Goal: Task Accomplishment & Management: Use online tool/utility

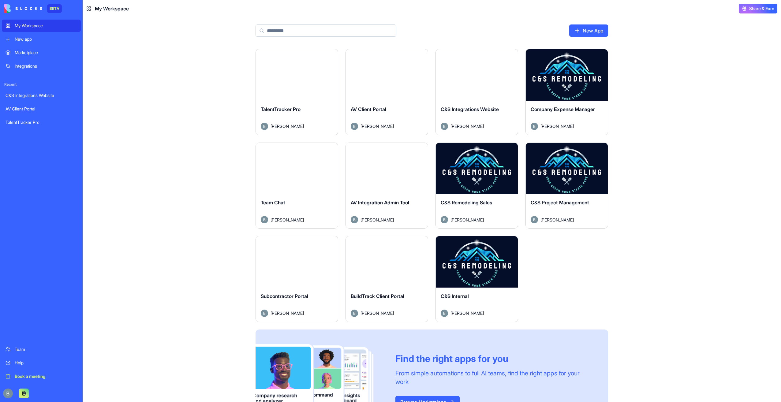
click at [293, 76] on button "Launch" at bounding box center [297, 75] width 46 height 12
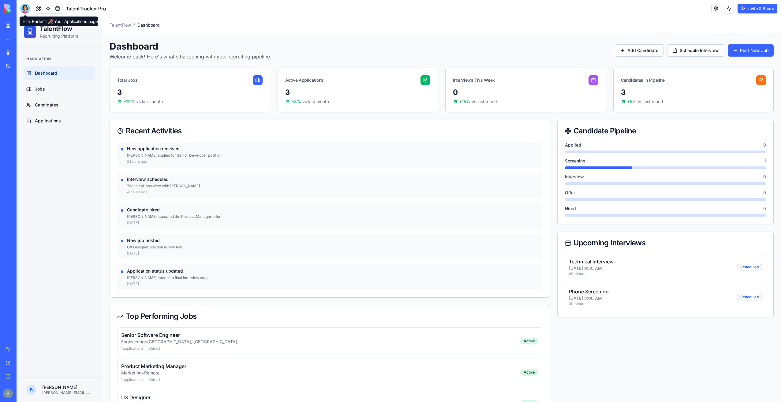
click at [25, 11] on div at bounding box center [25, 9] width 10 height 10
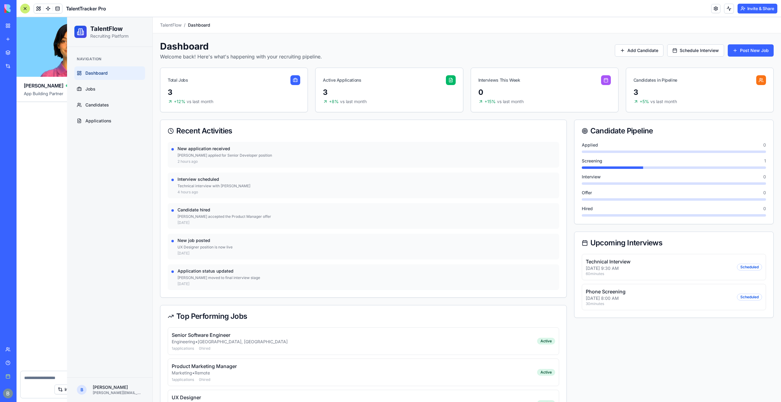
scroll to position [587, 0]
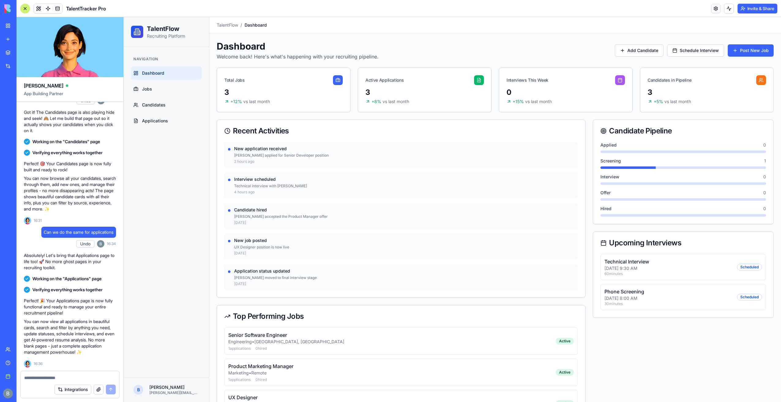
click at [24, 7] on div at bounding box center [25, 9] width 10 height 10
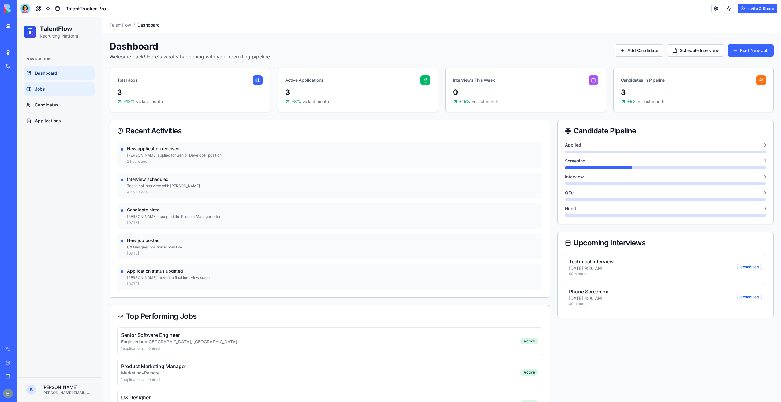
click at [59, 88] on link "Jobs" at bounding box center [59, 88] width 71 height 13
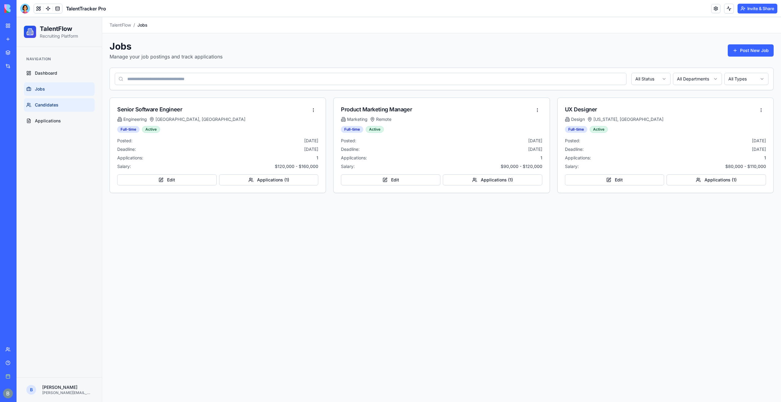
click at [59, 101] on link "Candidates" at bounding box center [59, 104] width 71 height 13
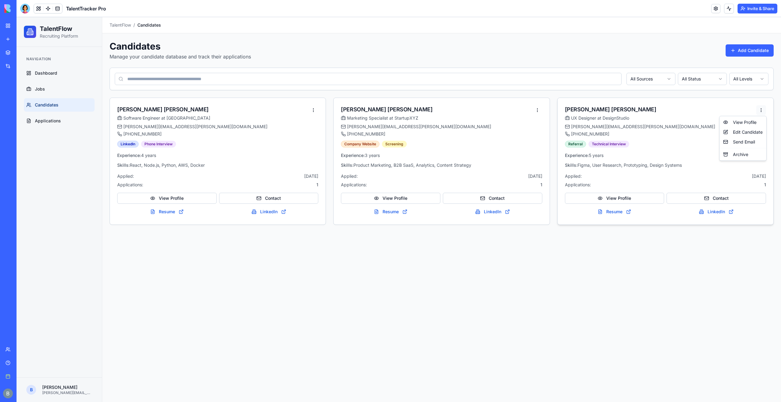
click at [760, 108] on html "TalentFlow Recruiting Platform Navigation Dashboard Jobs Candidates Application…" at bounding box center [399, 209] width 764 height 385
drag, startPoint x: 462, startPoint y: 34, endPoint x: 238, endPoint y: 32, distance: 224.0
click at [456, 35] on html "TalentFlow Recruiting Platform Navigation Dashboard Jobs Candidates Application…" at bounding box center [399, 209] width 764 height 385
click at [50, 6] on link at bounding box center [47, 8] width 9 height 9
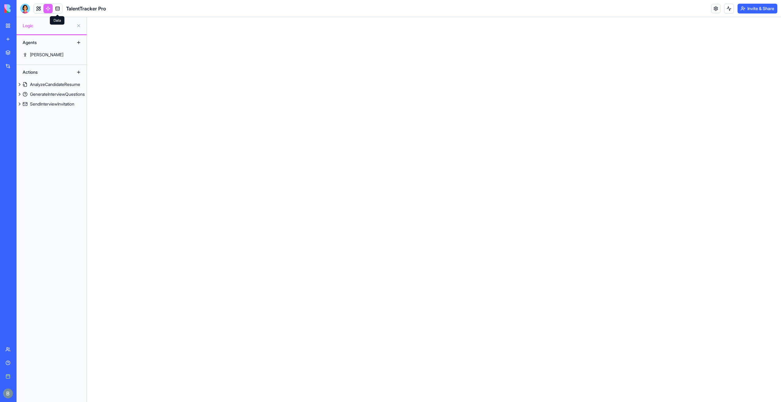
click at [55, 8] on link at bounding box center [57, 8] width 9 height 9
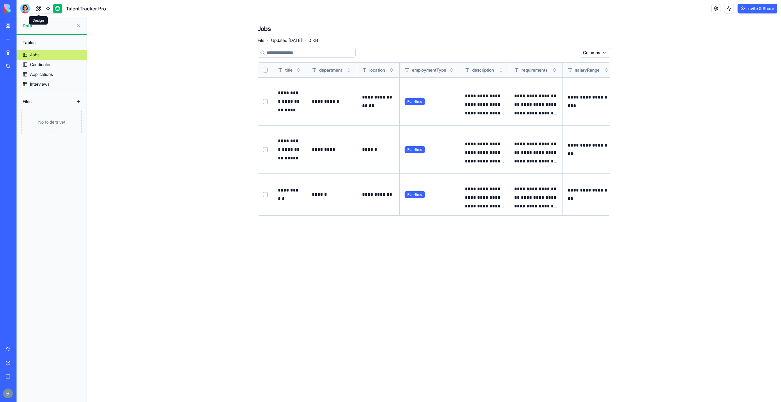
click at [37, 10] on link at bounding box center [38, 8] width 9 height 9
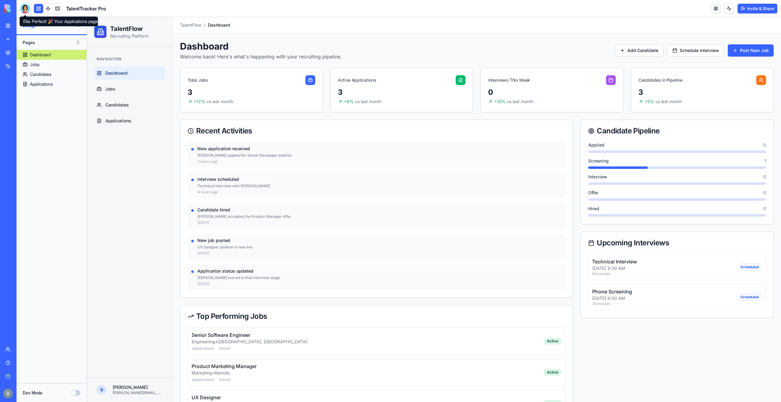
click at [26, 10] on div at bounding box center [25, 9] width 10 height 10
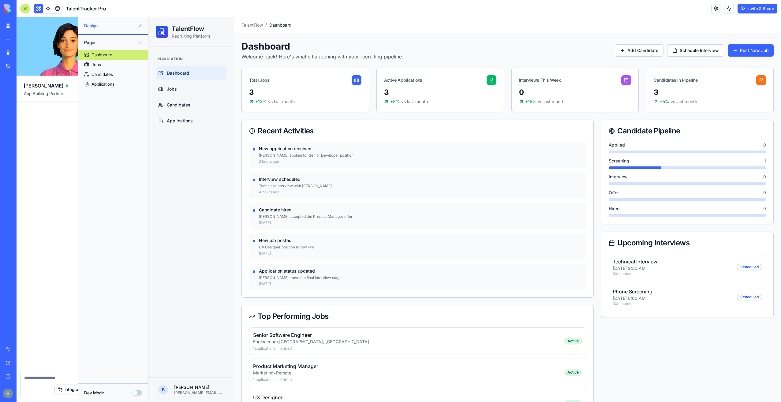
scroll to position [587, 0]
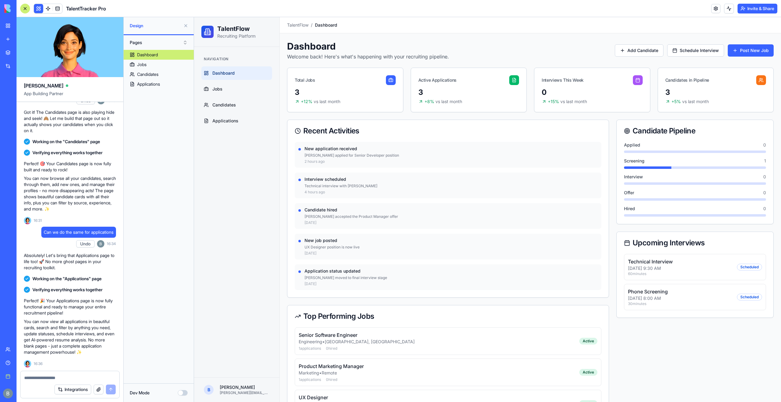
click at [54, 382] on div "Integrations" at bounding box center [69, 389] width 99 height 17
click at [53, 379] on textarea at bounding box center [69, 378] width 91 height 6
type textarea "**********"
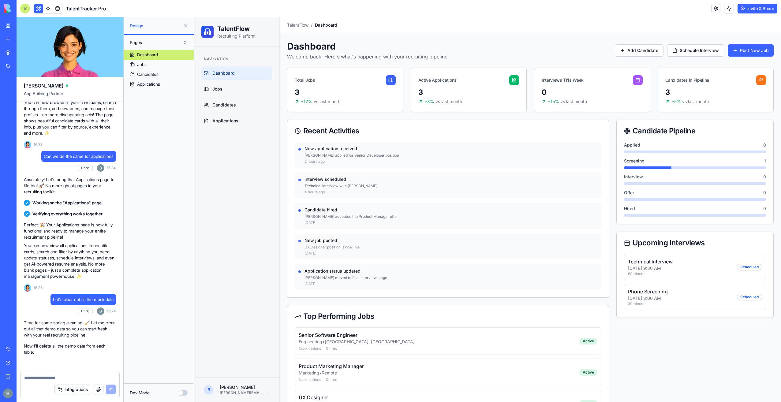
scroll to position [726, 0]
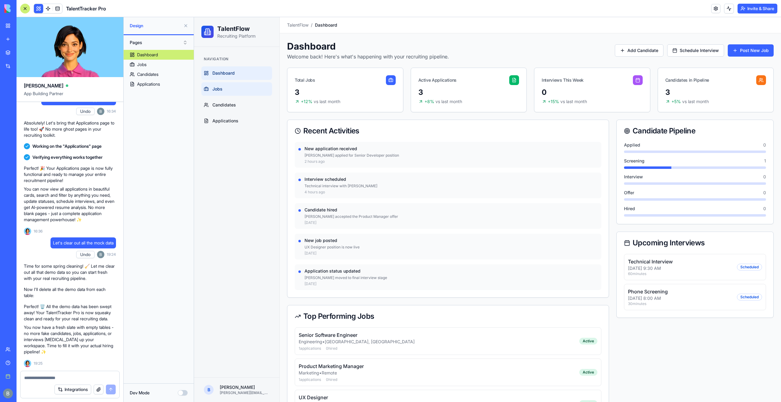
click at [249, 93] on link "Jobs" at bounding box center [236, 88] width 71 height 13
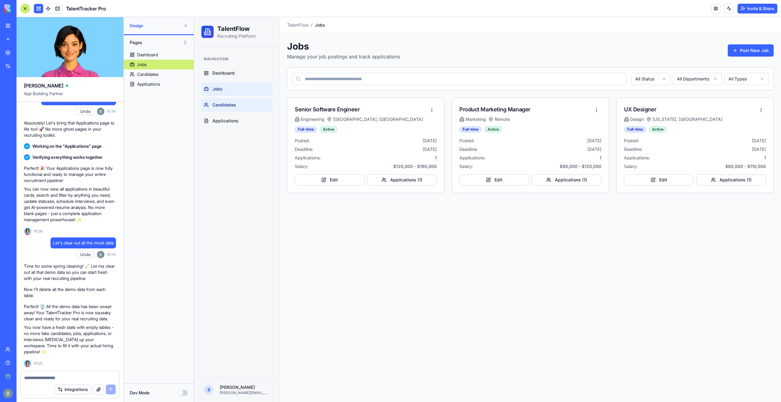
click at [243, 103] on link "Candidates" at bounding box center [236, 104] width 71 height 13
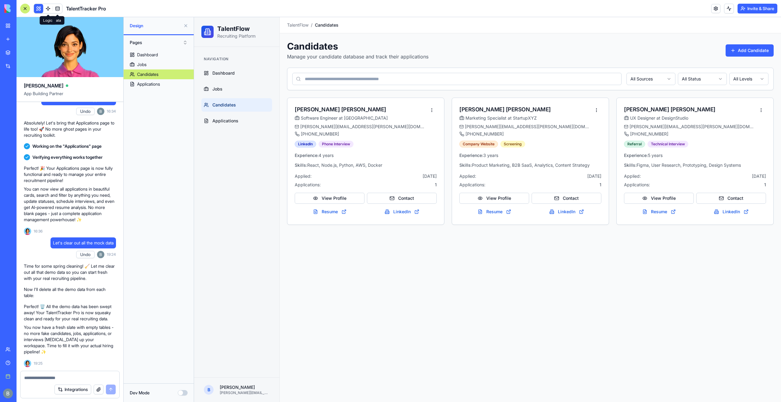
click at [45, 2] on header "TalentTracker Pro Invite & Share" at bounding box center [399, 8] width 764 height 17
click at [55, 9] on link at bounding box center [57, 8] width 9 height 9
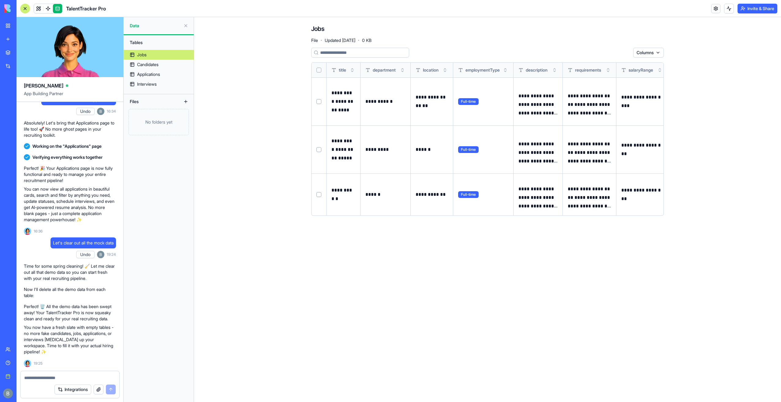
click at [318, 72] on button "Select all" at bounding box center [318, 70] width 5 height 5
click at [628, 51] on html "BETA My Workspace New app Marketplace Integrations Recent C&S Integrations Webs…" at bounding box center [390, 201] width 781 height 402
click at [615, 68] on div "Delete" at bounding box center [610, 65] width 36 height 10
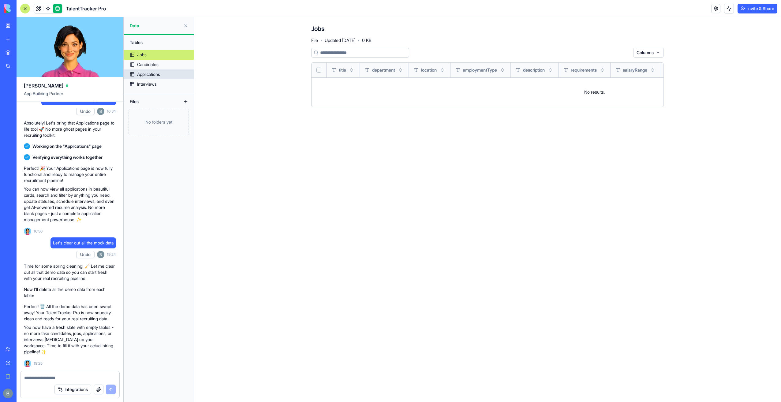
click at [166, 70] on link "Applications" at bounding box center [159, 74] width 70 height 10
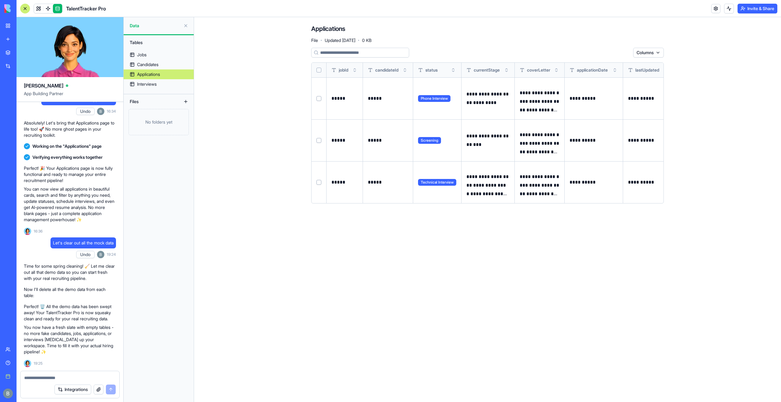
click at [318, 70] on button "Select all" at bounding box center [318, 70] width 5 height 5
click at [616, 52] on html "BETA My Workspace New app Marketplace Integrations Recent C&S Integrations Webs…" at bounding box center [390, 201] width 781 height 402
click at [605, 65] on div "Delete" at bounding box center [610, 65] width 36 height 10
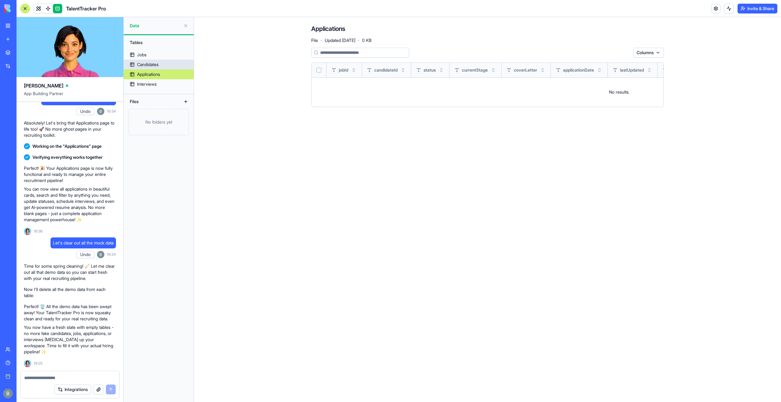
click at [164, 62] on link "Candidates" at bounding box center [159, 65] width 70 height 10
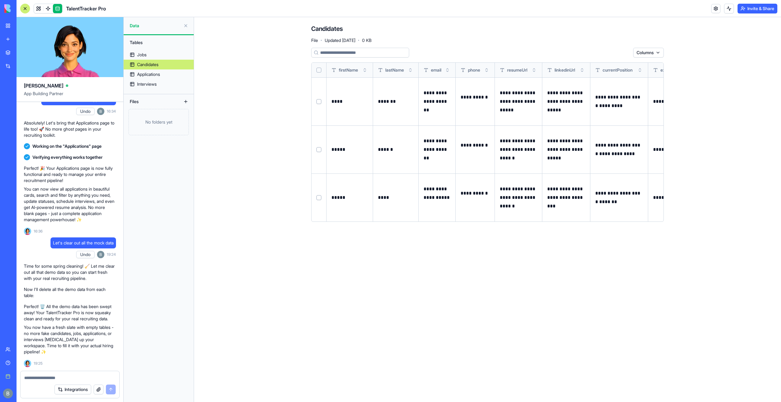
click at [323, 71] on th at bounding box center [318, 70] width 15 height 15
click at [321, 70] on th at bounding box center [318, 70] width 15 height 15
click at [317, 69] on button "Select all" at bounding box center [318, 70] width 5 height 5
click at [614, 51] on html "BETA My Workspace New app Marketplace Integrations Recent C&S Integrations Webs…" at bounding box center [390, 201] width 781 height 402
click at [600, 65] on div "Delete" at bounding box center [610, 65] width 36 height 10
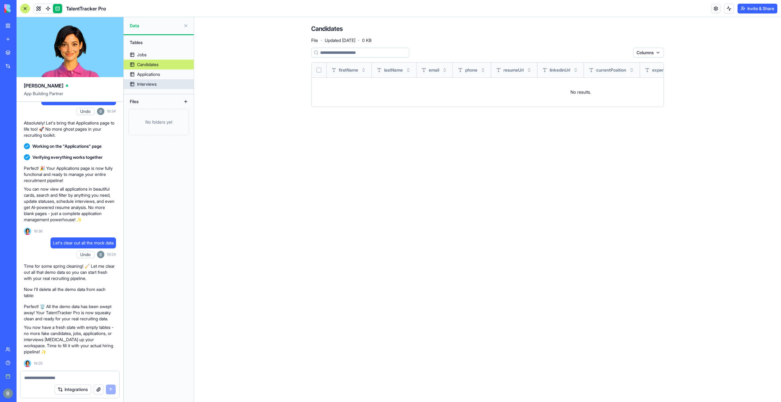
click at [161, 84] on link "Interviews" at bounding box center [159, 84] width 70 height 10
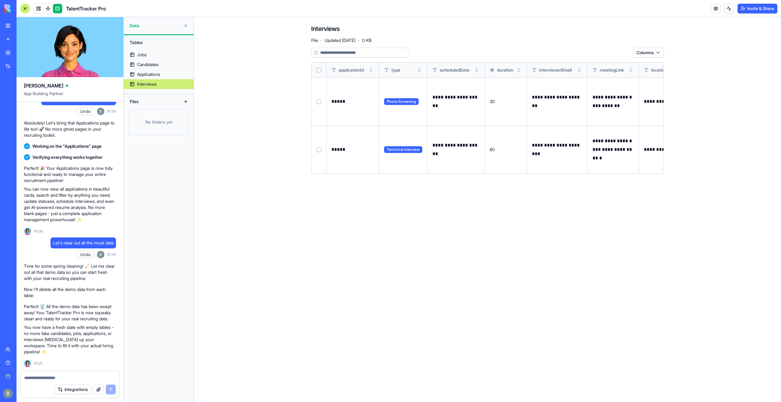
click at [319, 71] on button "Select all" at bounding box center [318, 70] width 5 height 5
click at [624, 54] on html "BETA My Workspace New app Marketplace Integrations Recent C&S Integrations Webs…" at bounding box center [390, 201] width 781 height 402
click at [601, 63] on div "Delete" at bounding box center [610, 65] width 36 height 10
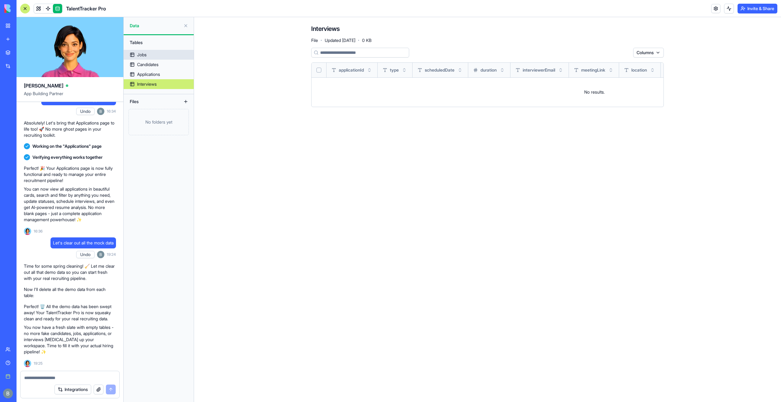
click at [155, 54] on link "Jobs" at bounding box center [159, 55] width 70 height 10
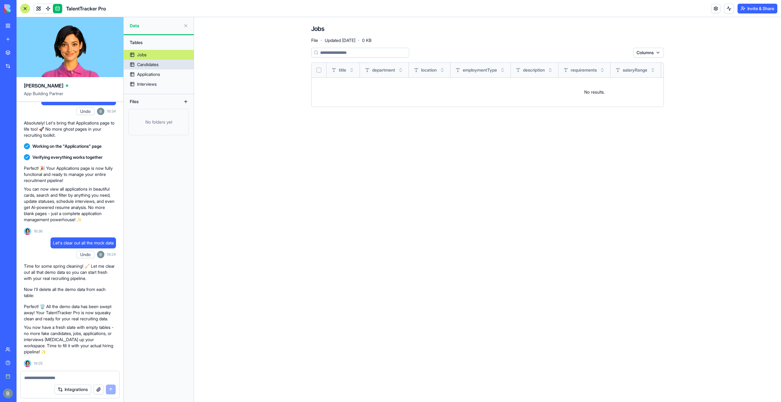
click at [152, 66] on div "Candidates" at bounding box center [147, 64] width 21 height 6
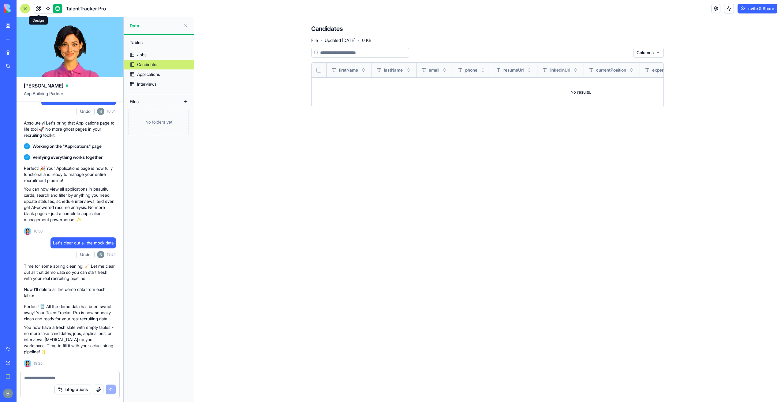
click at [37, 9] on link at bounding box center [38, 8] width 9 height 9
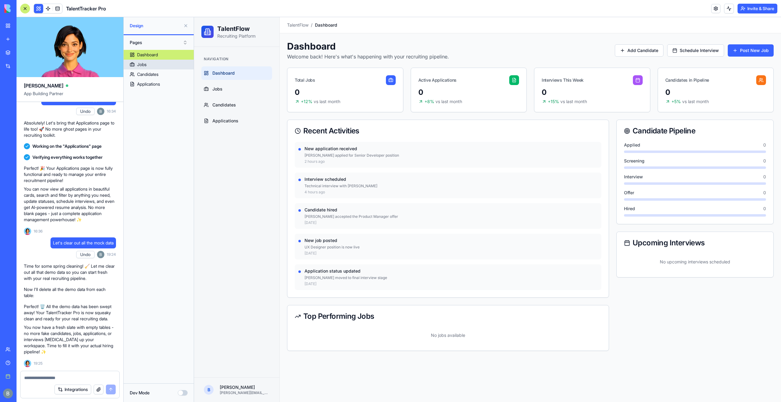
click at [165, 66] on link "Jobs" at bounding box center [159, 65] width 70 height 10
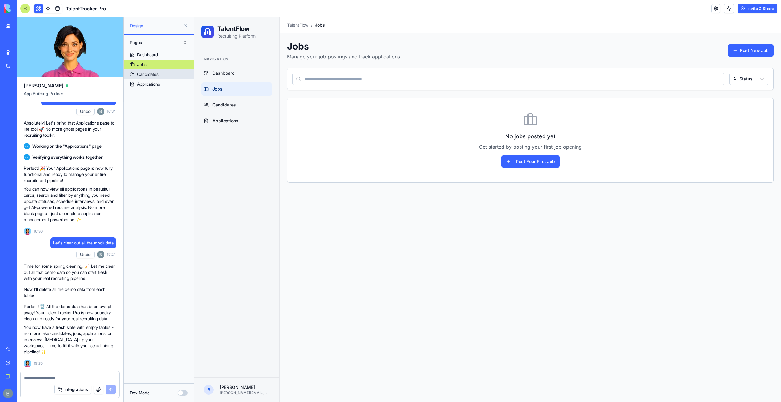
click at [140, 76] on div "Candidates" at bounding box center [147, 74] width 21 height 6
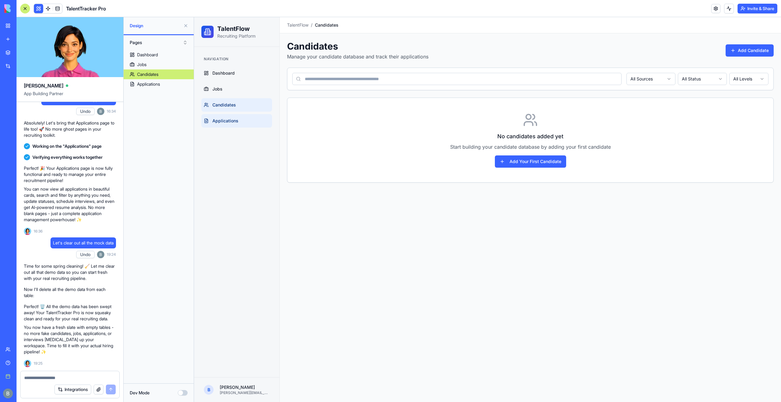
click at [239, 117] on link "Applications" at bounding box center [236, 120] width 71 height 13
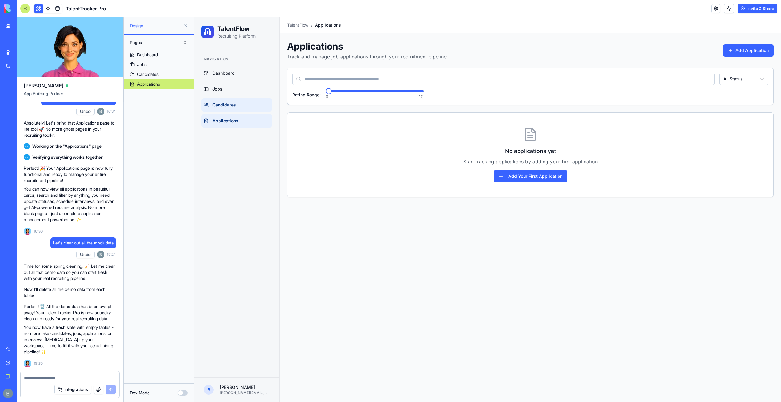
click at [217, 108] on link "Candidates" at bounding box center [236, 104] width 71 height 13
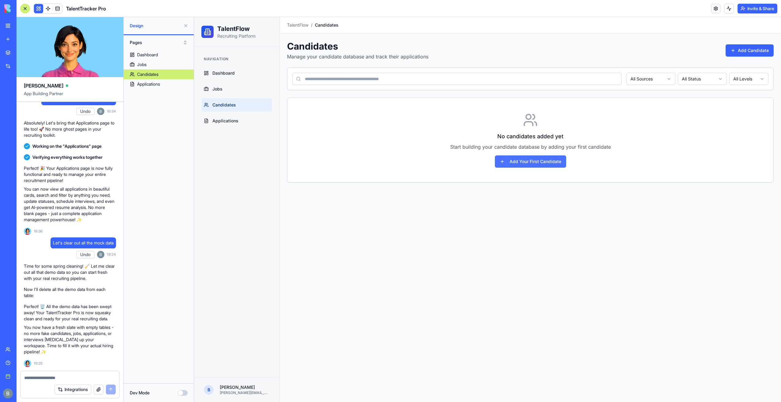
click at [521, 159] on button "Add Your First Candidate" at bounding box center [530, 161] width 71 height 12
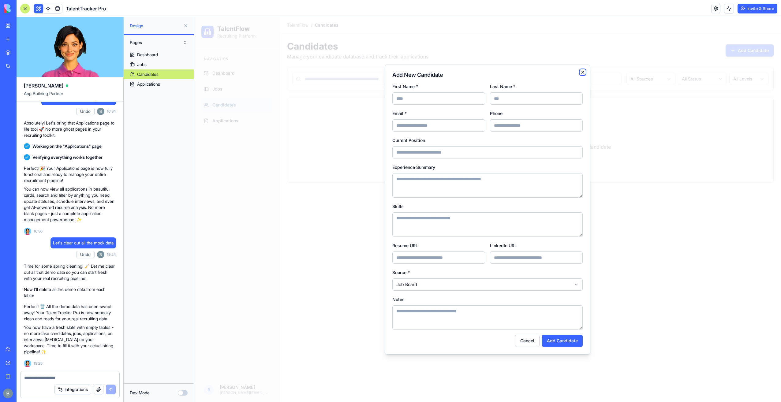
click at [581, 72] on icon "button" at bounding box center [582, 72] width 5 height 5
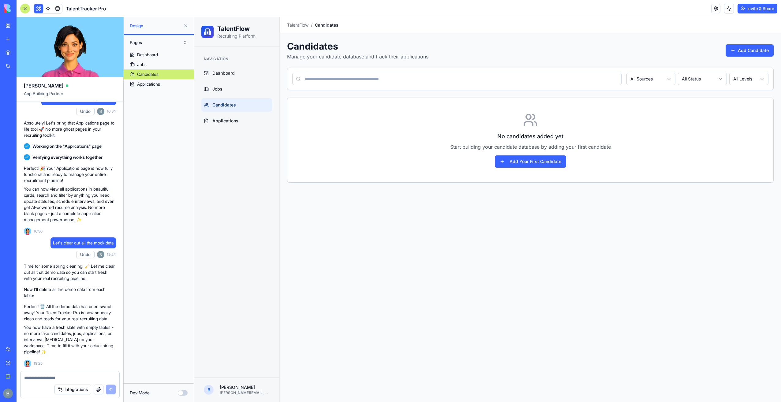
click at [76, 380] on textarea at bounding box center [70, 378] width 92 height 6
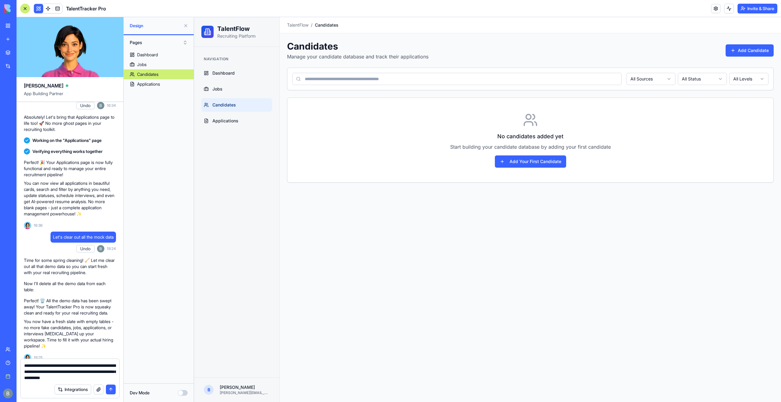
type textarea "**********"
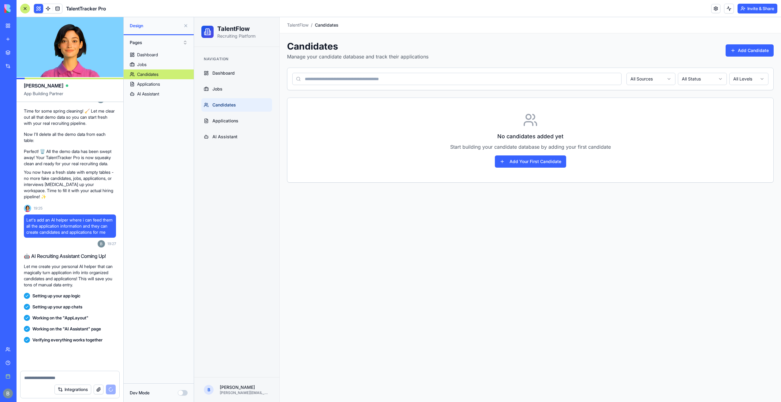
scroll to position [958, 0]
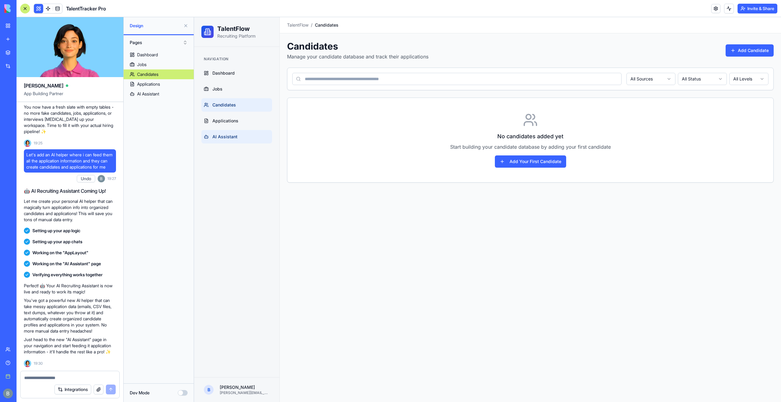
click at [244, 134] on link "AI Assistant" at bounding box center [236, 136] width 71 height 13
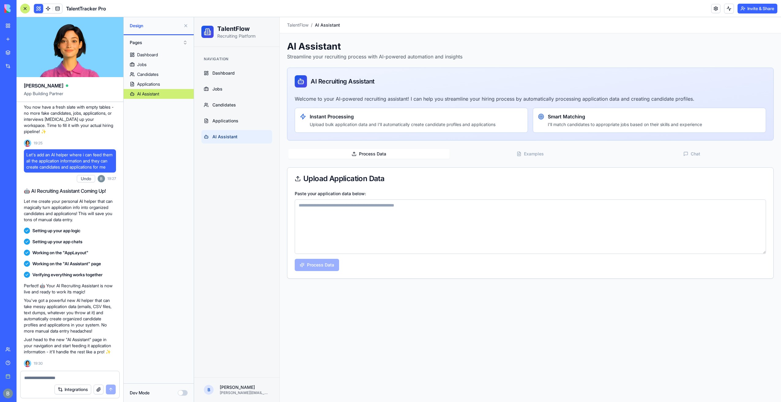
click at [444, 212] on textarea "Paste your application data below:" at bounding box center [530, 226] width 471 height 54
click at [528, 151] on button "Examples" at bounding box center [529, 154] width 161 height 10
click at [383, 157] on button "Process Data" at bounding box center [368, 154] width 161 height 10
click at [680, 157] on div "Process Data Examples Chat Upload Application Data Paste your application data …" at bounding box center [530, 213] width 486 height 131
click at [356, 157] on button "Process Data" at bounding box center [368, 154] width 161 height 10
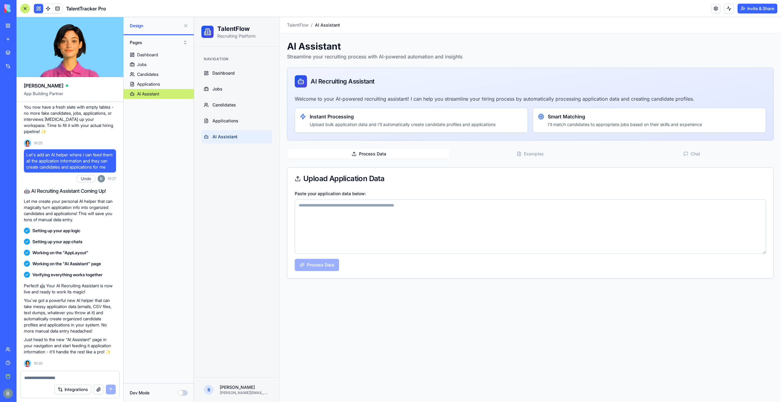
click at [413, 229] on textarea "Paste your application data below:" at bounding box center [530, 226] width 471 height 54
paste textarea "**********"
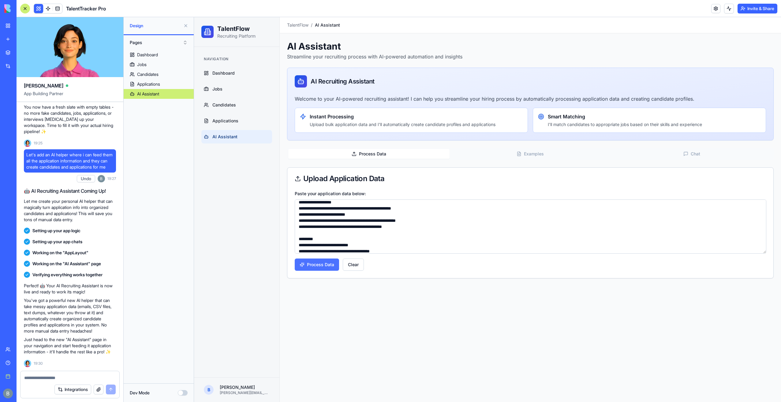
type textarea "**********"
click at [316, 268] on button "Process Data" at bounding box center [317, 265] width 44 height 12
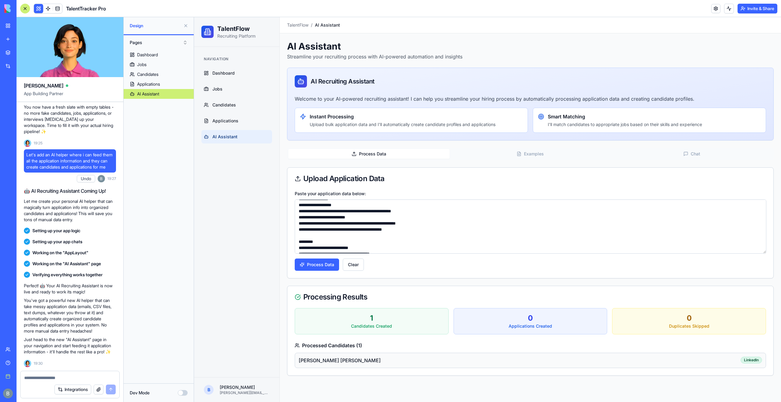
scroll to position [367, 0]
click at [237, 116] on link "Applications" at bounding box center [236, 120] width 71 height 13
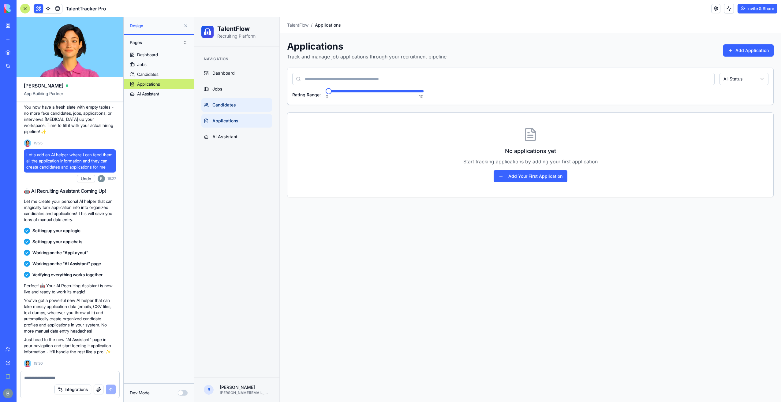
click at [237, 106] on link "Candidates" at bounding box center [236, 104] width 71 height 13
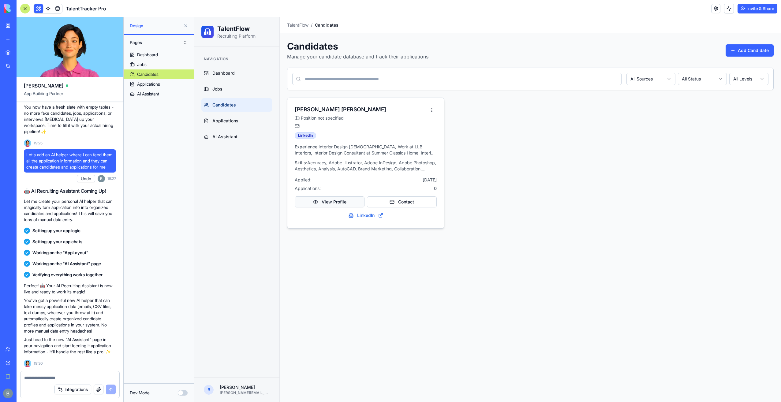
click at [345, 199] on button "View Profile" at bounding box center [330, 201] width 70 height 11
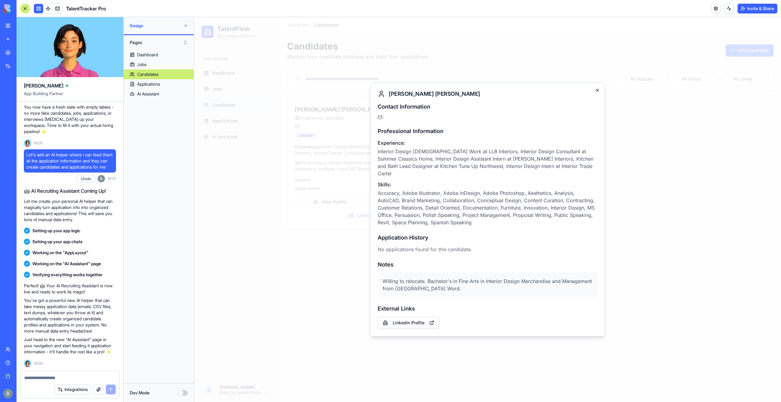
click at [595, 93] on icon "button" at bounding box center [597, 90] width 5 height 5
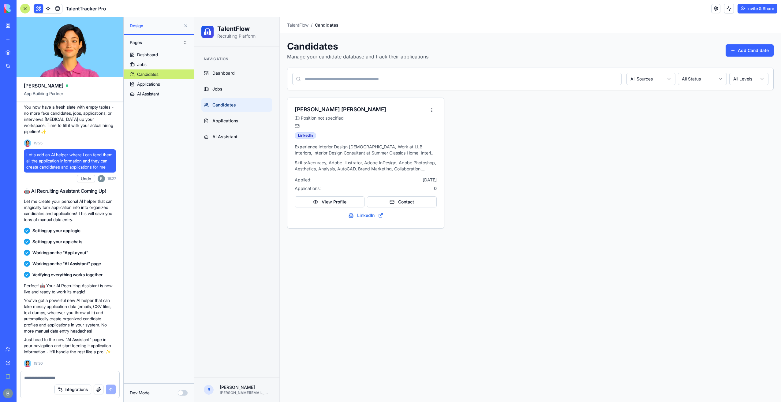
click at [71, 376] on textarea at bounding box center [70, 378] width 92 height 6
click at [375, 218] on link "LinkedIn" at bounding box center [366, 215] width 142 height 11
click at [227, 121] on span "Applications" at bounding box center [225, 121] width 26 height 6
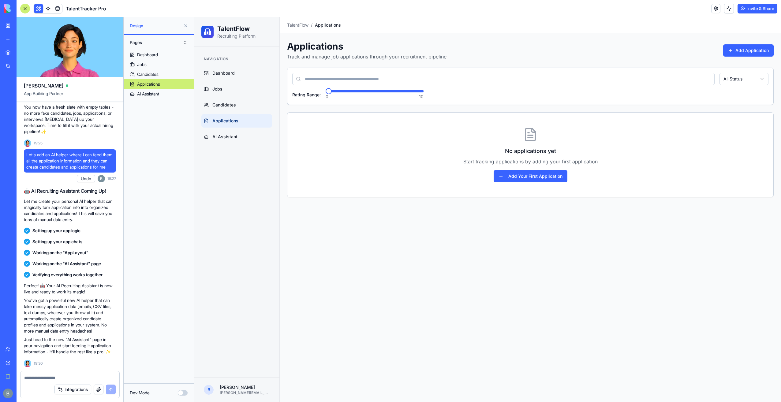
click at [229, 130] on link "AI Assistant" at bounding box center [236, 136] width 71 height 13
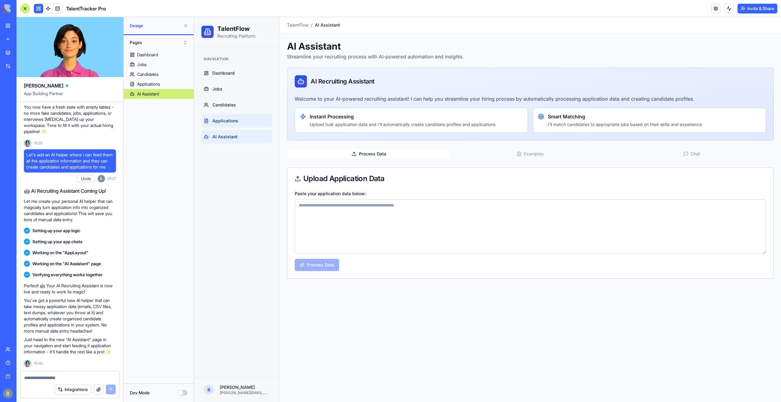
click at [234, 121] on span "Applications" at bounding box center [225, 121] width 26 height 6
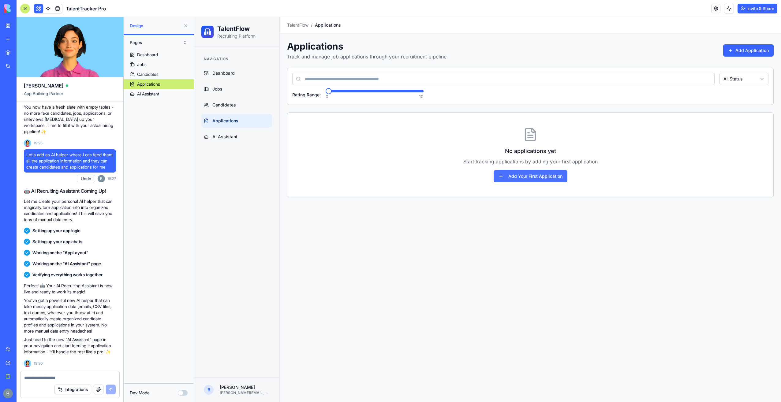
click at [516, 175] on button "Add Your First Application" at bounding box center [530, 176] width 74 height 12
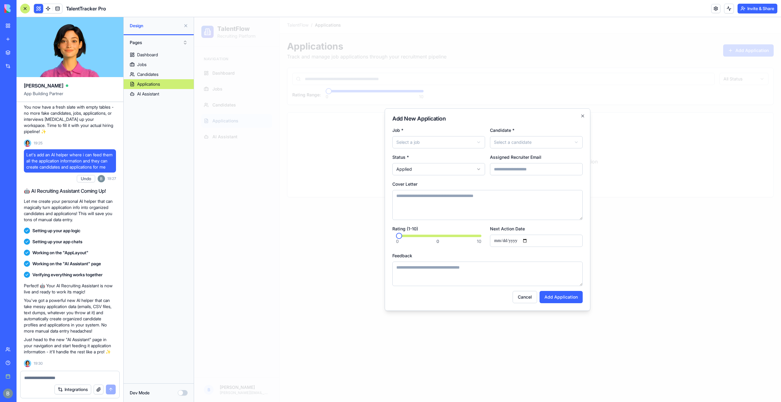
click at [441, 169] on body "**********" at bounding box center [487, 209] width 587 height 385
click at [439, 169] on body "**********" at bounding box center [487, 209] width 587 height 385
click at [436, 145] on body "**********" at bounding box center [487, 209] width 587 height 385
click at [493, 142] on body "**********" at bounding box center [487, 209] width 587 height 385
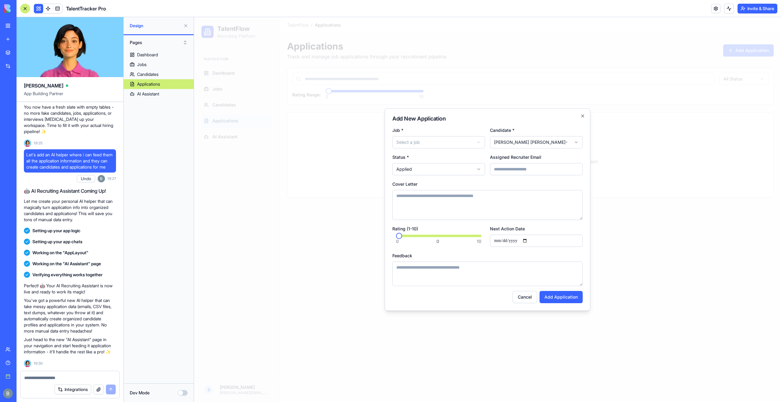
click at [439, 147] on body "**********" at bounding box center [487, 209] width 587 height 385
click at [579, 117] on h2 "Add New Application" at bounding box center [487, 119] width 190 height 6
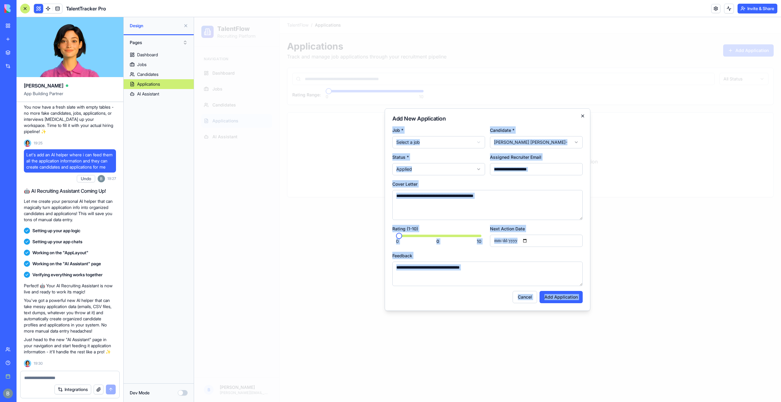
click at [584, 115] on div "**********" at bounding box center [488, 209] width 206 height 203
click at [582, 116] on icon "button" at bounding box center [582, 116] width 5 height 5
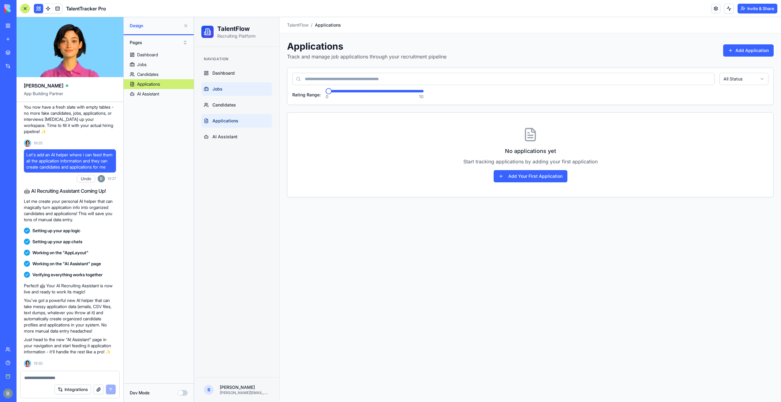
click at [240, 91] on link "Jobs" at bounding box center [236, 88] width 71 height 13
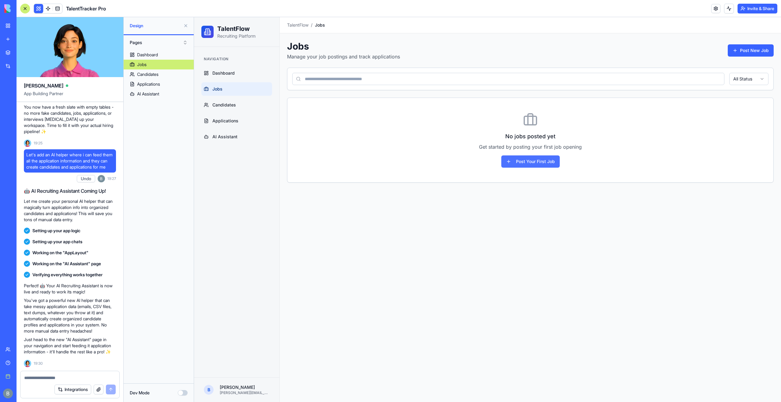
click at [523, 161] on button "Post Your First Job" at bounding box center [530, 161] width 58 height 12
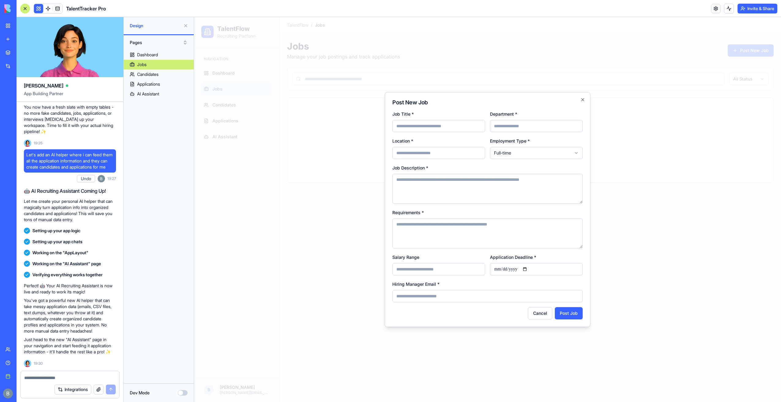
click at [420, 127] on input "Job Title *" at bounding box center [438, 126] width 93 height 12
type input "**********"
click at [509, 126] on input "Department *" at bounding box center [536, 126] width 93 height 12
type input "********"
click at [451, 150] on input "Location *" at bounding box center [438, 153] width 93 height 12
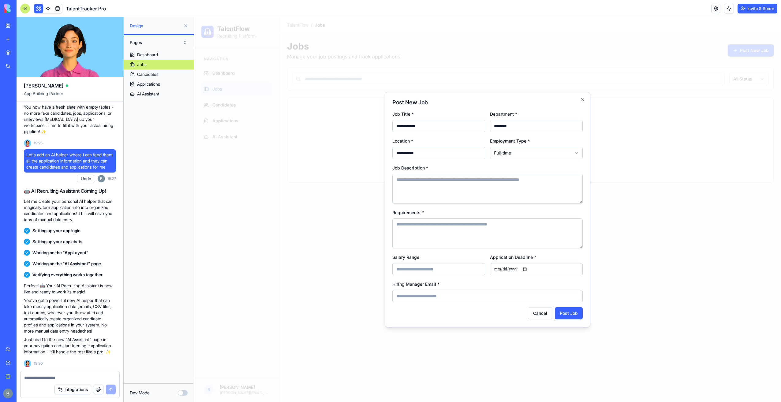
type input "**********"
click at [448, 175] on textarea "Job Description *" at bounding box center [487, 189] width 190 height 30
type textarea "*"
type textarea "**********"
click at [450, 233] on textarea "Requirements *" at bounding box center [487, 233] width 190 height 30
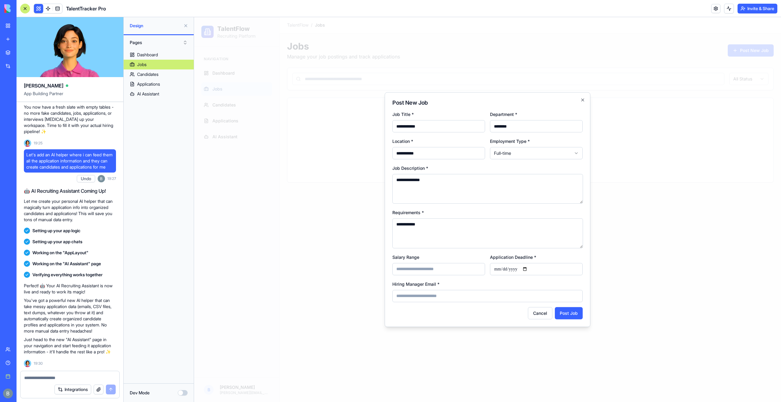
type textarea "**********"
click at [471, 295] on input "Hiring Manager Email *" at bounding box center [487, 296] width 190 height 12
type input "**********"
click at [532, 269] on input "Application Deadline *" at bounding box center [536, 269] width 93 height 12
click at [531, 270] on input "Application Deadline *" at bounding box center [536, 269] width 93 height 12
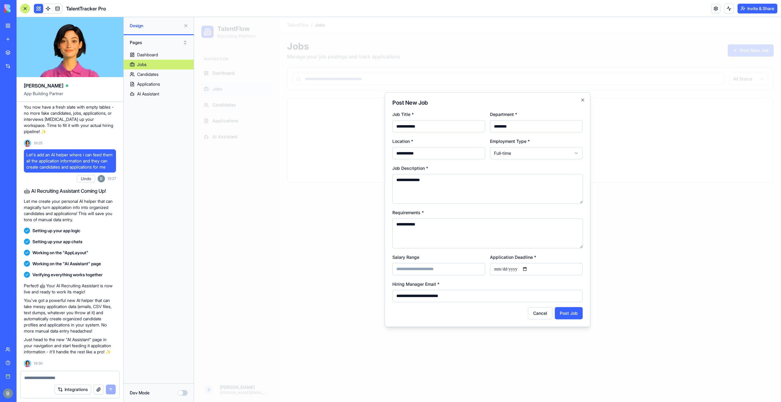
click at [531, 270] on input "**********" at bounding box center [536, 269] width 93 height 12
type input "**********"
click at [570, 317] on button "Post Job" at bounding box center [569, 313] width 28 height 12
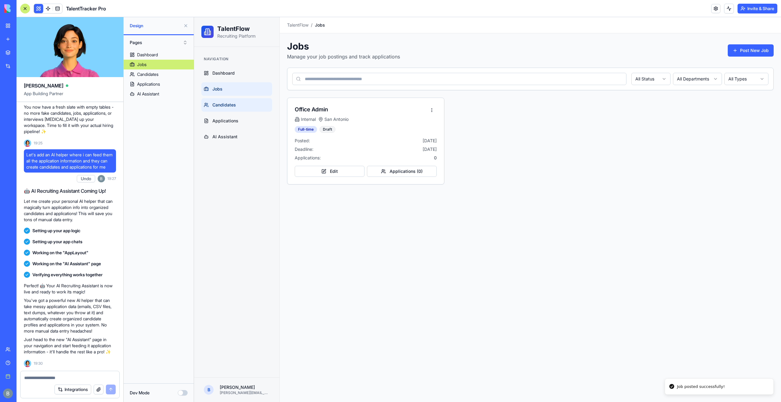
click at [249, 103] on link "Candidates" at bounding box center [236, 104] width 71 height 13
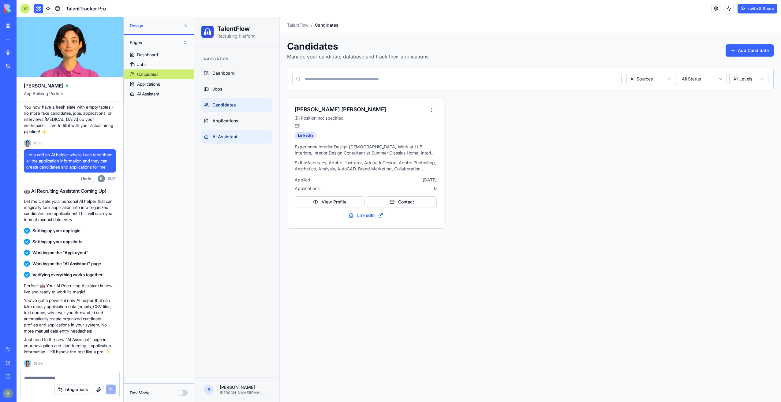
click at [256, 132] on link "AI Assistant" at bounding box center [236, 136] width 71 height 13
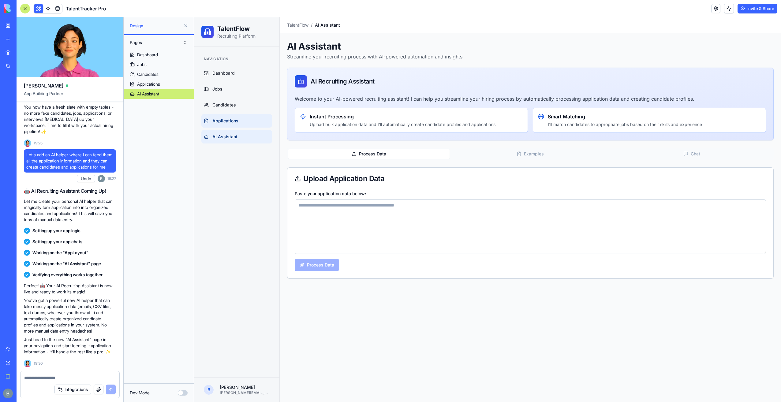
click at [259, 124] on link "Applications" at bounding box center [236, 120] width 71 height 13
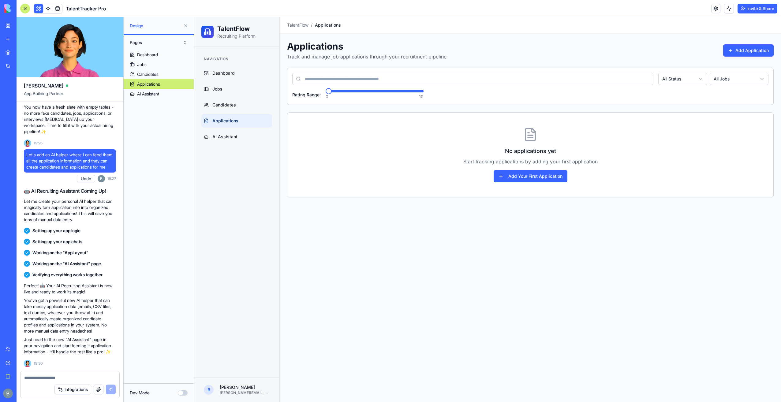
click at [537, 182] on div "No applications yet Start tracking applications by adding your first applicatio…" at bounding box center [530, 155] width 486 height 84
click at [537, 179] on button "Add Your First Application" at bounding box center [530, 176] width 74 height 12
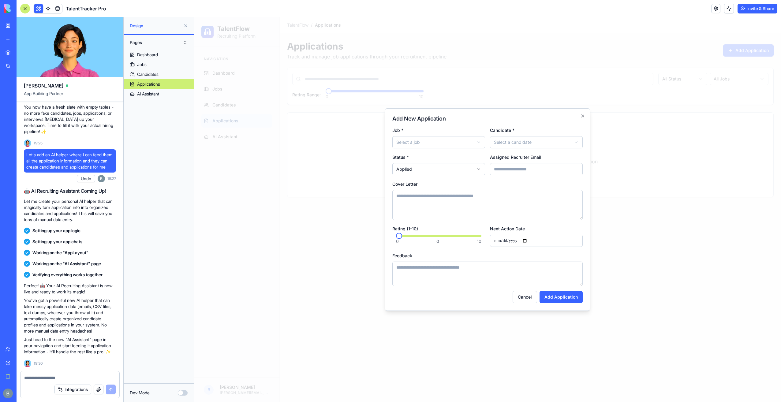
click at [461, 146] on body "**********" at bounding box center [487, 209] width 587 height 385
click at [519, 145] on body "**********" at bounding box center [487, 209] width 587 height 385
click at [447, 174] on body "**********" at bounding box center [487, 209] width 587 height 385
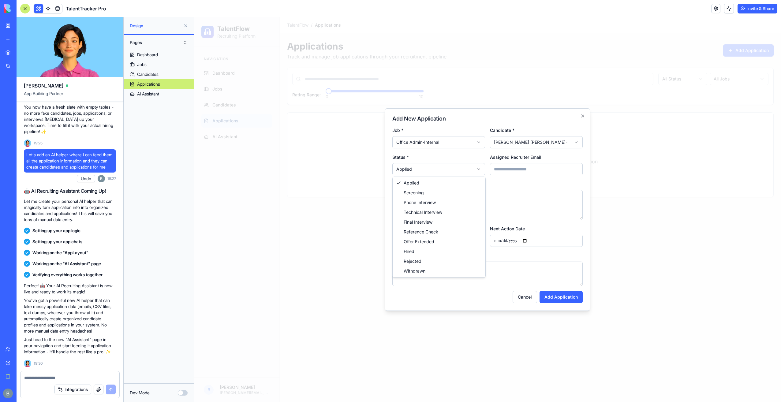
select select "**********"
drag, startPoint x: 435, startPoint y: 203, endPoint x: 446, endPoint y: 202, distance: 10.8
click at [506, 172] on input "Assigned Recruiter Email" at bounding box center [536, 169] width 93 height 12
click at [503, 157] on label "Assigned Recruiter Email" at bounding box center [515, 156] width 51 height 5
click at [503, 163] on input "Assigned Recruiter Email" at bounding box center [536, 169] width 93 height 12
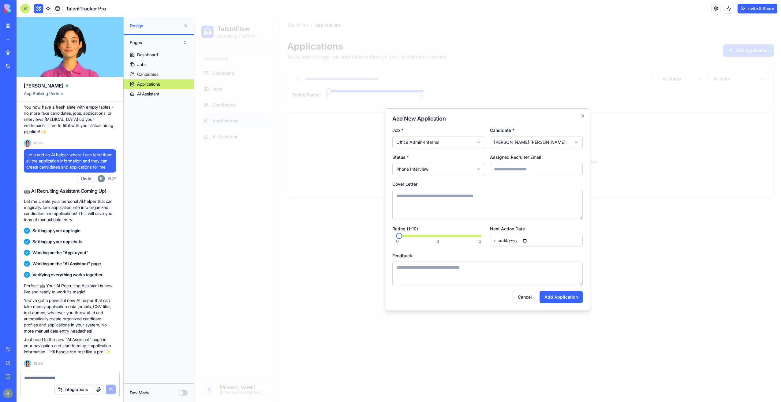
click at [545, 154] on div "Assigned Recruiter Email" at bounding box center [536, 164] width 93 height 22
click at [496, 201] on textarea "Cover Letter" at bounding box center [487, 205] width 190 height 30
click at [492, 181] on div "Cover Letter" at bounding box center [487, 200] width 190 height 40
click at [441, 237] on span at bounding box center [438, 236] width 85 height 2
click at [434, 237] on span at bounding box center [431, 236] width 6 height 6
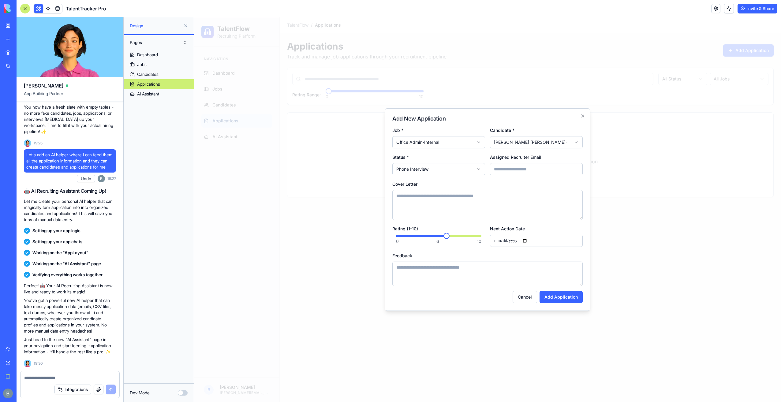
click at [445, 235] on span at bounding box center [446, 236] width 6 height 6
click at [455, 257] on div "Feedback" at bounding box center [487, 269] width 190 height 34
click at [529, 243] on input "Next Action Date" at bounding box center [536, 241] width 93 height 12
type input "**********"
click at [498, 272] on textarea "Feedback" at bounding box center [487, 274] width 190 height 24
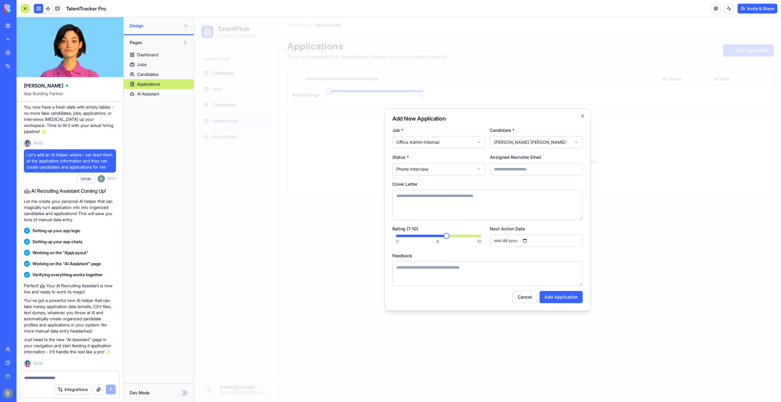
click at [511, 277] on textarea "Feedback" at bounding box center [487, 274] width 190 height 24
click at [511, 266] on textarea "Feedback" at bounding box center [487, 274] width 190 height 24
click at [508, 274] on textarea "Feedback" at bounding box center [487, 274] width 190 height 24
type textarea "**********"
click at [568, 296] on button "Add Application" at bounding box center [560, 297] width 43 height 12
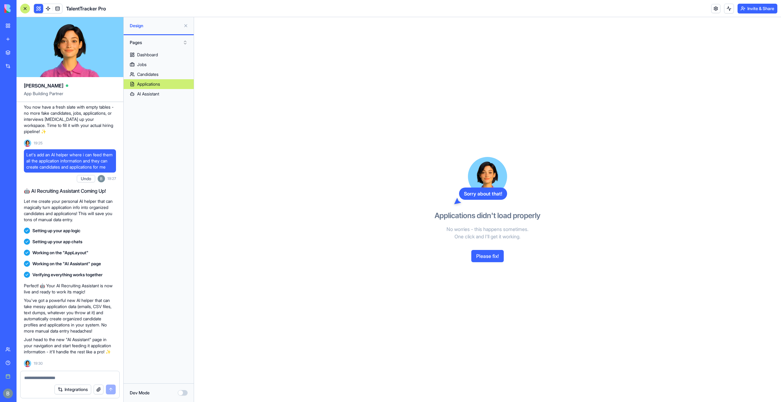
click at [501, 256] on button "Please fix!" at bounding box center [487, 256] width 32 height 12
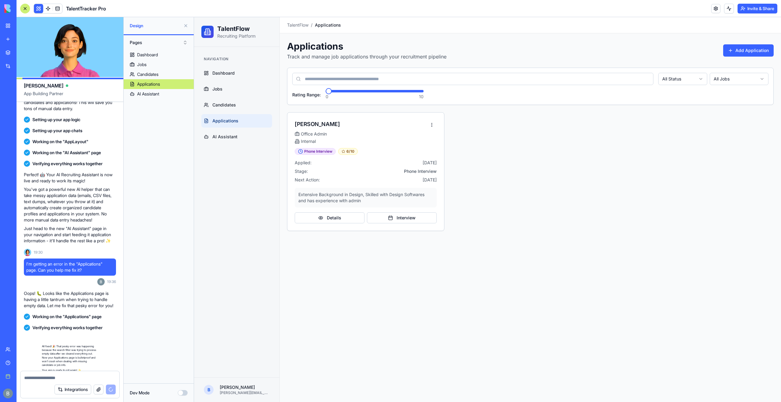
scroll to position [1101, 0]
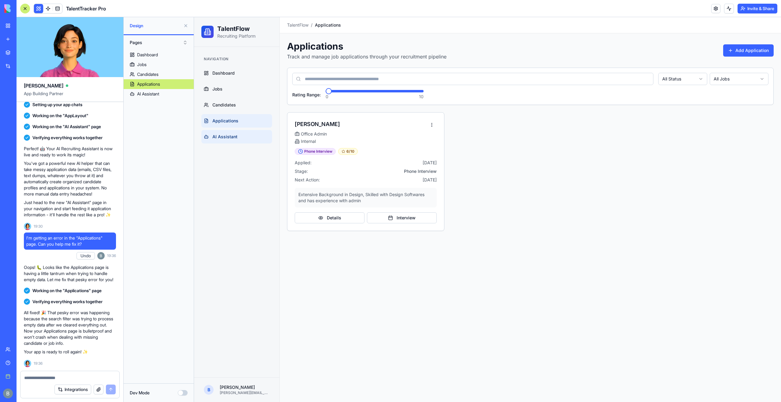
click at [254, 137] on link "AI Assistant" at bounding box center [236, 136] width 71 height 13
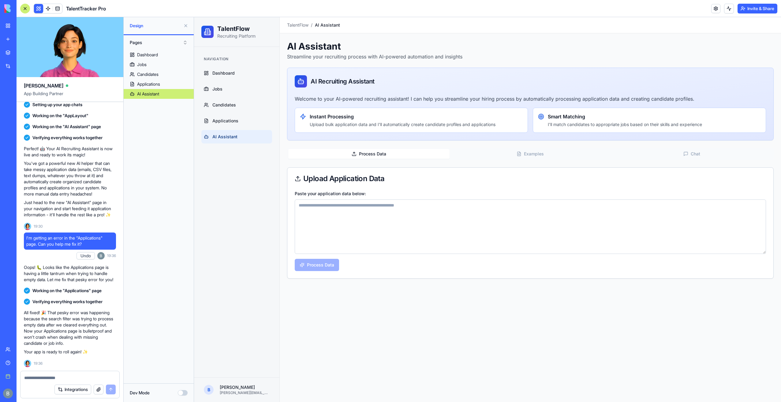
click at [370, 227] on textarea "Paste your application data below:" at bounding box center [530, 226] width 471 height 54
paste textarea "**********"
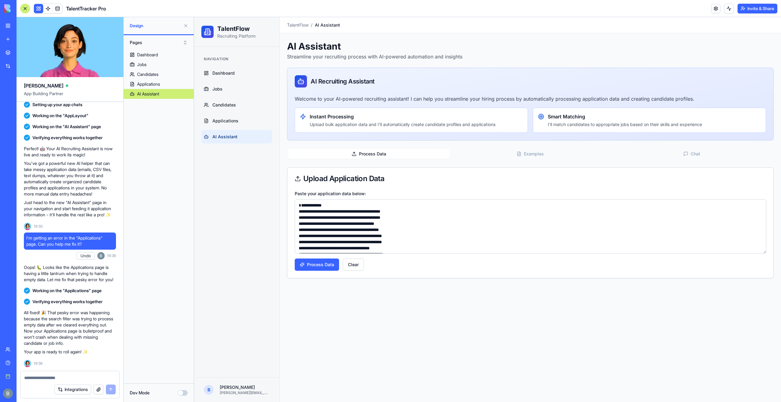
scroll to position [431, 0]
paste textarea "**********"
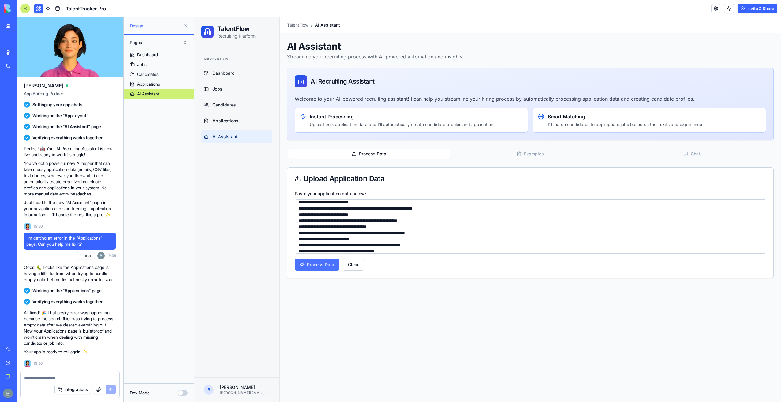
type textarea "**********"
click at [332, 264] on button "Process Data" at bounding box center [317, 265] width 44 height 12
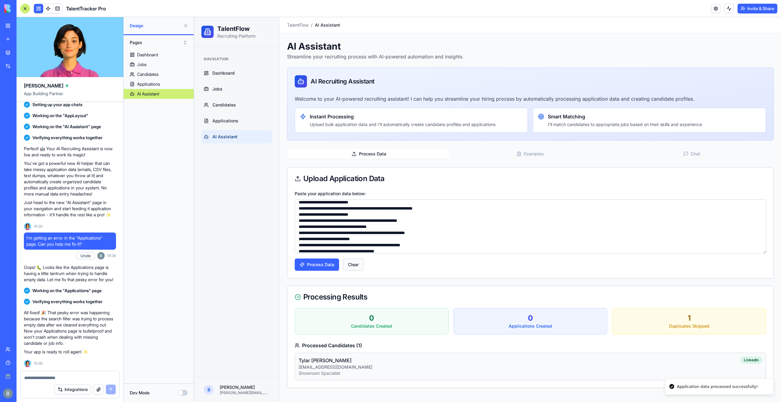
click at [348, 267] on button "Clear" at bounding box center [353, 265] width 21 height 12
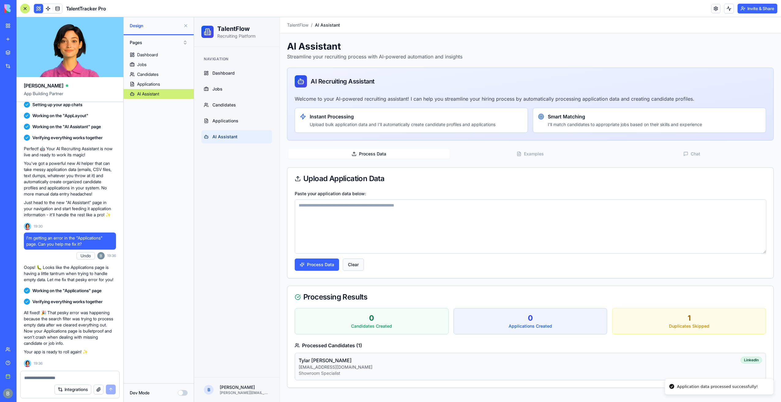
scroll to position [0, 0]
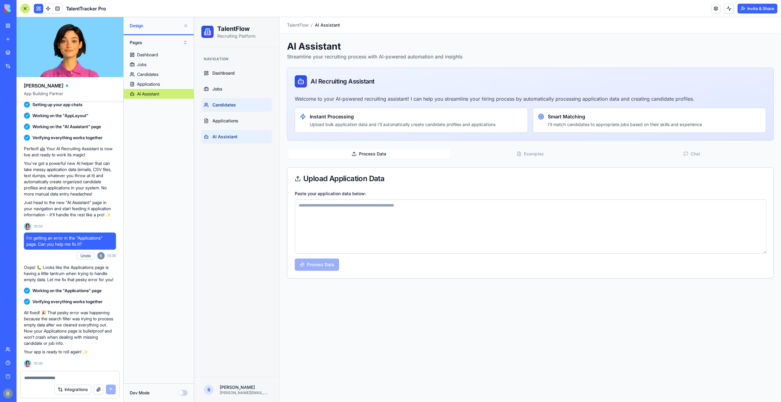
click at [244, 104] on link "Candidates" at bounding box center [236, 104] width 71 height 13
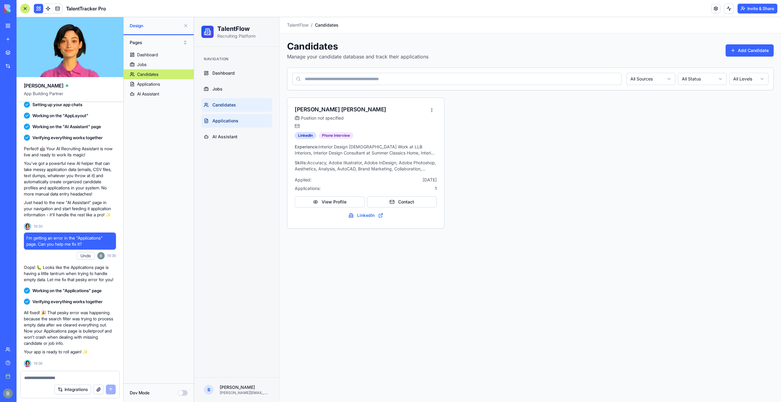
click at [243, 120] on link "Applications" at bounding box center [236, 120] width 71 height 13
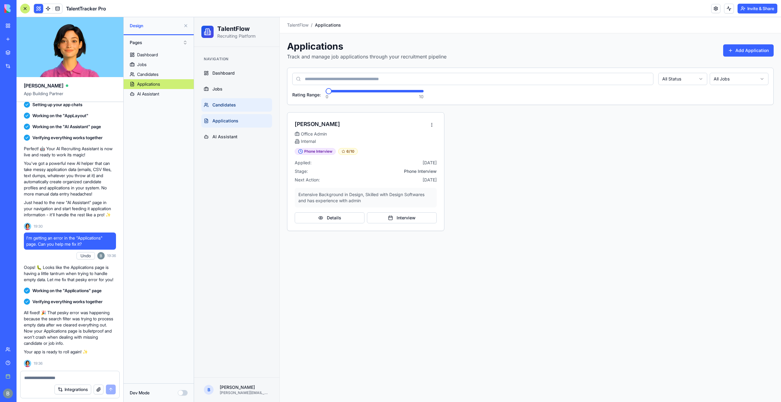
click at [244, 99] on link "Candidates" at bounding box center [236, 104] width 71 height 13
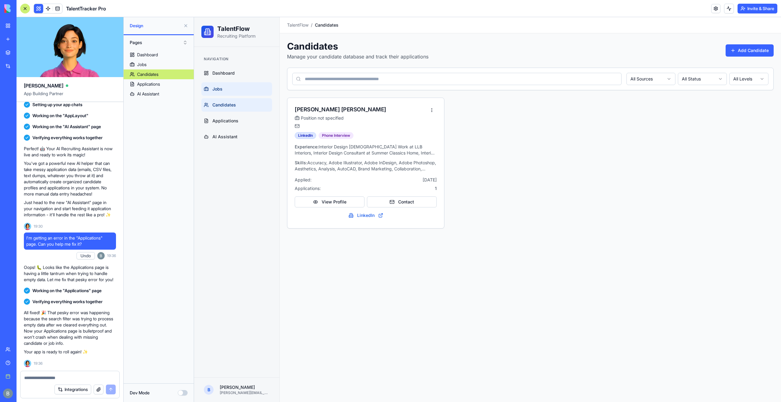
click at [241, 89] on link "Jobs" at bounding box center [236, 88] width 71 height 13
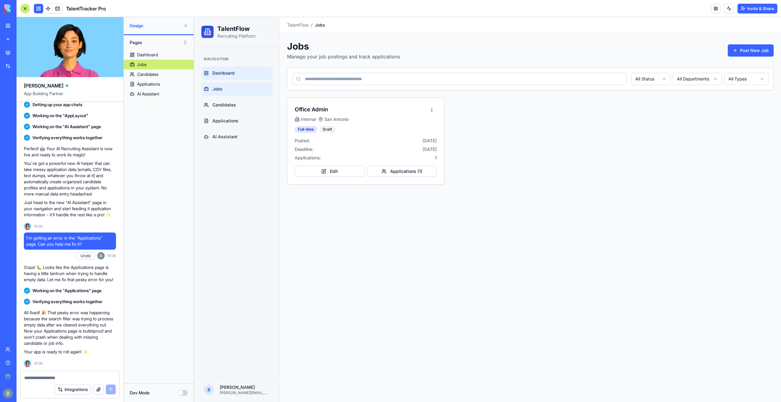
click at [240, 75] on link "Dashboard" at bounding box center [236, 72] width 71 height 13
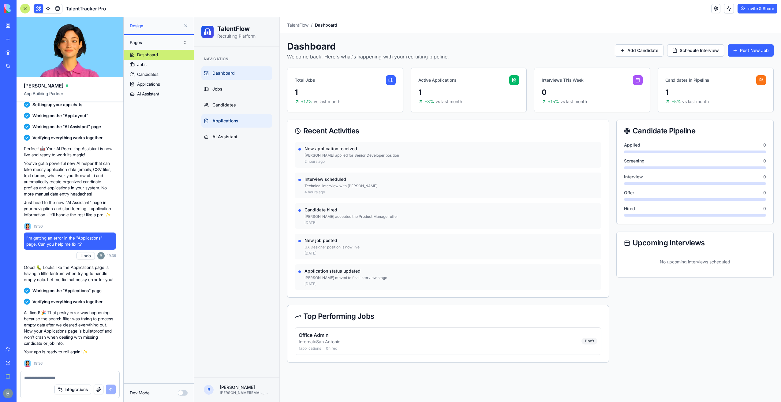
click at [239, 123] on link "Applications" at bounding box center [236, 120] width 71 height 13
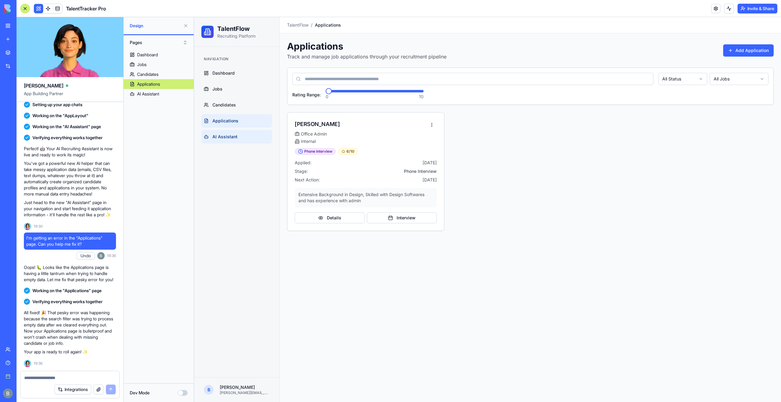
click at [238, 137] on link "AI Assistant" at bounding box center [236, 136] width 71 height 13
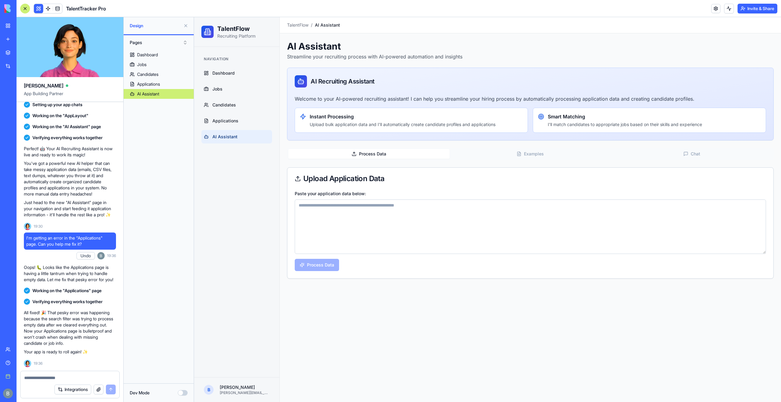
click at [250, 128] on ul "Dashboard Jobs Candidates Applications AI Assistant" at bounding box center [236, 104] width 71 height 77
click at [248, 123] on link "Applications" at bounding box center [236, 120] width 71 height 13
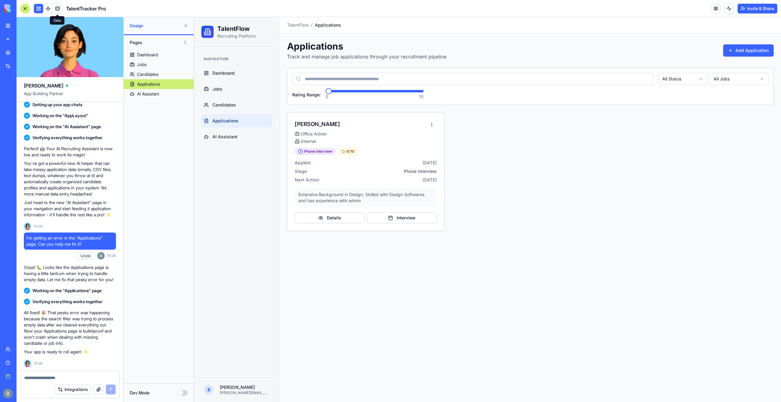
click at [60, 8] on link at bounding box center [57, 8] width 9 height 9
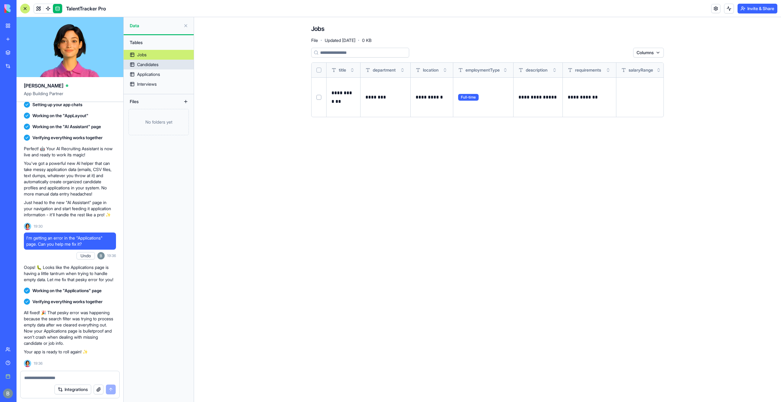
click at [168, 62] on link "Candidates" at bounding box center [159, 65] width 70 height 10
click at [162, 60] on link "Candidates" at bounding box center [159, 65] width 70 height 10
click at [162, 65] on link "Candidates" at bounding box center [159, 65] width 70 height 10
click at [162, 77] on link "Applications" at bounding box center [159, 74] width 70 height 10
click at [162, 83] on link "Interviews" at bounding box center [159, 84] width 70 height 10
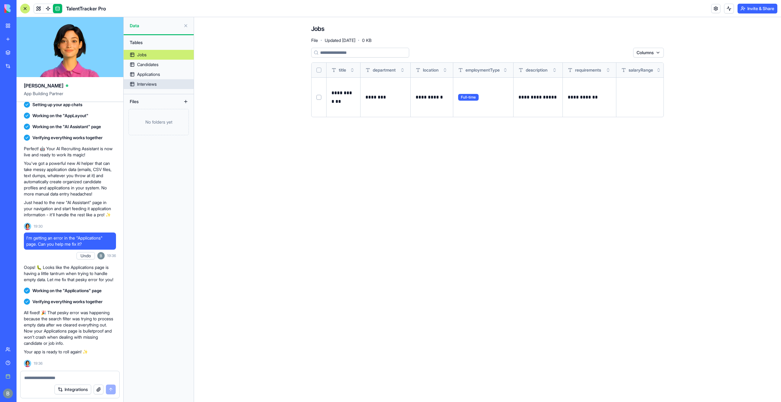
click at [162, 86] on link "Interviews" at bounding box center [159, 84] width 70 height 10
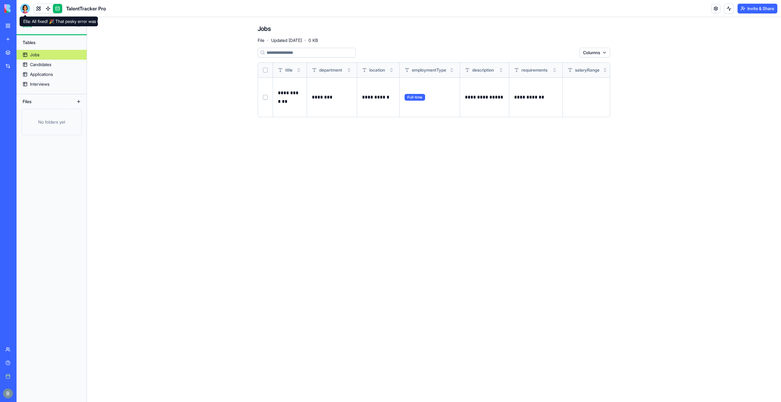
click at [27, 6] on div at bounding box center [25, 9] width 10 height 10
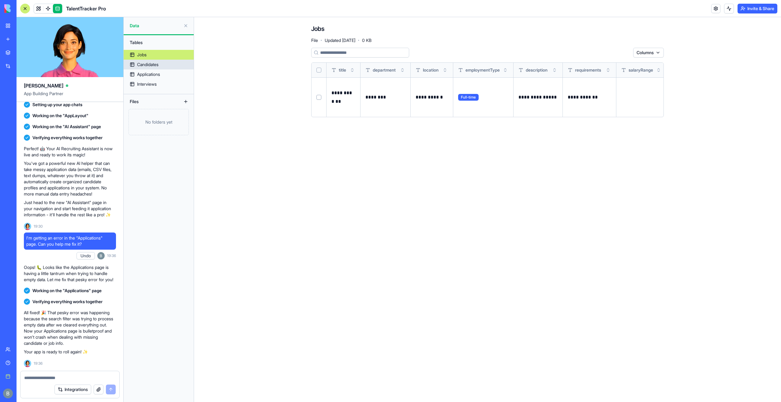
click at [160, 62] on link "Candidates" at bounding box center [159, 65] width 70 height 10
click at [159, 77] on div "Applications" at bounding box center [148, 74] width 23 height 6
click at [160, 84] on link "Interviews" at bounding box center [159, 84] width 70 height 10
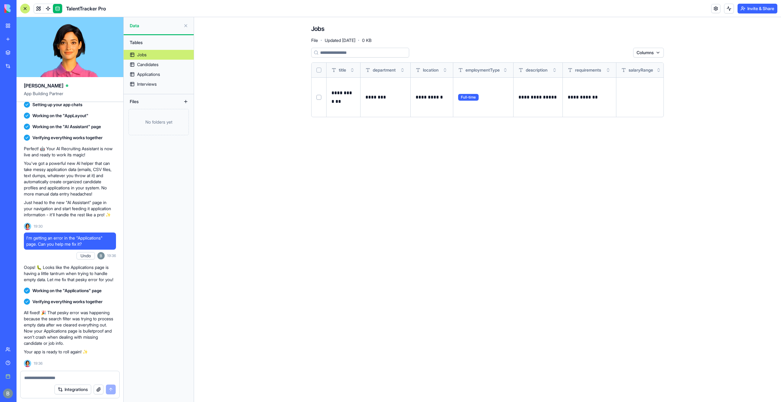
click at [82, 374] on div at bounding box center [69, 376] width 99 height 10
click at [76, 381] on textarea at bounding box center [69, 378] width 91 height 6
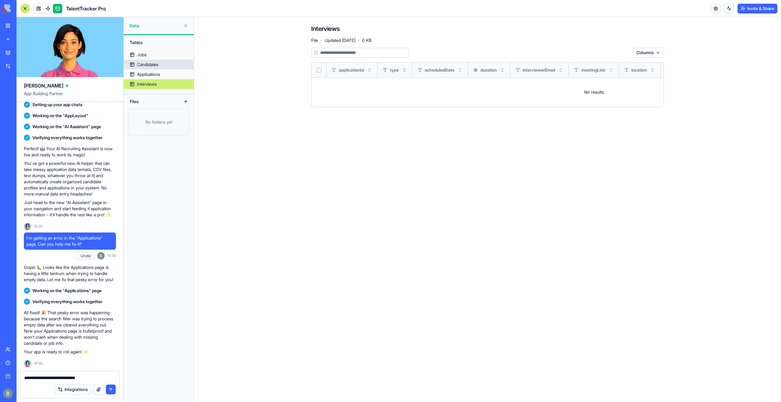
click at [149, 63] on div "Candidates" at bounding box center [147, 64] width 21 height 6
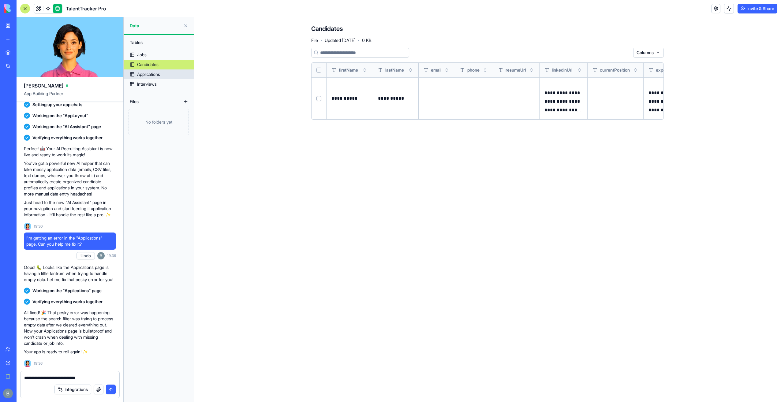
click at [157, 71] on link "Applications" at bounding box center [159, 74] width 70 height 10
click at [156, 76] on div "Applications" at bounding box center [148, 74] width 23 height 6
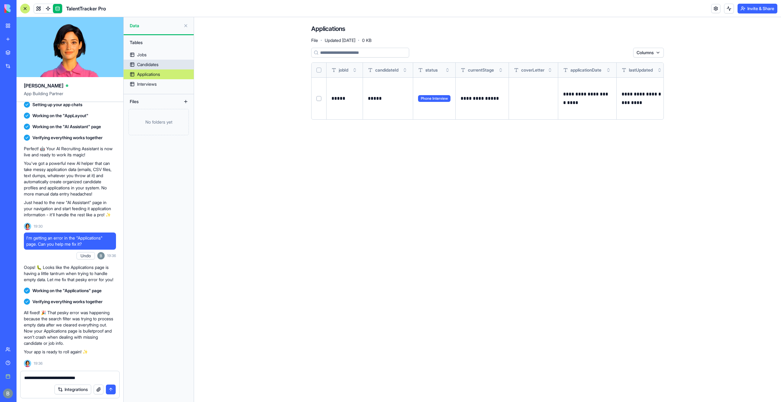
click at [163, 61] on link "Candidates" at bounding box center [159, 65] width 70 height 10
click at [150, 53] on link "Jobs" at bounding box center [159, 55] width 70 height 10
drag, startPoint x: 96, startPoint y: 371, endPoint x: 95, endPoint y: 378, distance: 7.4
click at [95, 378] on textarea "**********" at bounding box center [70, 378] width 92 height 6
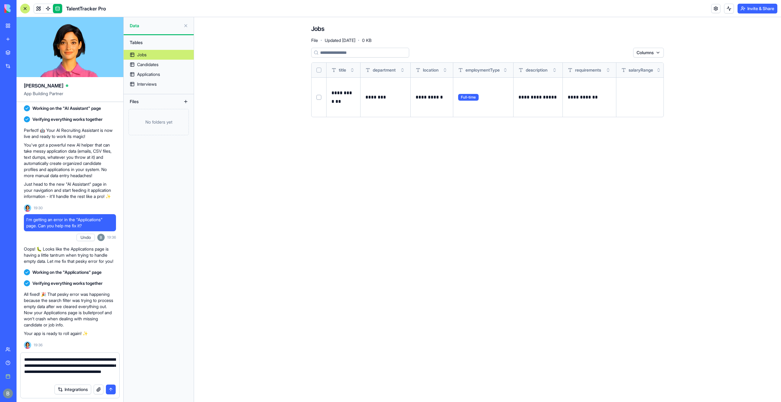
type textarea "**********"
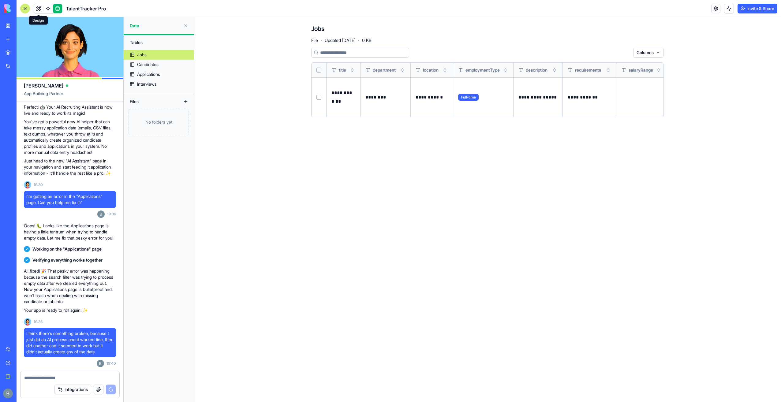
click at [37, 6] on link at bounding box center [38, 8] width 9 height 9
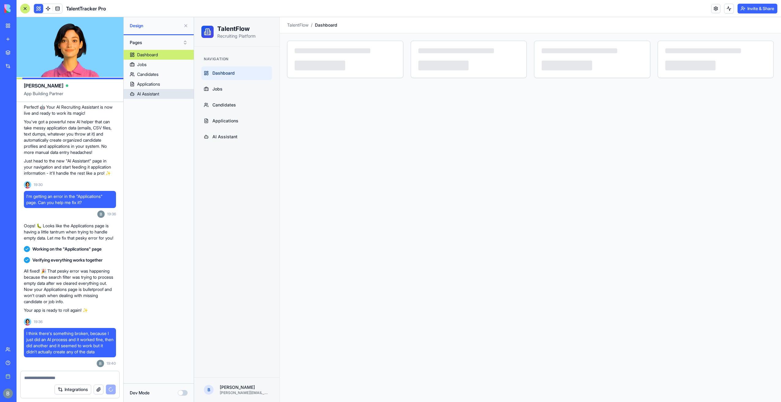
click at [176, 91] on link "AI Assistant" at bounding box center [159, 94] width 70 height 10
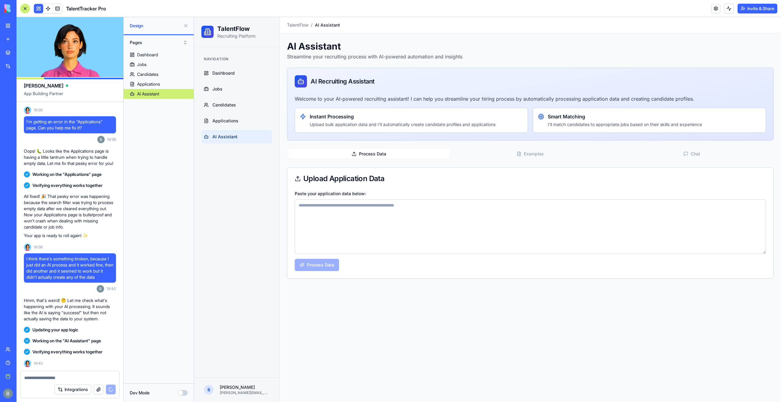
scroll to position [1295, 0]
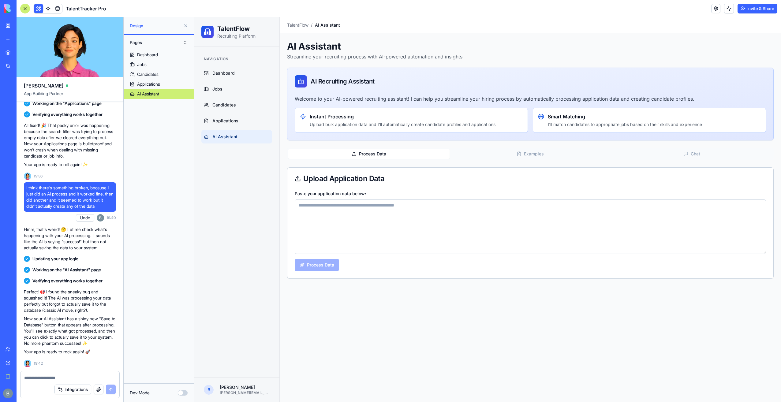
click at [341, 231] on textarea "Paste your application data below:" at bounding box center [530, 226] width 471 height 54
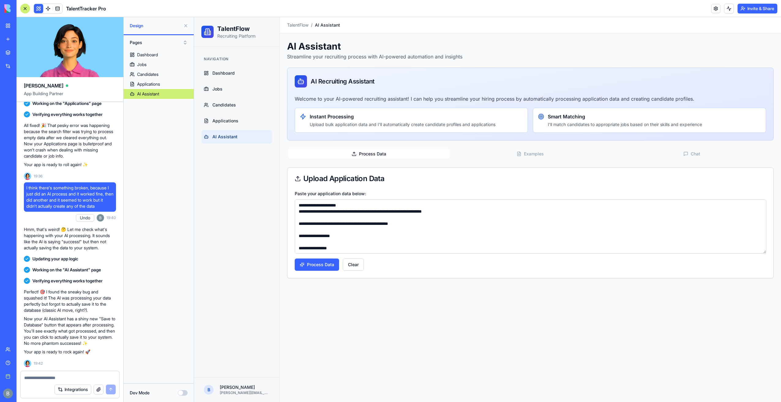
scroll to position [970, 0]
type textarea "**********"
click at [315, 267] on button "Process Data" at bounding box center [317, 265] width 44 height 12
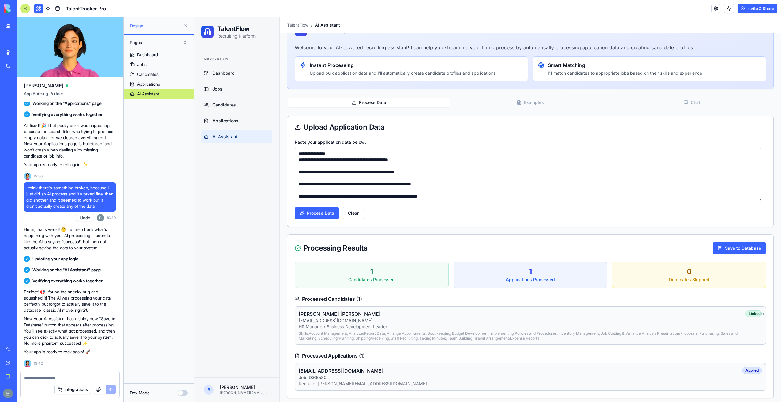
scroll to position [54, 0]
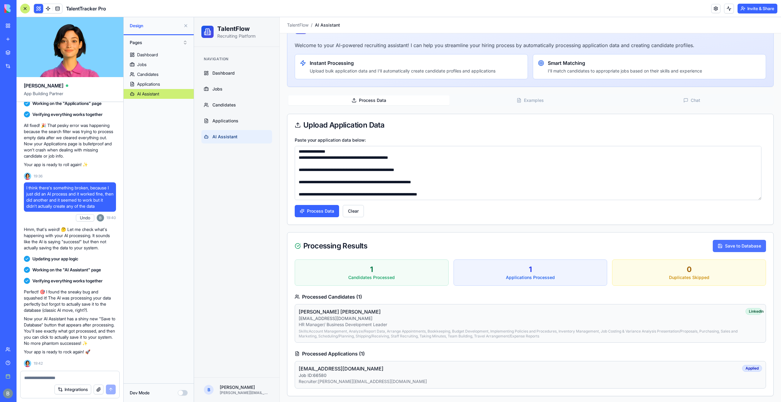
click at [733, 248] on button "Save to Database" at bounding box center [739, 246] width 53 height 12
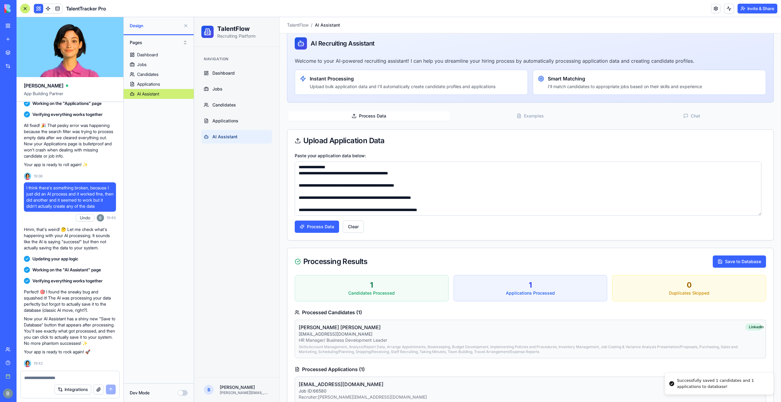
scroll to position [0, 0]
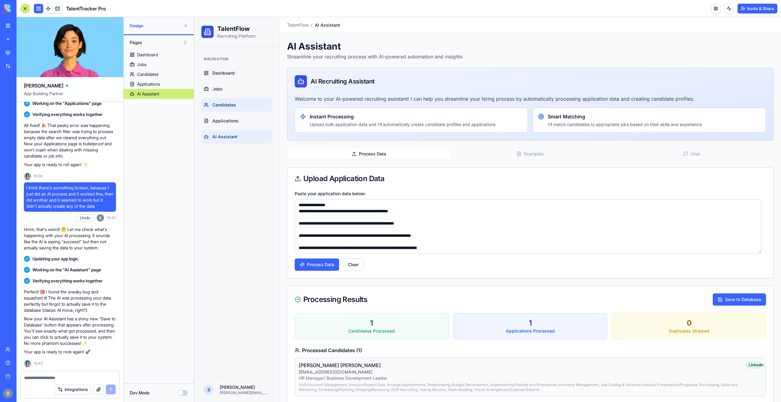
click at [233, 107] on span "Candidates" at bounding box center [224, 105] width 24 height 6
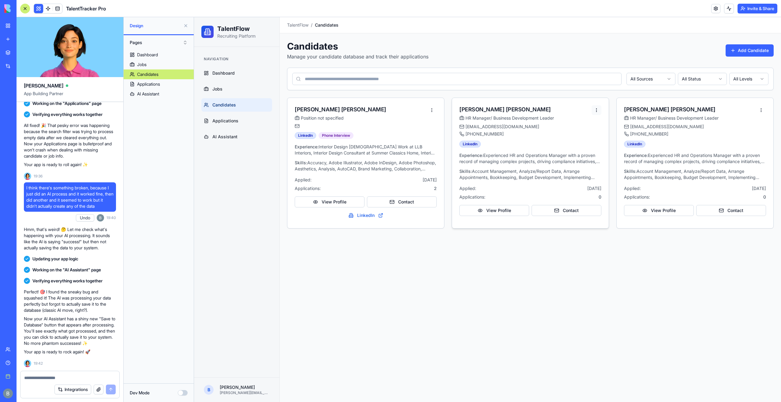
click at [597, 108] on html "TalentFlow Recruiting Platform Navigation Dashboard Jobs Candidates Application…" at bounding box center [487, 209] width 587 height 385
click at [581, 154] on div "Archive" at bounding box center [578, 155] width 44 height 10
click at [242, 124] on link "Applications" at bounding box center [236, 120] width 71 height 13
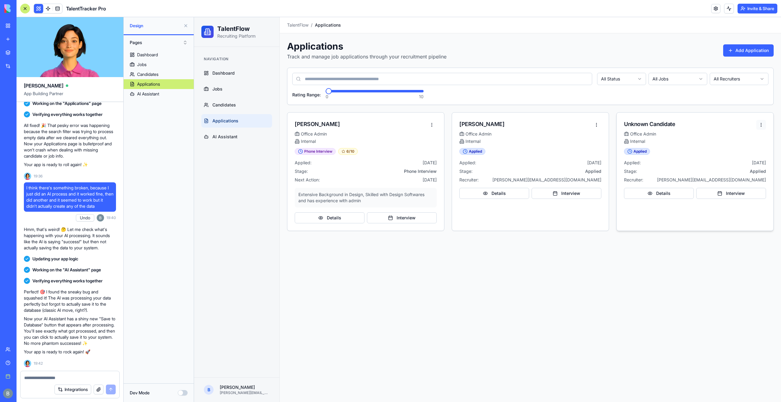
click at [765, 122] on html "TalentFlow Recruiting Platform Navigation Dashboard Jobs Candidates Application…" at bounding box center [487, 209] width 587 height 385
click at [739, 190] on div "Reject Application" at bounding box center [737, 189] width 53 height 10
click at [704, 271] on main "Toggle sidebar TalentFlow / Applications Applications Track and manage job appl…" at bounding box center [530, 209] width 501 height 385
click at [756, 122] on html "TalentFlow Recruiting Platform Navigation Dashboard Jobs Candidates Application…" at bounding box center [487, 209] width 587 height 385
click at [716, 116] on html "TalentFlow Recruiting Platform Navigation Dashboard Jobs Candidates Application…" at bounding box center [487, 209] width 587 height 385
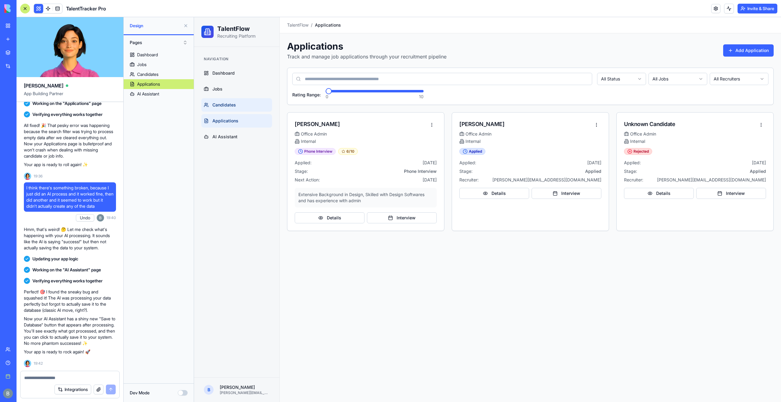
click at [249, 108] on link "Candidates" at bounding box center [236, 104] width 71 height 13
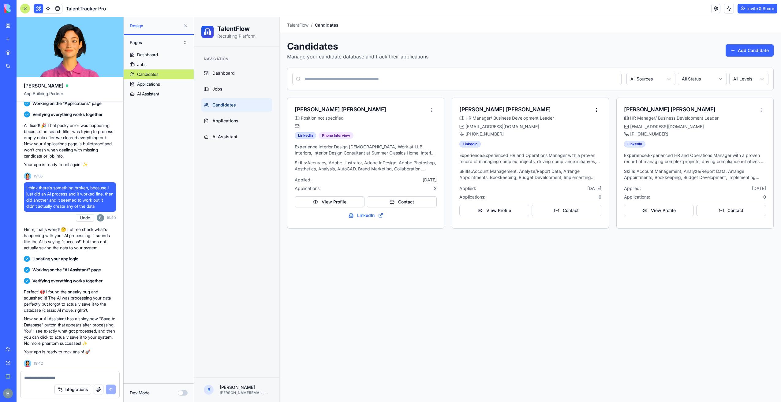
drag, startPoint x: 63, startPoint y: 385, endPoint x: 66, endPoint y: 377, distance: 8.6
click at [64, 381] on div "Integrations" at bounding box center [69, 389] width 99 height 17
click at [66, 377] on textarea at bounding box center [70, 378] width 92 height 6
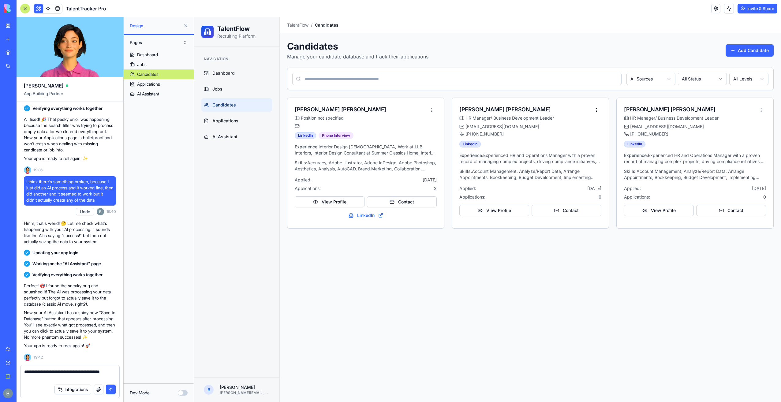
type textarea "**********"
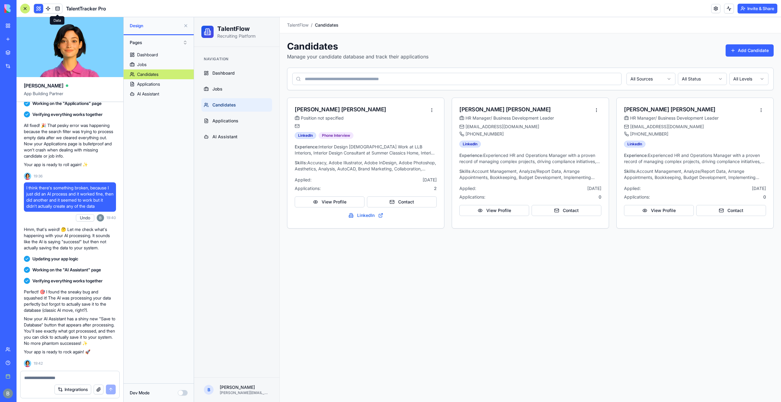
click at [60, 6] on link at bounding box center [57, 8] width 9 height 9
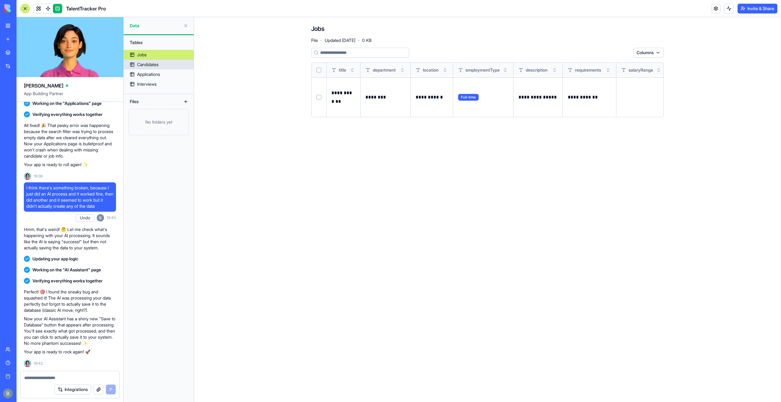
click at [166, 66] on link "Candidates" at bounding box center [159, 65] width 70 height 10
click at [177, 69] on link "Candidates" at bounding box center [159, 65] width 70 height 10
click at [155, 63] on div "Candidates" at bounding box center [147, 64] width 21 height 6
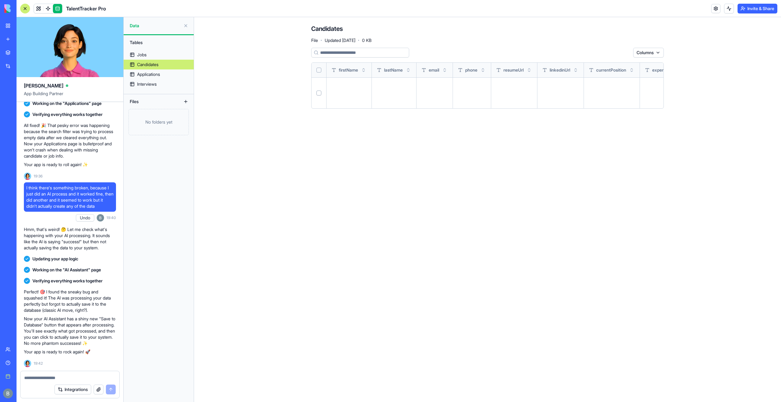
click at [155, 63] on div "Candidates" at bounding box center [147, 64] width 21 height 6
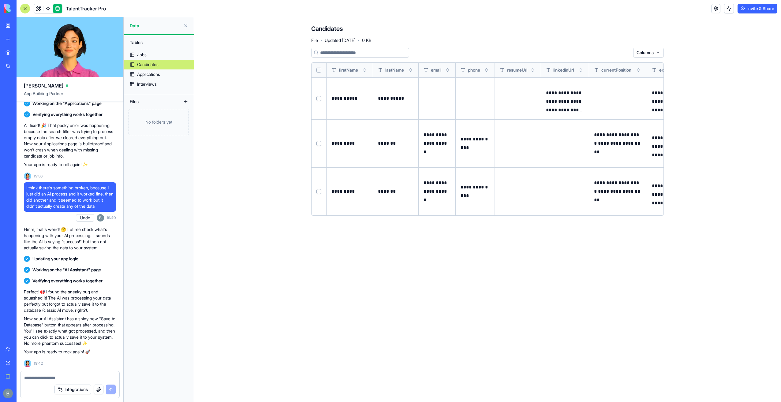
click at [324, 141] on td at bounding box center [318, 143] width 15 height 48
click at [318, 144] on button "Select row" at bounding box center [318, 143] width 5 height 5
click at [605, 54] on html "BETA My Workspace New app Marketplace Integrations Recent C&S Integrations Webs…" at bounding box center [390, 201] width 781 height 402
click at [608, 64] on div "Delete" at bounding box center [610, 65] width 36 height 10
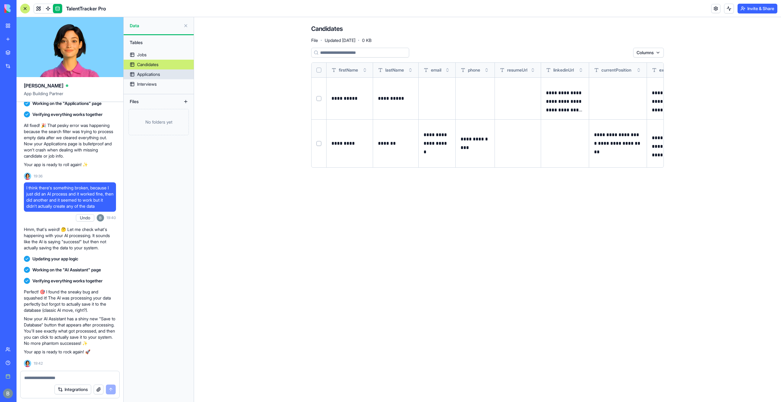
click at [148, 76] on div "Applications" at bounding box center [148, 74] width 23 height 6
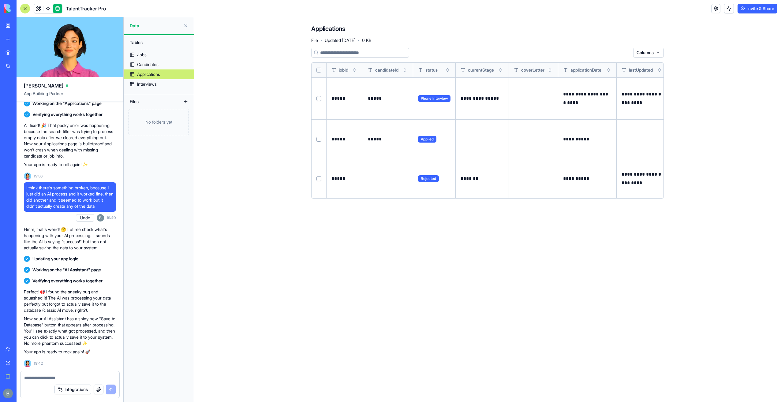
click at [320, 179] on button "Select row" at bounding box center [318, 178] width 5 height 5
click at [614, 53] on html "BETA My Workspace New app Marketplace Integrations Recent C&S Integrations Webs…" at bounding box center [390, 201] width 781 height 402
click at [606, 65] on div "Delete" at bounding box center [610, 65] width 36 height 10
click at [33, 8] on div "TalentTracker Pro" at bounding box center [63, 9] width 86 height 10
click at [35, 8] on link at bounding box center [38, 8] width 9 height 9
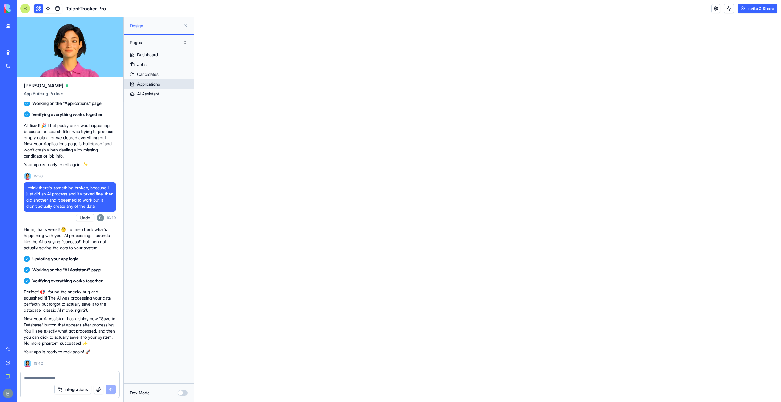
click at [158, 85] on div "Applications" at bounding box center [148, 84] width 23 height 6
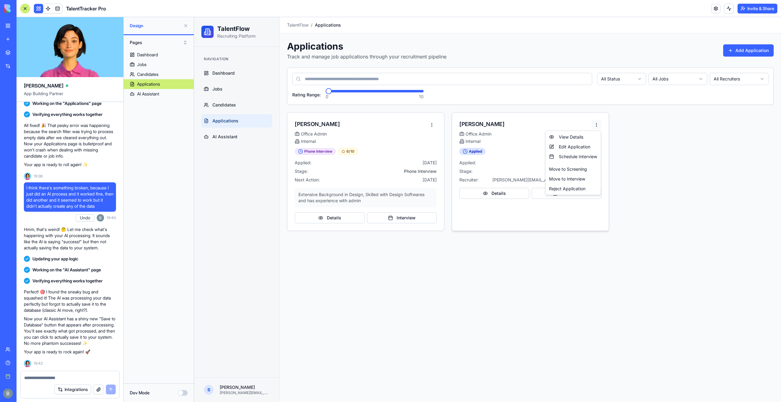
click at [595, 123] on html "TalentFlow Recruiting Platform Navigation Dashboard Jobs Candidates Application…" at bounding box center [487, 209] width 587 height 385
click at [568, 144] on div "Edit Application" at bounding box center [572, 147] width 53 height 10
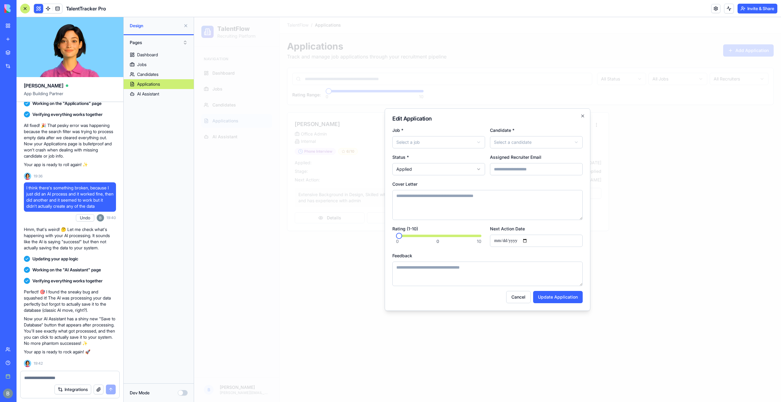
click at [426, 145] on body "**********" at bounding box center [487, 209] width 587 height 385
click at [508, 148] on form "**********" at bounding box center [487, 214] width 190 height 177
click at [511, 144] on body "**********" at bounding box center [487, 209] width 587 height 385
select select "*****"
click at [496, 124] on div "**********" at bounding box center [488, 209] width 206 height 203
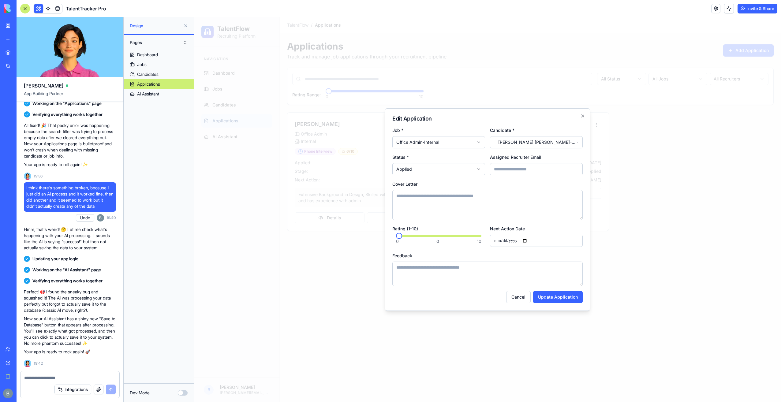
click at [524, 173] on input "Assigned Recruiter Email" at bounding box center [536, 169] width 93 height 12
click at [519, 153] on form "**********" at bounding box center [487, 214] width 190 height 177
click at [454, 173] on body "**********" at bounding box center [487, 209] width 587 height 385
select select "**********"
click at [466, 203] on textarea "Cover Letter" at bounding box center [487, 205] width 190 height 30
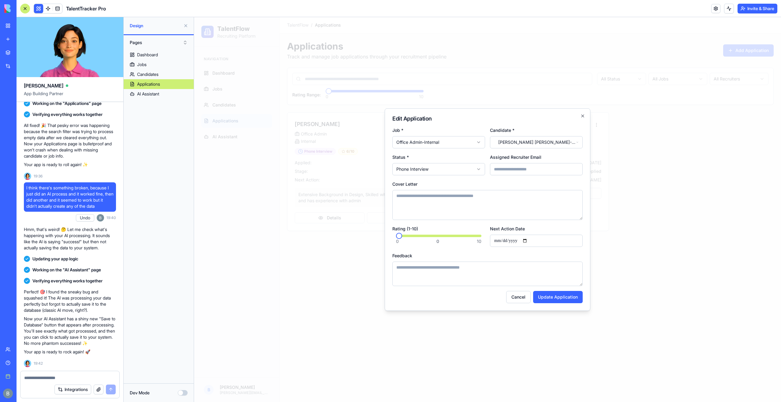
click at [433, 237] on div "* 0 0 10" at bounding box center [438, 240] width 93 height 10
click at [440, 235] on span at bounding box center [438, 236] width 85 height 2
click at [441, 237] on span at bounding box center [439, 236] width 6 height 6
click at [436, 236] on span at bounding box center [439, 236] width 6 height 6
click at [430, 237] on span at bounding box center [431, 236] width 6 height 6
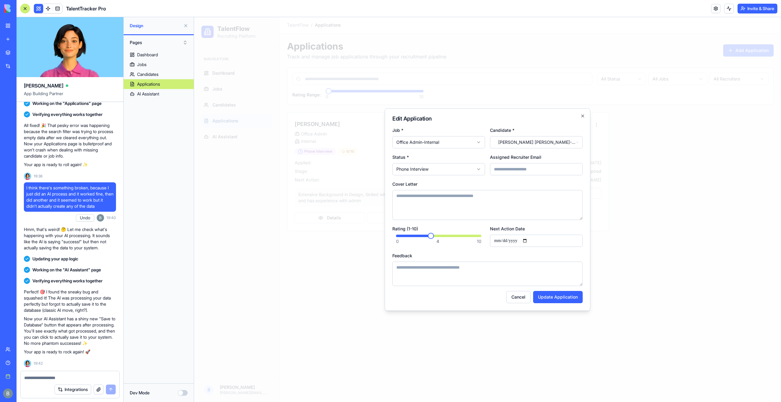
click at [450, 204] on textarea "Cover Letter" at bounding box center [487, 205] width 190 height 30
click at [430, 270] on textarea "Feedback" at bounding box center [487, 274] width 190 height 24
type textarea "**********"
click at [559, 298] on button "Update Application" at bounding box center [558, 297] width 50 height 12
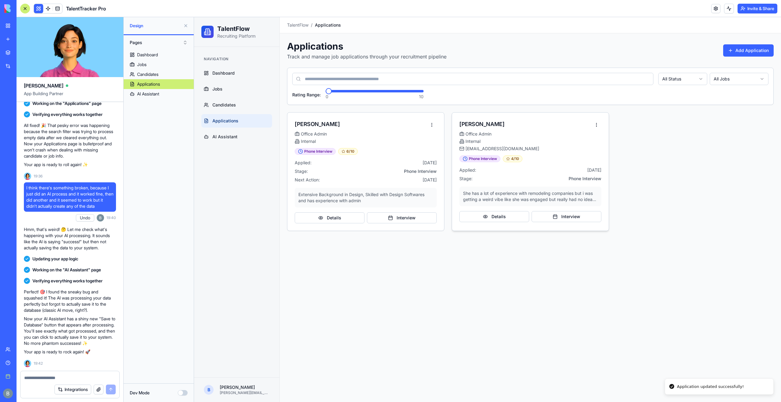
click at [598, 118] on div "[PERSON_NAME] Office Admin Internal [EMAIL_ADDRESS][DOMAIN_NAME]" at bounding box center [530, 134] width 157 height 43
click at [594, 126] on html "TalentFlow Recruiting Platform Navigation Dashboard Jobs Candidates Application…" at bounding box center [487, 209] width 587 height 385
click at [578, 147] on div "Edit Application" at bounding box center [572, 147] width 53 height 10
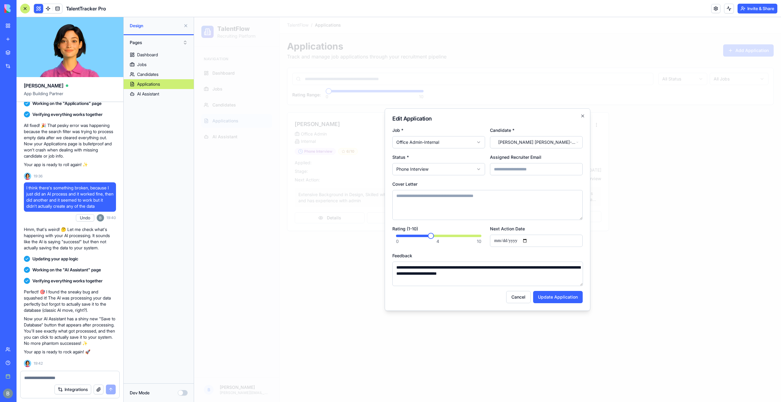
click at [529, 241] on input "Next Action Date" at bounding box center [536, 241] width 93 height 12
type input "**********"
click at [559, 296] on button "Update Application" at bounding box center [558, 297] width 50 height 12
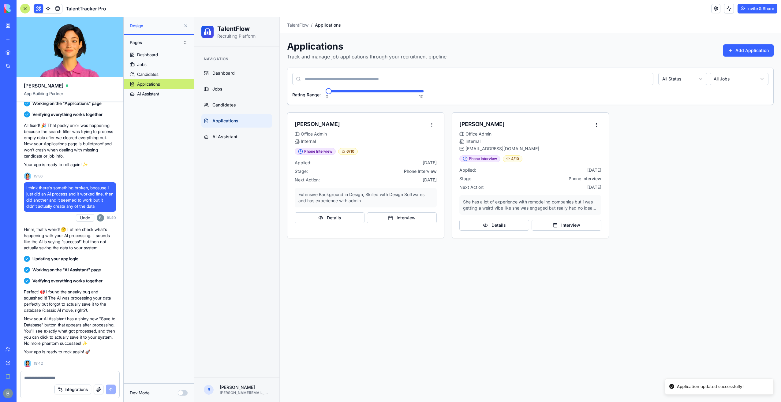
click at [642, 184] on div "[PERSON_NAME] Office Admin Internal Phone Interview 6 /10 Applied: [DATE] Stage…" at bounding box center [530, 175] width 486 height 126
click at [576, 208] on p "She has a lot of experience with remodeling companies but i was getting a weird…" at bounding box center [530, 205] width 135 height 12
drag, startPoint x: 574, startPoint y: 208, endPoint x: 527, endPoint y: 221, distance: 48.8
click at [570, 211] on div "She has a lot of experience with remodeling companies but i was getting a weird…" at bounding box center [530, 205] width 142 height 20
click at [514, 225] on button "Details" at bounding box center [494, 225] width 70 height 11
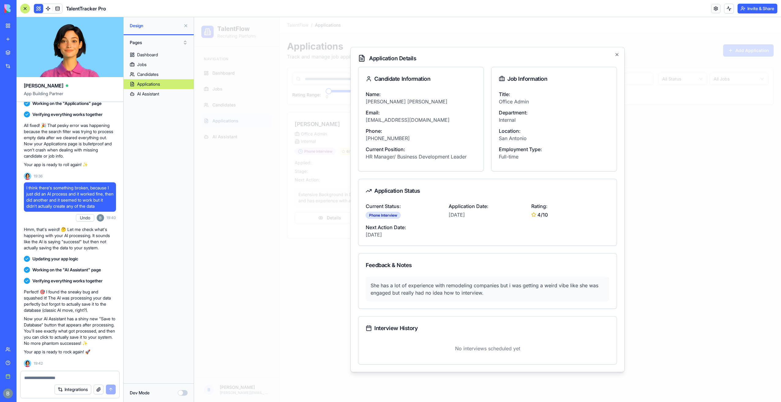
click at [702, 223] on div at bounding box center [487, 209] width 587 height 385
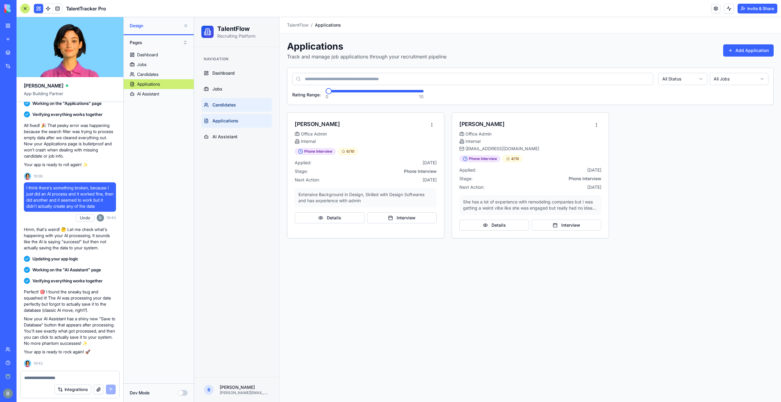
click at [225, 102] on span "Candidates" at bounding box center [224, 105] width 24 height 6
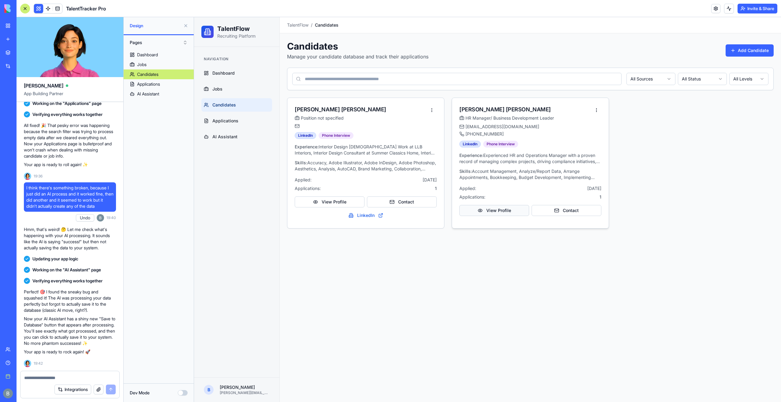
click at [516, 211] on button "View Profile" at bounding box center [494, 210] width 70 height 11
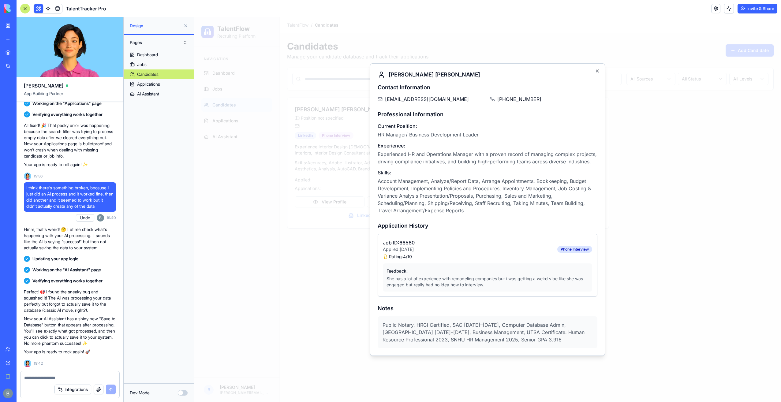
click at [598, 69] on icon "button" at bounding box center [597, 71] width 5 height 5
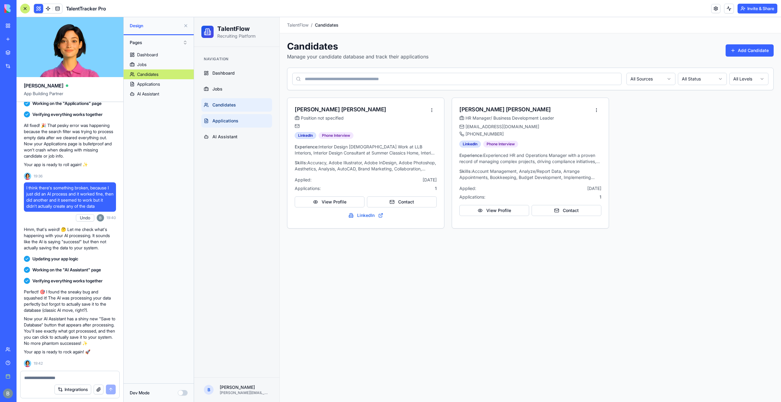
click at [220, 117] on link "Applications" at bounding box center [236, 120] width 71 height 13
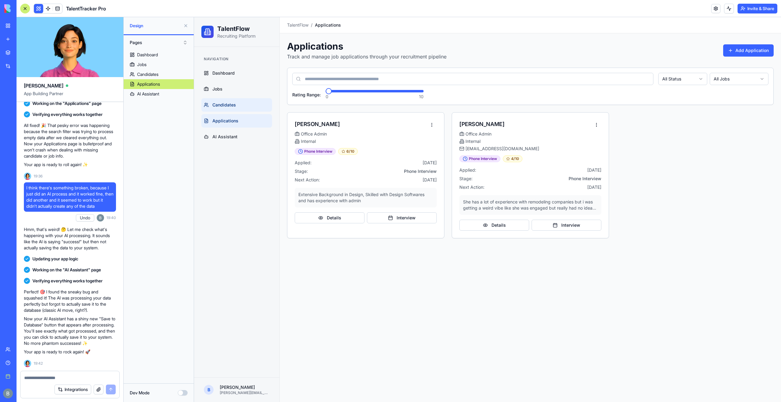
click at [223, 107] on span "Candidates" at bounding box center [224, 105] width 24 height 6
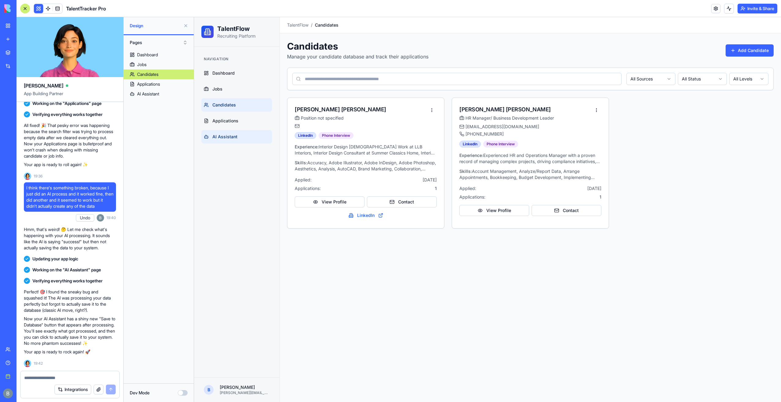
click at [206, 133] on link "AI Assistant" at bounding box center [236, 136] width 71 height 13
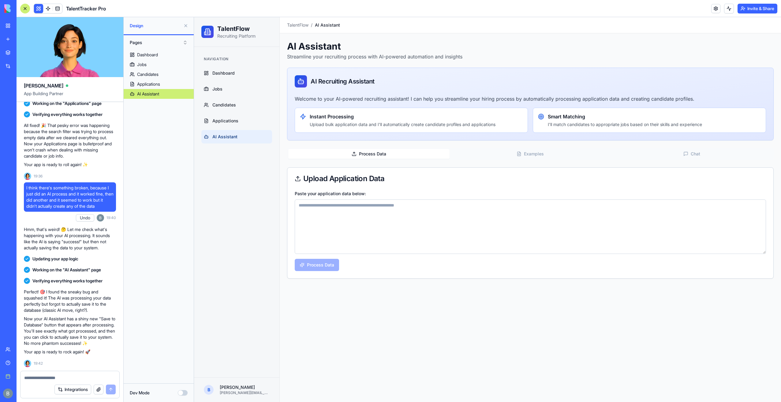
click at [358, 221] on textarea "Paste your application data below:" at bounding box center [530, 226] width 471 height 54
paste textarea "**********"
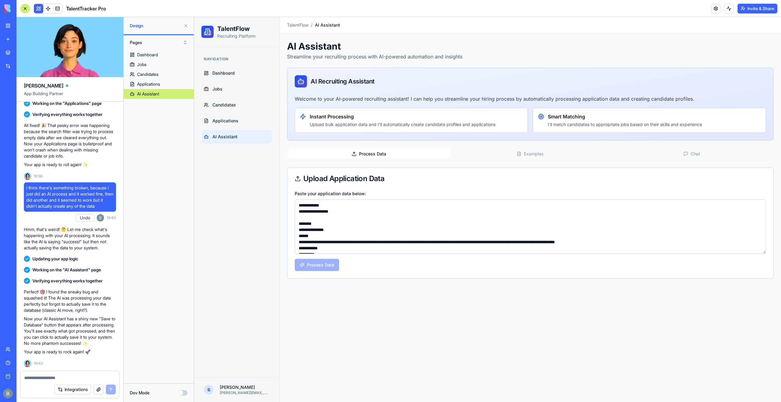
scroll to position [303, 0]
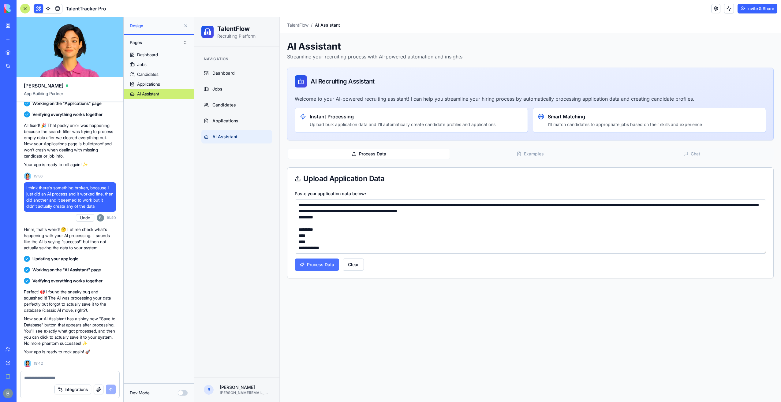
type textarea "**********"
click at [329, 266] on button "Process Data" at bounding box center [317, 265] width 44 height 12
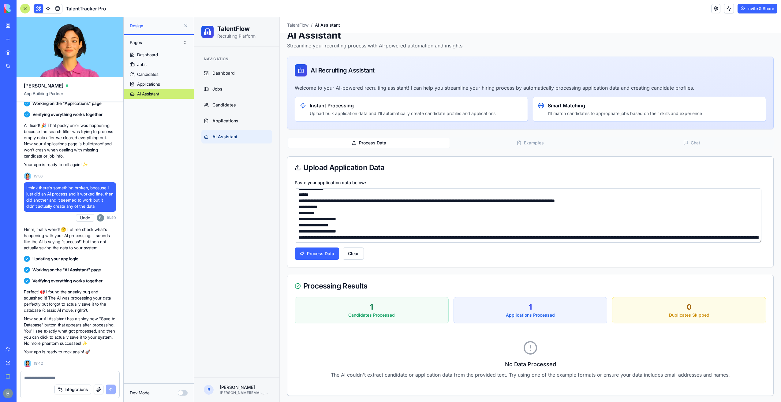
scroll to position [0, 0]
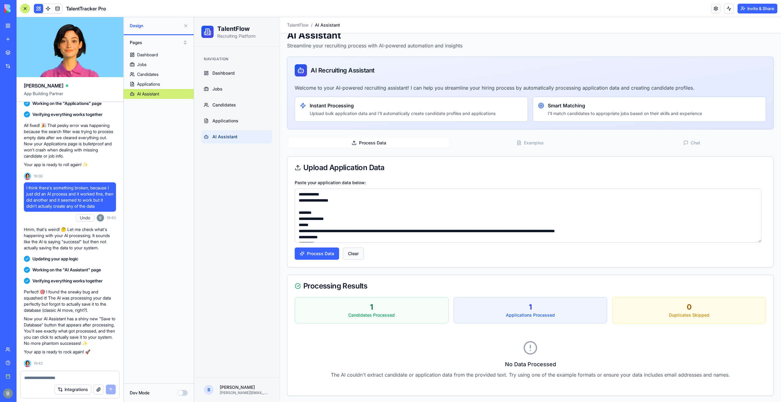
click at [355, 253] on button "Clear" at bounding box center [353, 254] width 21 height 12
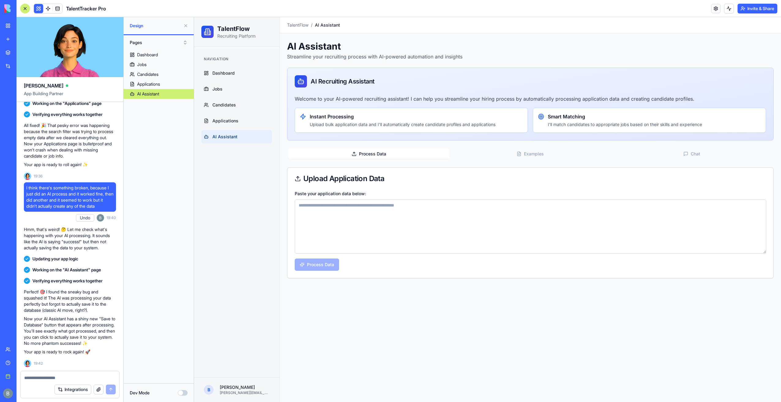
click at [364, 223] on textarea "Paste your application data below:" at bounding box center [530, 226] width 471 height 54
paste textarea "**********"
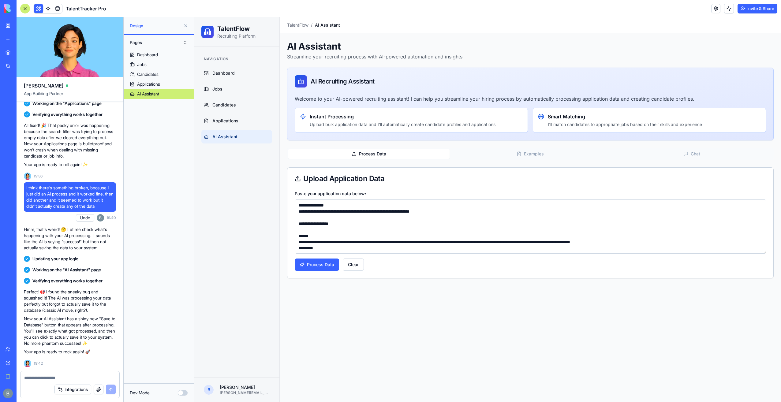
click at [348, 215] on textarea "Paste your application data below:" at bounding box center [530, 226] width 471 height 54
paste textarea "**********"
type textarea "**********"
click at [326, 262] on button "Process Data" at bounding box center [317, 265] width 44 height 12
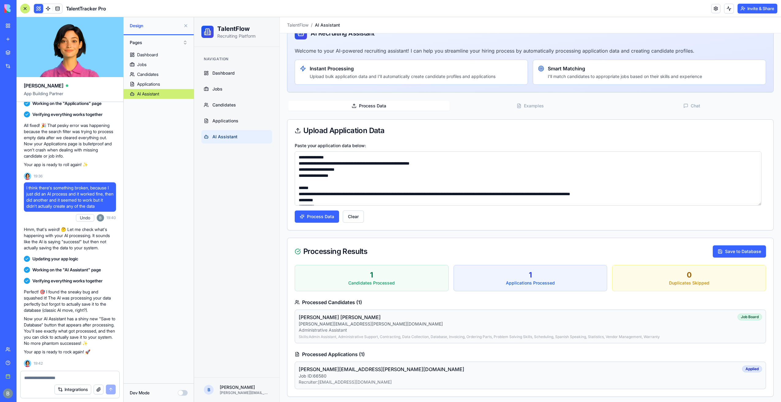
scroll to position [49, 0]
click at [751, 247] on button "Save to Database" at bounding box center [739, 251] width 53 height 12
click at [584, 181] on textarea "Paste your application data below:" at bounding box center [528, 178] width 467 height 54
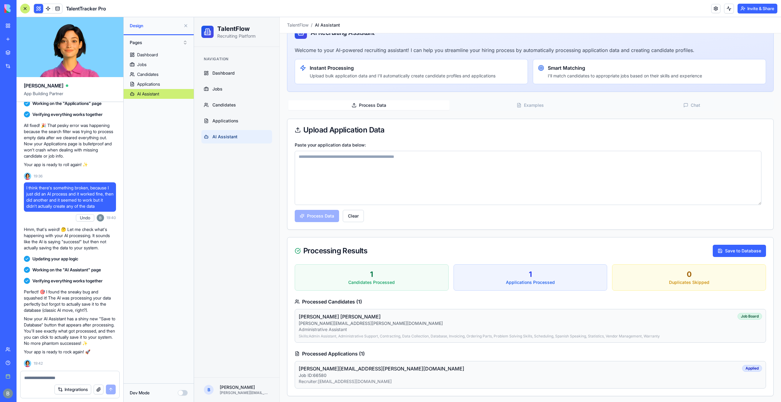
paste textarea "**********"
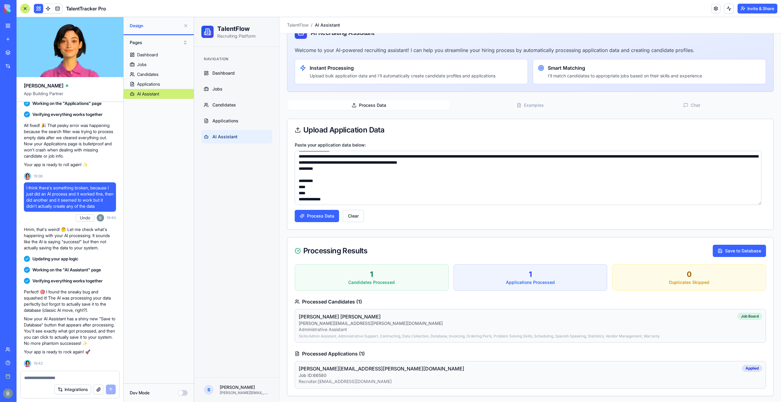
scroll to position [321, 0]
paste textarea "**********"
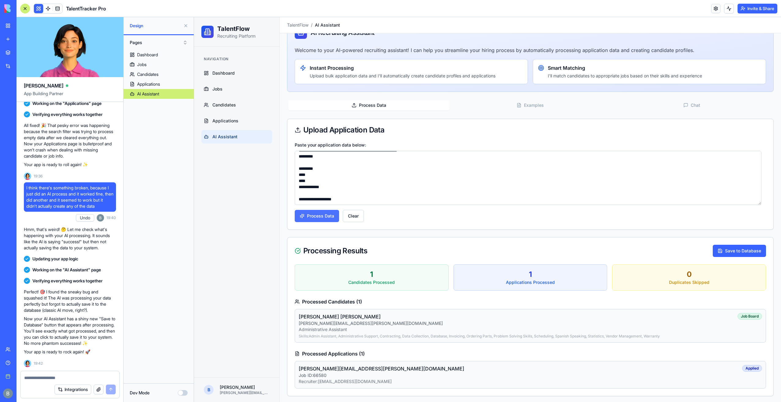
type textarea "**********"
click at [312, 217] on button "Process Data" at bounding box center [317, 216] width 44 height 12
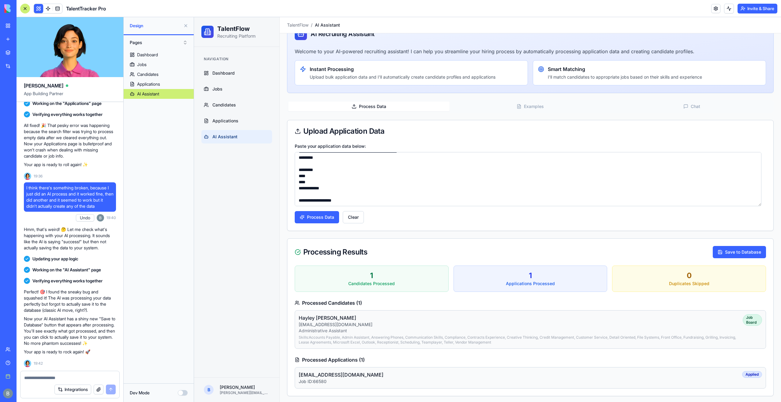
click at [746, 244] on div "Processing Results Save to Database" at bounding box center [530, 252] width 486 height 27
click at [743, 252] on button "Save to Database" at bounding box center [739, 252] width 53 height 12
click at [251, 101] on link "Candidates" at bounding box center [236, 104] width 71 height 13
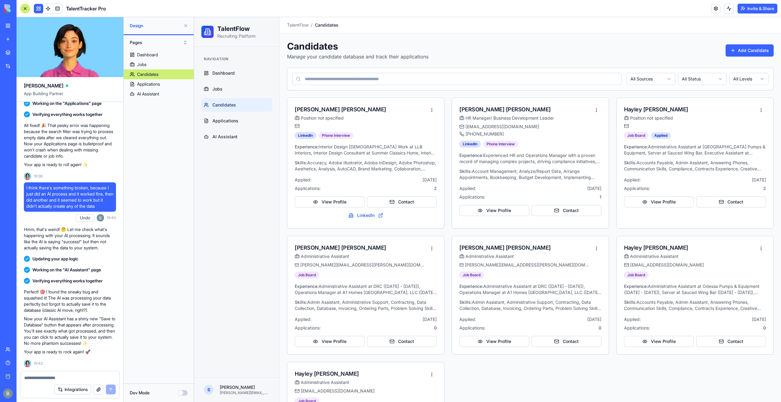
click at [55, 377] on textarea at bounding box center [70, 378] width 92 height 6
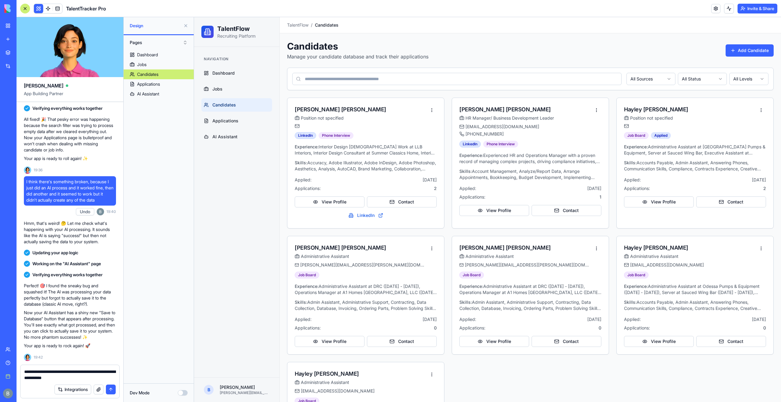
type textarea "**********"
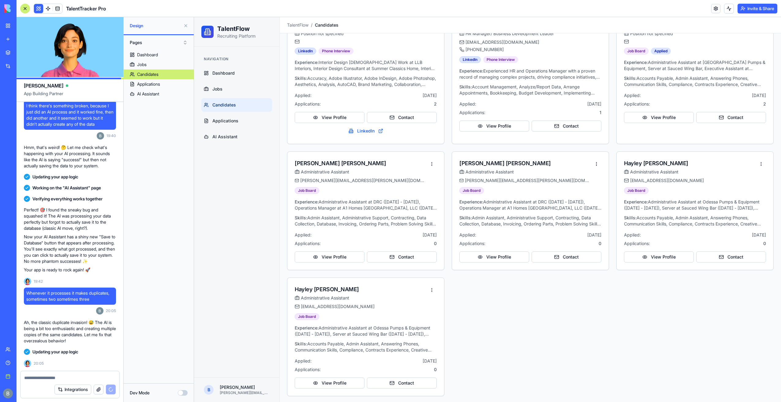
scroll to position [1499, 0]
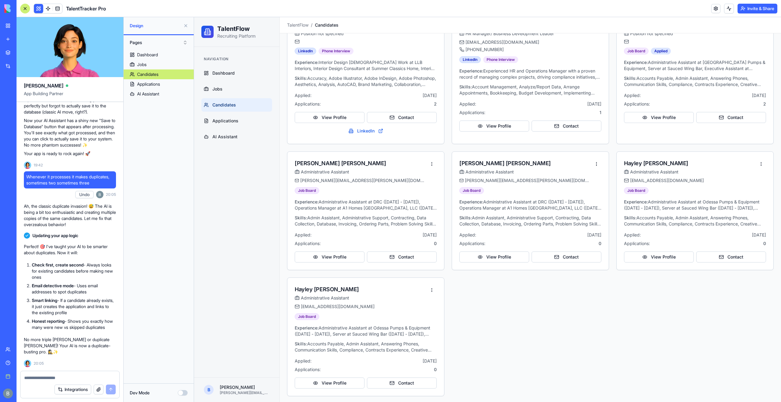
click at [51, 378] on textarea at bounding box center [70, 378] width 92 height 6
click at [54, 9] on link at bounding box center [57, 8] width 9 height 9
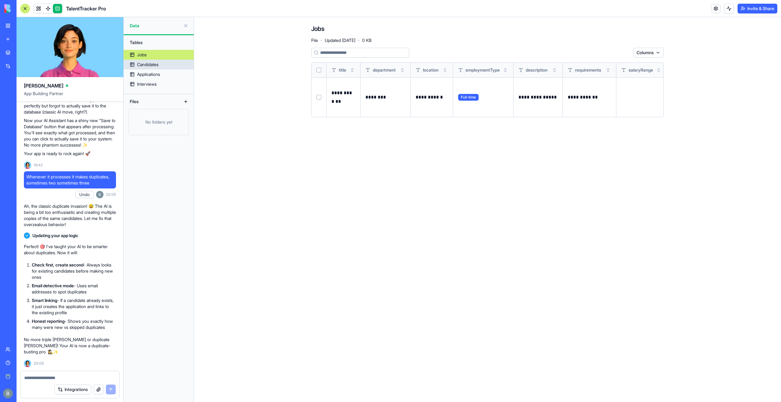
click at [168, 68] on link "Candidates" at bounding box center [159, 65] width 70 height 10
click at [166, 67] on link "Candidates" at bounding box center [159, 65] width 70 height 10
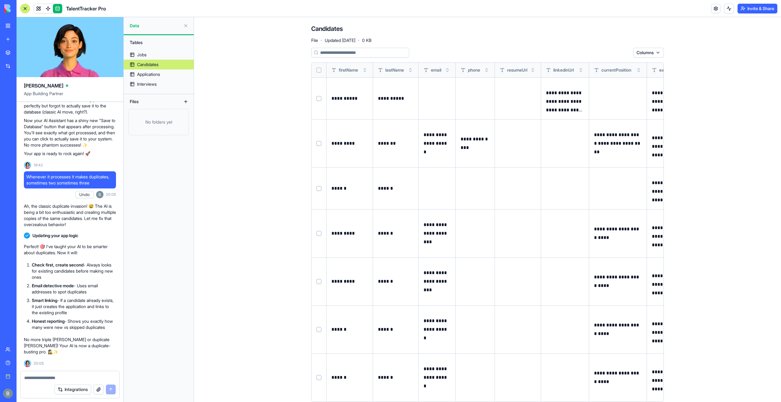
click at [316, 188] on button "Select row" at bounding box center [318, 188] width 5 height 5
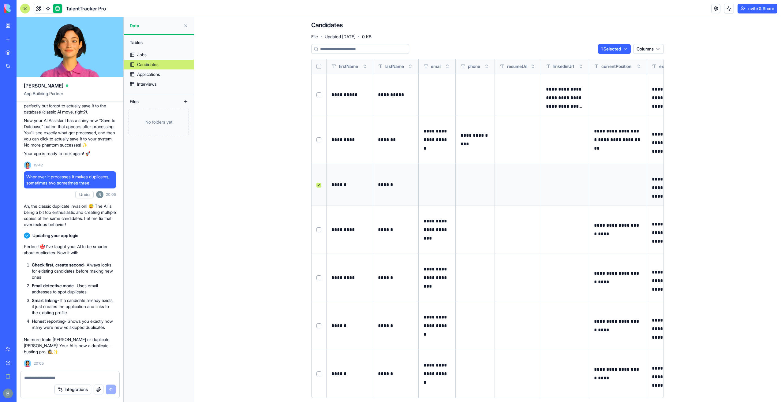
scroll to position [11, 0]
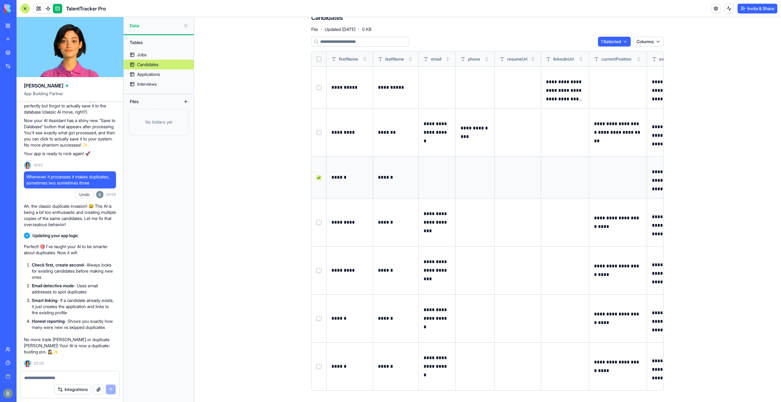
click at [317, 220] on button "Select row" at bounding box center [318, 222] width 5 height 5
click at [315, 320] on td at bounding box center [318, 318] width 15 height 48
click at [316, 318] on button "Select row" at bounding box center [318, 318] width 5 height 5
click at [615, 47] on span "Text Column" at bounding box center [611, 48] width 21 height 5
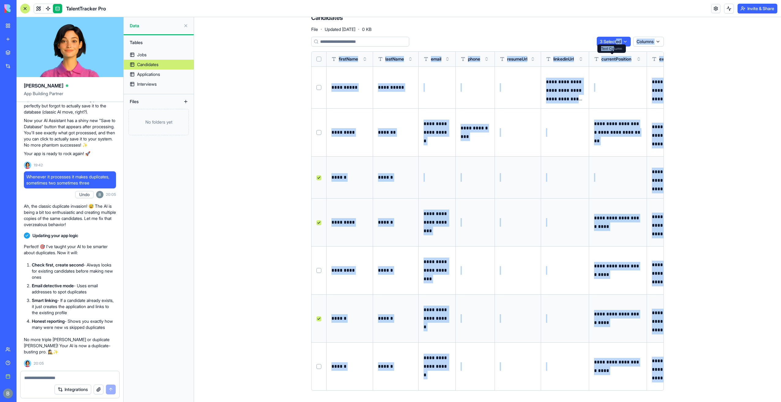
click at [613, 43] on body "BETA My Workspace New app Marketplace Integrations Recent C&S Integrations Webs…" at bounding box center [390, 201] width 781 height 402
click at [612, 42] on html "BETA My Workspace New app Marketplace Integrations Recent C&S Integrations Webs…" at bounding box center [390, 201] width 781 height 402
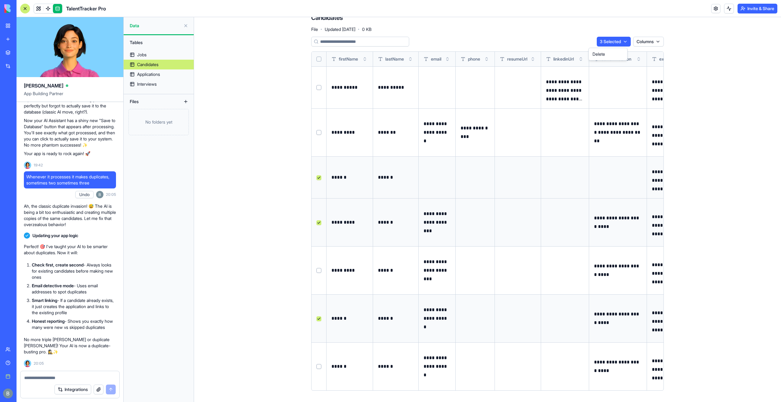
click at [598, 40] on html "BETA My Workspace New app Marketplace Integrations Recent C&S Integrations Webs…" at bounding box center [390, 201] width 781 height 402
click at [600, 54] on div "Delete" at bounding box center [608, 54] width 36 height 10
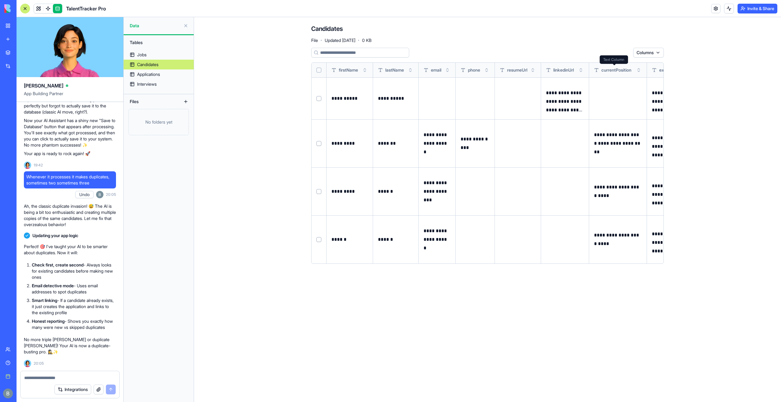
scroll to position [0, 0]
click at [265, 162] on main "**********" at bounding box center [487, 209] width 587 height 385
click at [40, 10] on span at bounding box center [47, 8] width 17 height 17
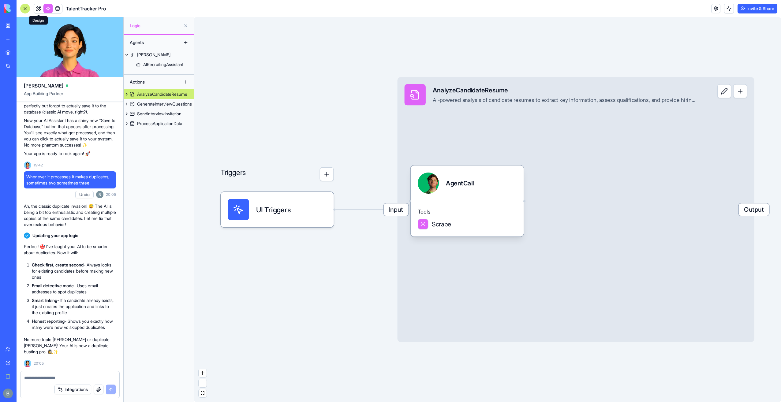
click at [38, 10] on link at bounding box center [38, 8] width 9 height 9
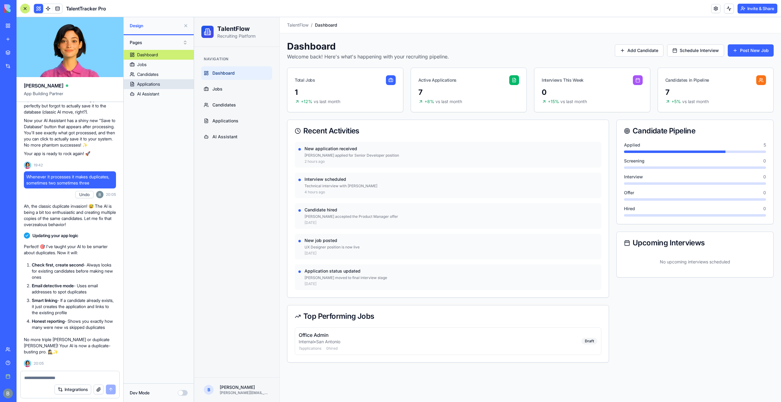
click at [163, 85] on link "Applications" at bounding box center [159, 84] width 70 height 10
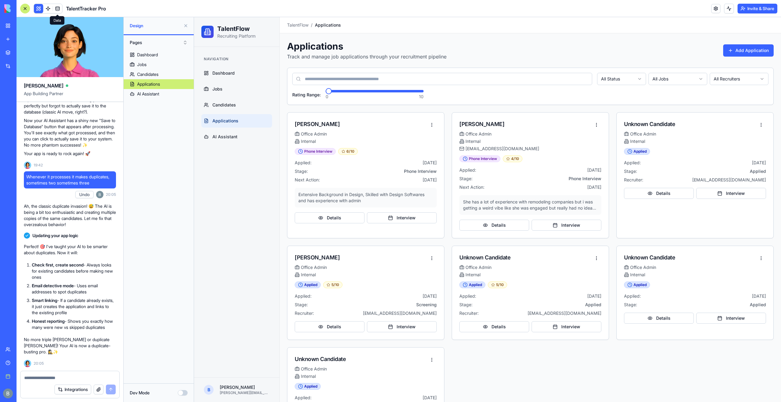
click at [58, 10] on link at bounding box center [57, 8] width 9 height 9
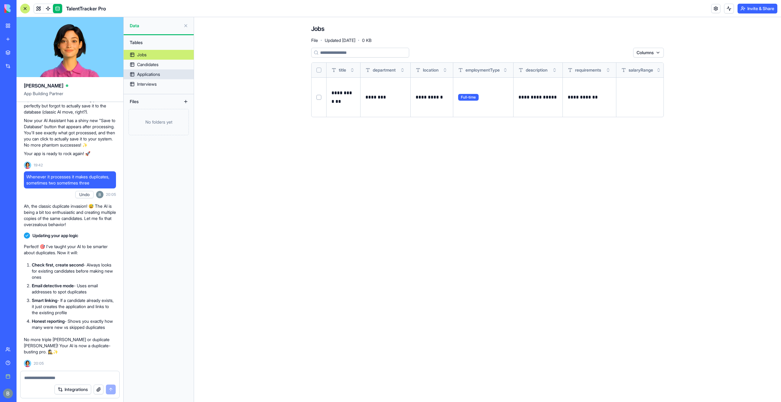
click at [155, 74] on div "Applications" at bounding box center [148, 74] width 23 height 6
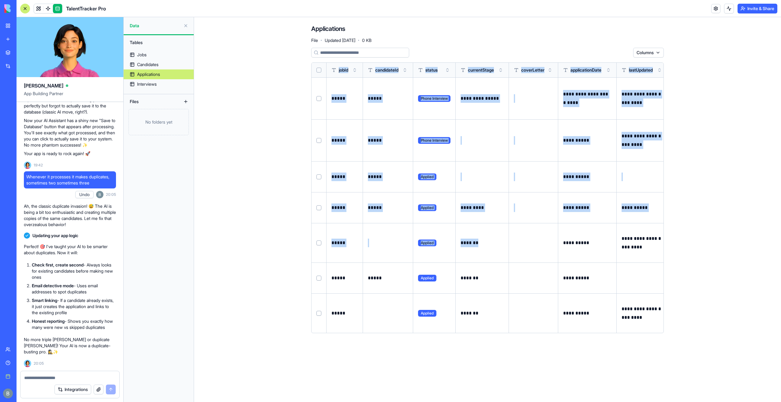
drag, startPoint x: 494, startPoint y: 244, endPoint x: 301, endPoint y: 241, distance: 193.1
click at [301, 241] on div "**********" at bounding box center [488, 181] width 392 height 328
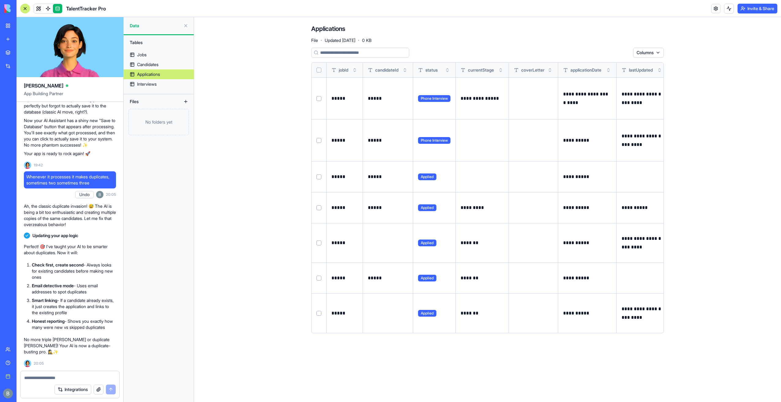
drag, startPoint x: 301, startPoint y: 241, endPoint x: 329, endPoint y: 298, distance: 63.2
click at [329, 298] on td "*****" at bounding box center [344, 312] width 36 height 39
click at [36, 7] on link at bounding box center [38, 8] width 9 height 9
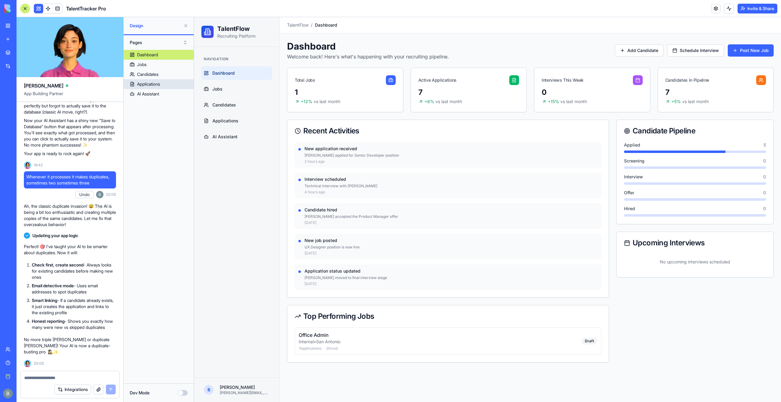
click at [164, 87] on link "Applications" at bounding box center [159, 84] width 70 height 10
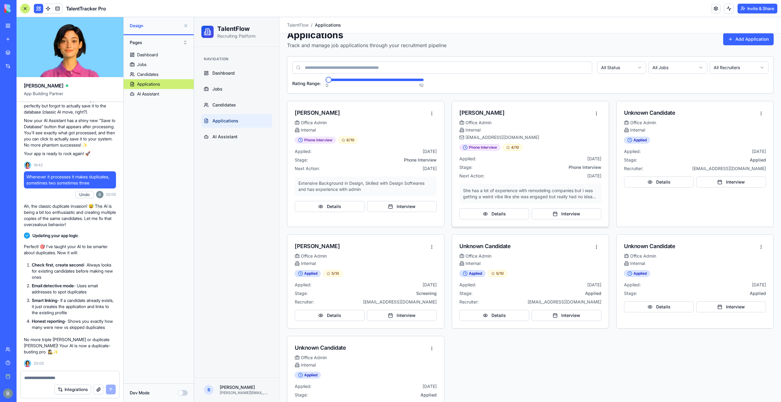
scroll to position [37, 0]
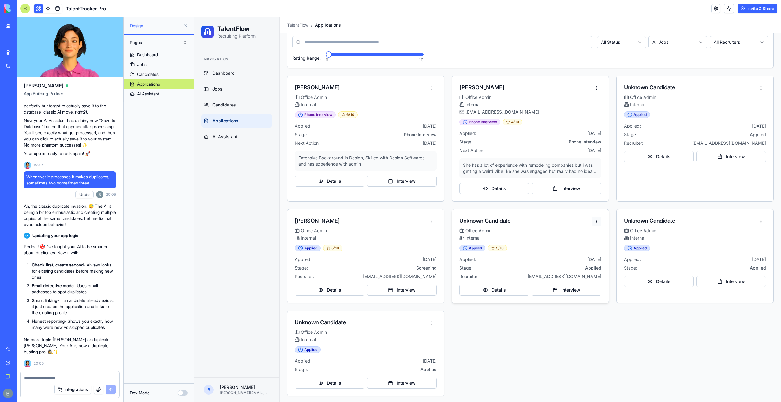
click at [596, 220] on html "TalentFlow Recruiting Platform Navigation Dashboard Jobs Candidates Application…" at bounding box center [487, 191] width 587 height 423
click at [579, 286] on div "Reject Application" at bounding box center [569, 285] width 53 height 10
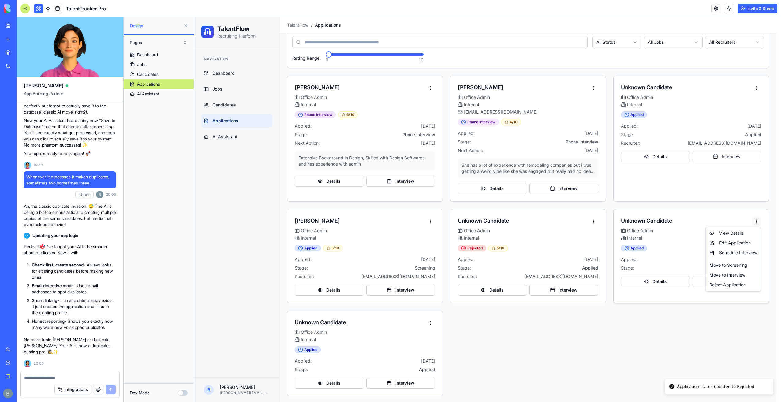
click at [760, 220] on html "TalentFlow Recruiting Platform Navigation Dashboard Jobs Candidates Application…" at bounding box center [487, 191] width 587 height 423
click at [729, 285] on div "Reject Application" at bounding box center [733, 285] width 53 height 10
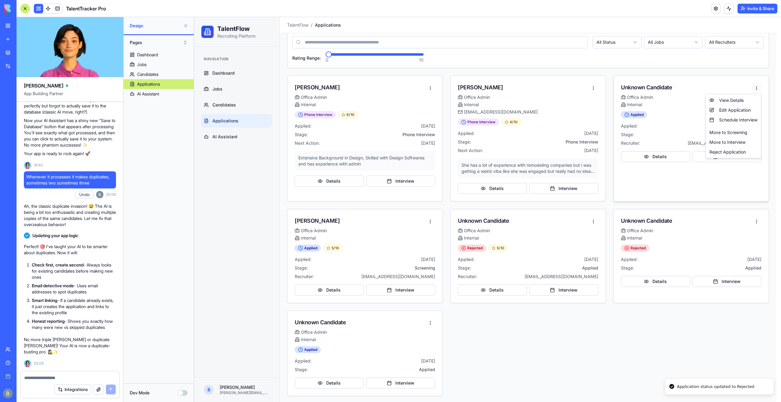
click at [756, 90] on html "TalentFlow Recruiting Platform Navigation Dashboard Jobs Candidates Application…" at bounding box center [487, 191] width 587 height 423
click at [724, 153] on div "Reject Application" at bounding box center [733, 152] width 53 height 10
click at [429, 320] on html "TalentFlow Recruiting Platform Navigation Dashboard Jobs Candidates Application…" at bounding box center [487, 191] width 587 height 423
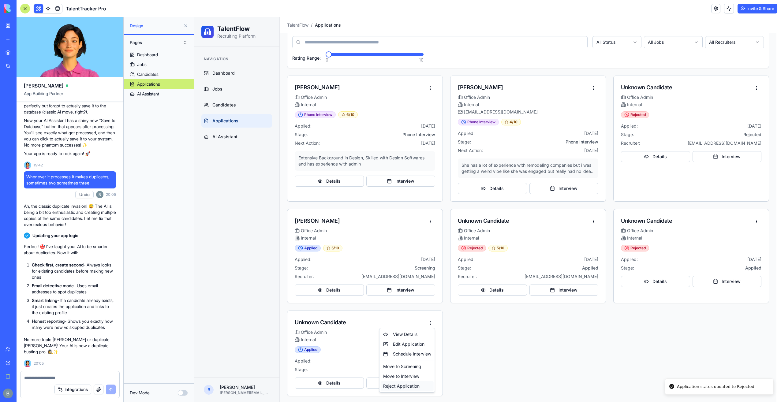
click at [408, 384] on div "Reject Application" at bounding box center [407, 386] width 53 height 10
click at [433, 221] on html "TalentFlow Recruiting Platform Navigation Dashboard Jobs Candidates Application…" at bounding box center [487, 191] width 587 height 423
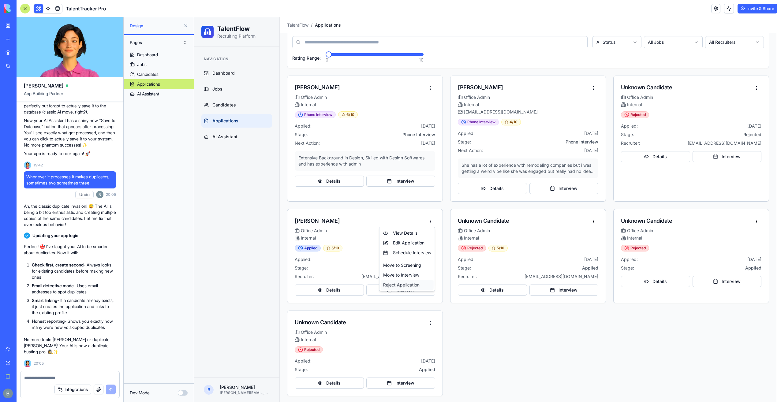
click at [413, 285] on div "Reject Application" at bounding box center [407, 285] width 53 height 10
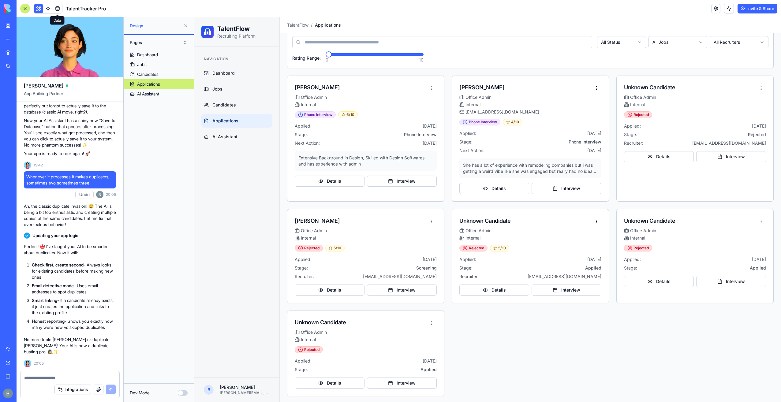
click at [58, 9] on link at bounding box center [57, 8] width 9 height 9
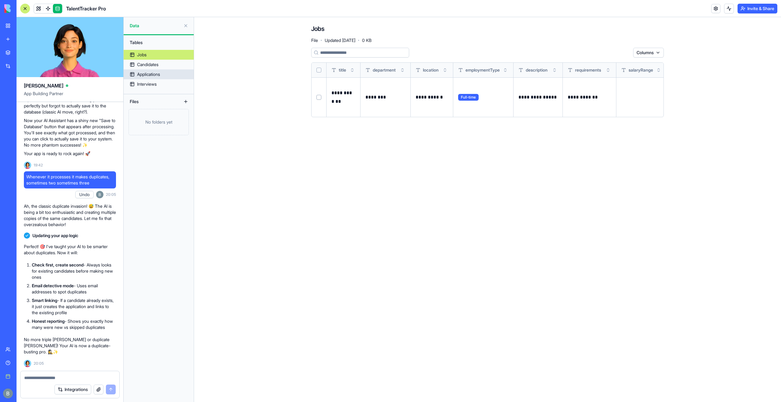
click at [160, 78] on link "Applications" at bounding box center [159, 74] width 70 height 10
click at [161, 70] on link "Applications" at bounding box center [159, 74] width 70 height 10
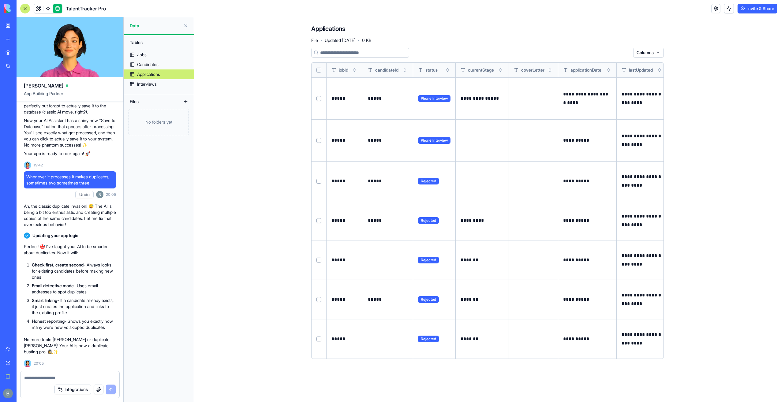
click at [316, 218] on td at bounding box center [318, 220] width 15 height 39
click at [318, 221] on button "Select row" at bounding box center [318, 220] width 5 height 5
click at [318, 183] on td at bounding box center [318, 180] width 15 height 39
click at [317, 181] on button "Select row" at bounding box center [318, 181] width 5 height 5
click at [318, 299] on button "Select row" at bounding box center [318, 299] width 5 height 5
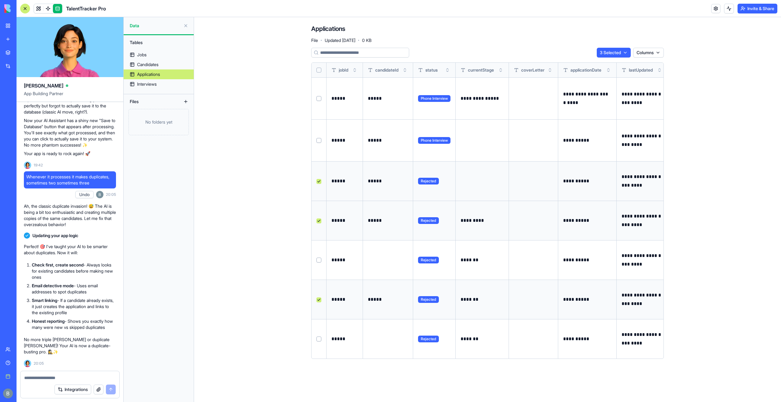
click at [315, 338] on td at bounding box center [318, 338] width 15 height 39
click at [319, 340] on button "Select row" at bounding box center [318, 339] width 5 height 5
click at [319, 258] on button "Select row" at bounding box center [318, 260] width 5 height 5
click at [620, 51] on html "BETA My Workspace New app Marketplace Integrations Recent C&S Integrations Webs…" at bounding box center [390, 201] width 781 height 402
click at [599, 65] on div "Delete" at bounding box center [610, 65] width 36 height 10
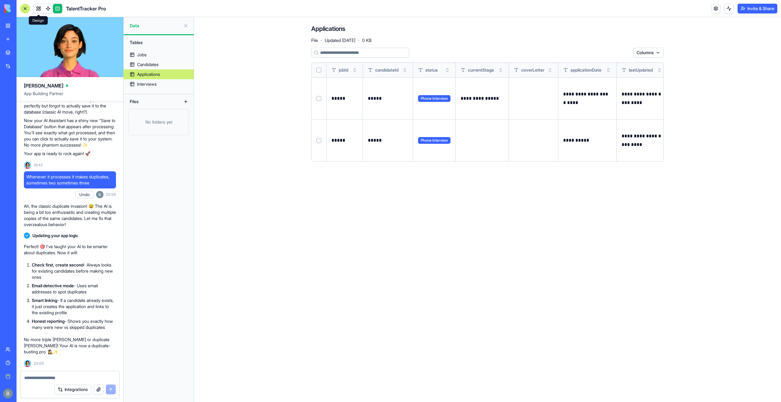
click at [40, 9] on link at bounding box center [38, 8] width 9 height 9
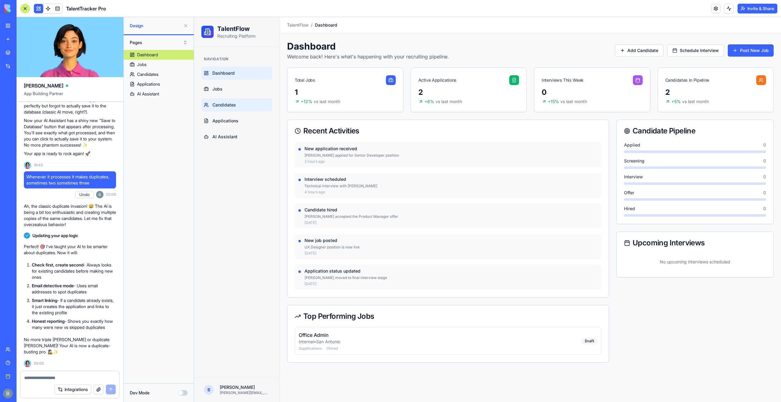
click at [241, 100] on link "Candidates" at bounding box center [236, 104] width 71 height 13
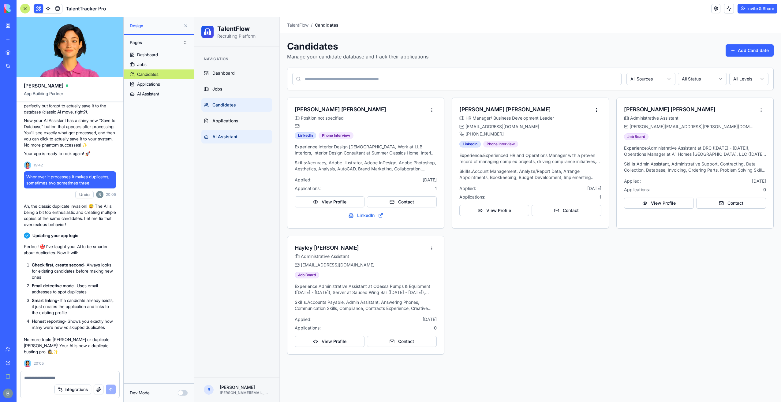
click at [239, 139] on link "AI Assistant" at bounding box center [236, 136] width 71 height 13
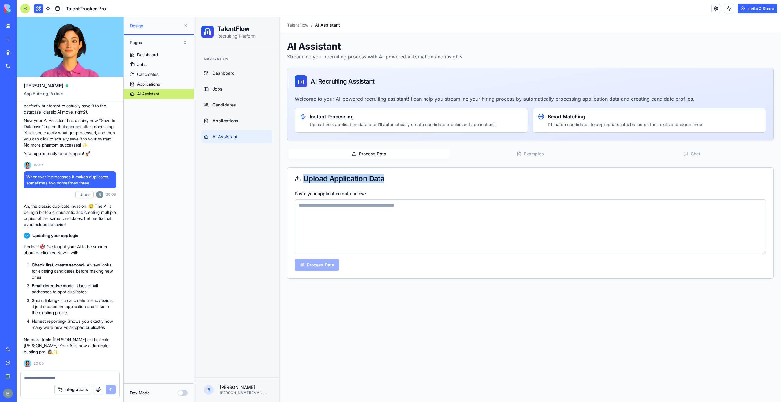
drag, startPoint x: 385, startPoint y: 180, endPoint x: 372, endPoint y: 207, distance: 30.0
click at [381, 188] on div "Upload Application Data" at bounding box center [530, 179] width 486 height 22
click at [372, 207] on textarea "Paste your application data below:" at bounding box center [530, 226] width 471 height 54
paste textarea "**********"
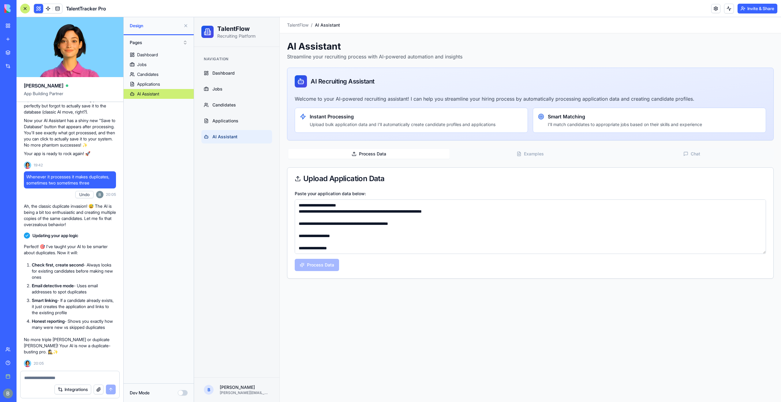
scroll to position [970, 0]
type textarea "**********"
click at [321, 264] on button "Process Data" at bounding box center [317, 265] width 44 height 12
click at [381, 233] on textarea "Paste your application data below:" at bounding box center [530, 226] width 471 height 54
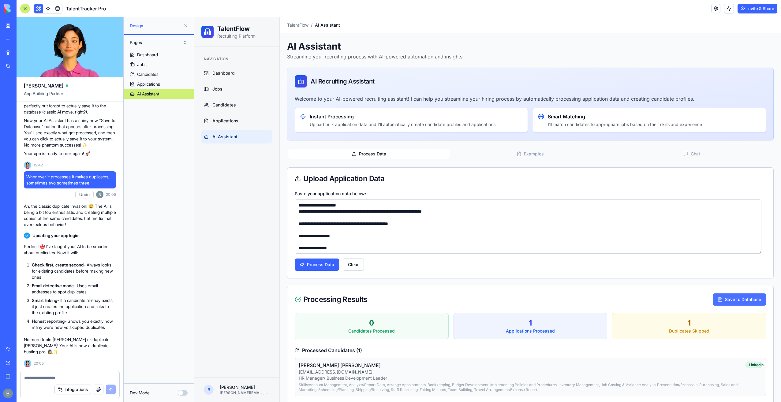
click at [731, 303] on button "Save to Database" at bounding box center [739, 299] width 53 height 12
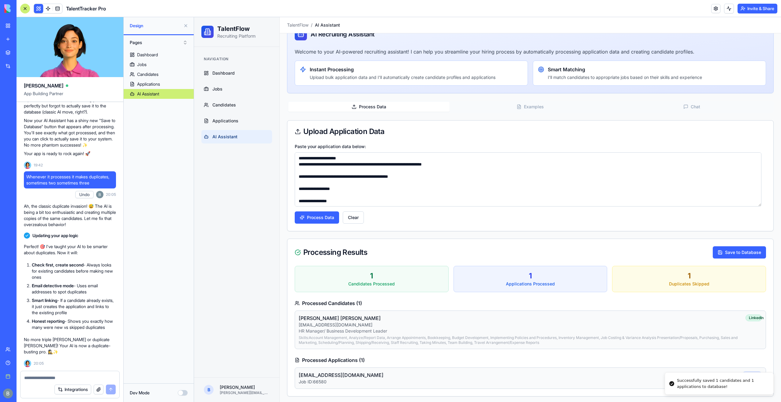
scroll to position [47, 0]
click at [226, 116] on link "Applications" at bounding box center [236, 120] width 71 height 13
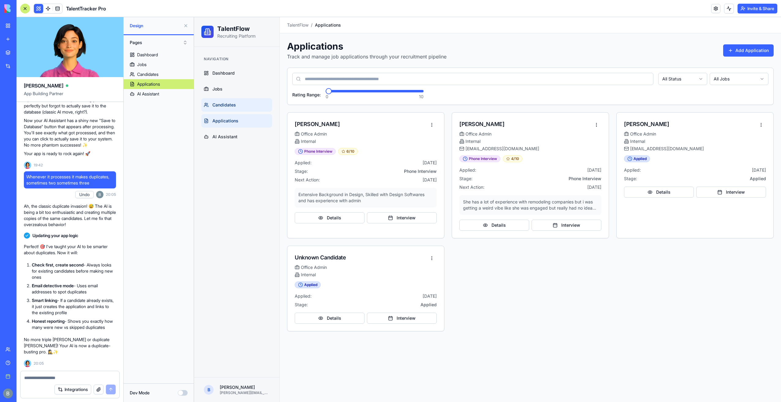
click at [231, 105] on span "Candidates" at bounding box center [224, 105] width 24 height 6
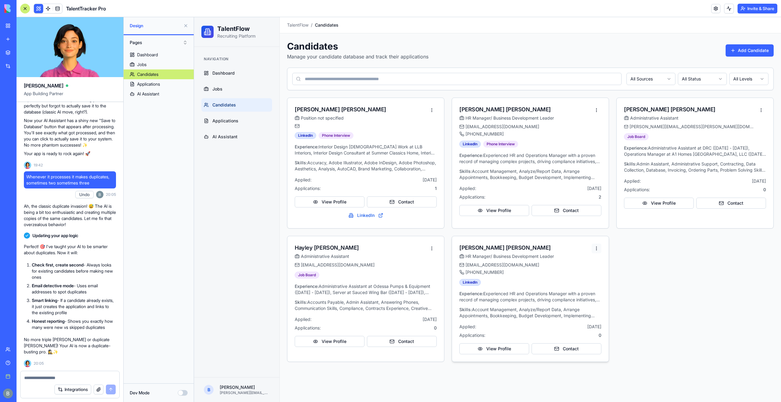
click at [598, 246] on html "TalentFlow Recruiting Platform Navigation Dashboard Jobs Candidates Application…" at bounding box center [487, 209] width 587 height 385
click at [580, 295] on div "Archive" at bounding box center [578, 292] width 44 height 10
click at [60, 9] on link at bounding box center [57, 8] width 9 height 9
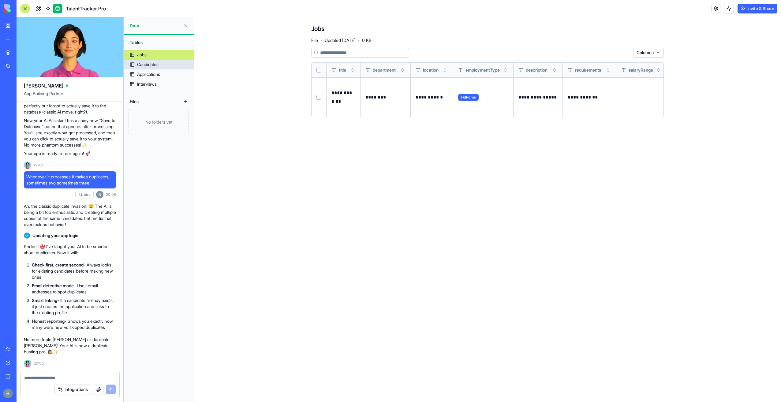
click at [165, 66] on link "Candidates" at bounding box center [159, 65] width 70 height 10
click at [157, 72] on div "Applications" at bounding box center [148, 74] width 23 height 6
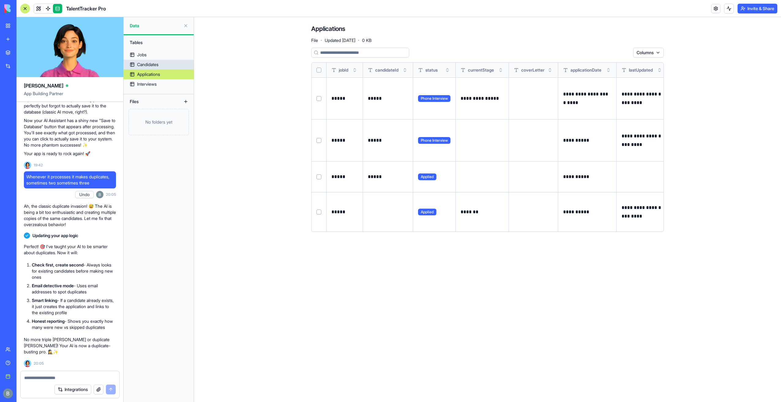
click at [168, 63] on link "Candidates" at bounding box center [159, 65] width 70 height 10
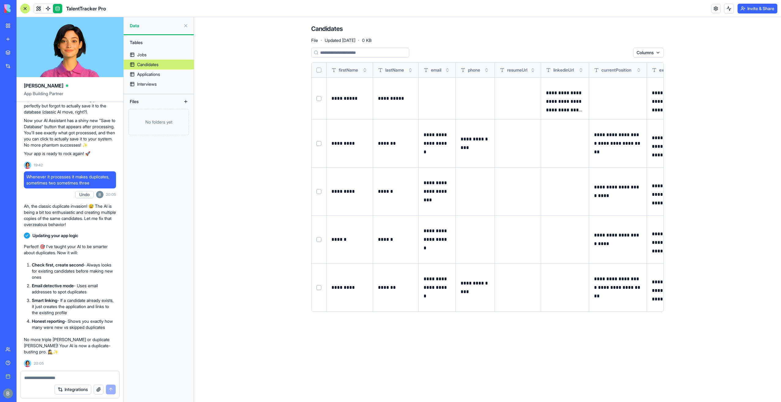
click at [317, 287] on button "Select row" at bounding box center [318, 287] width 5 height 5
click at [617, 51] on html "BETA My Workspace New app Marketplace Integrations Recent C&S Integrations Webs…" at bounding box center [390, 201] width 781 height 402
click at [600, 66] on div "Delete" at bounding box center [610, 65] width 36 height 10
click at [31, 4] on div "TalentTracker Pro" at bounding box center [63, 9] width 86 height 10
click at [40, 7] on link at bounding box center [38, 8] width 9 height 9
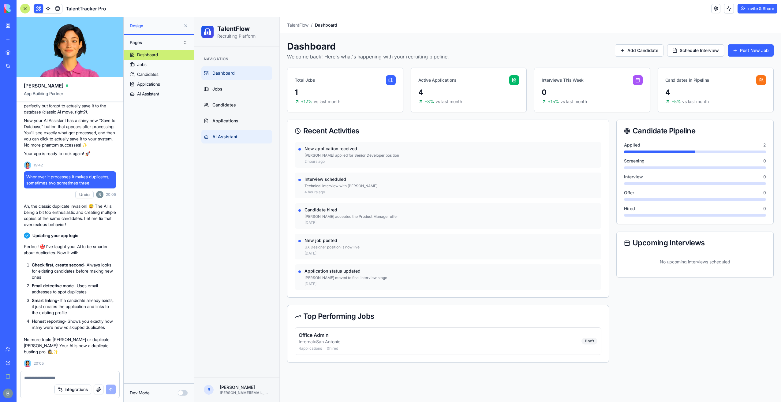
click at [226, 136] on span "AI Assistant" at bounding box center [224, 137] width 25 height 6
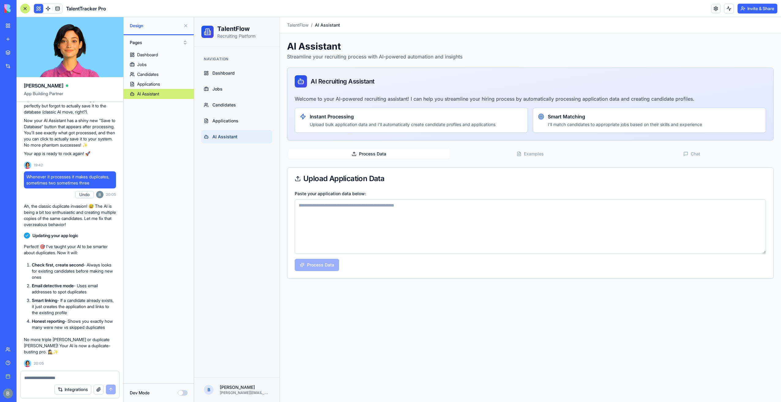
click at [348, 208] on textarea "Paste your application data below:" at bounding box center [530, 226] width 471 height 54
paste textarea "**********"
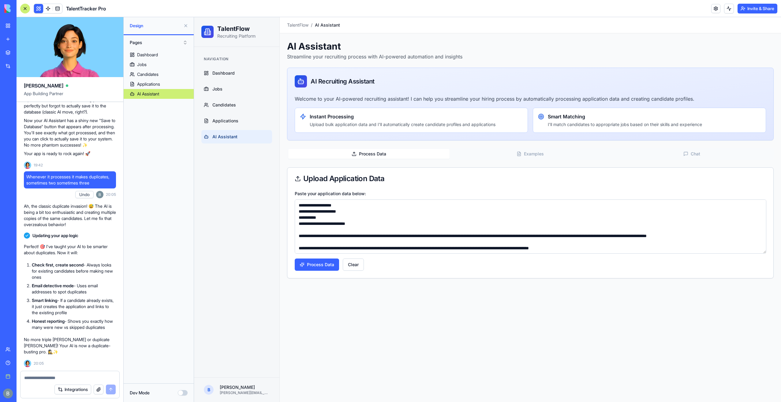
drag, startPoint x: 358, startPoint y: 203, endPoint x: 283, endPoint y: 197, distance: 74.9
click at [283, 197] on div "AI Assistant Streamline your recruiting process with AI-powered automation and …" at bounding box center [530, 159] width 501 height 252
paste textarea "**********"
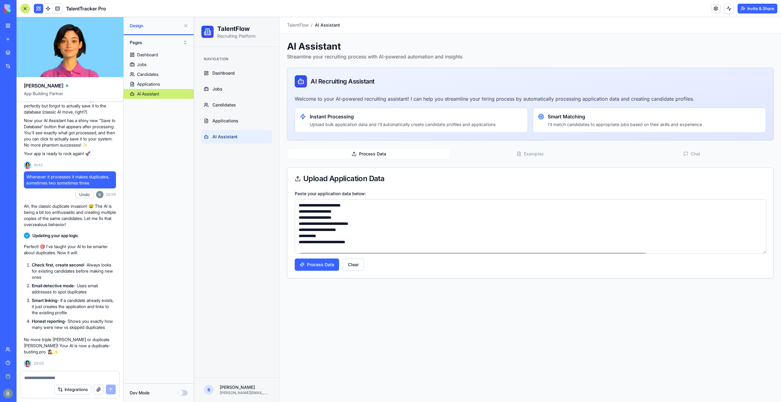
type textarea "**********"
click at [327, 261] on button "Process Data" at bounding box center [317, 265] width 44 height 12
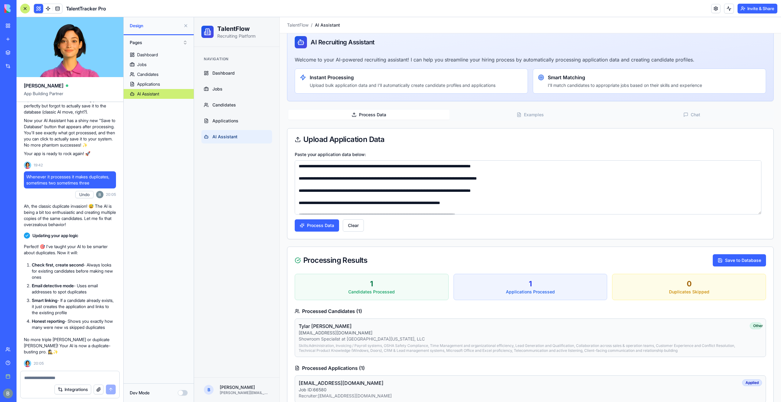
scroll to position [54, 0]
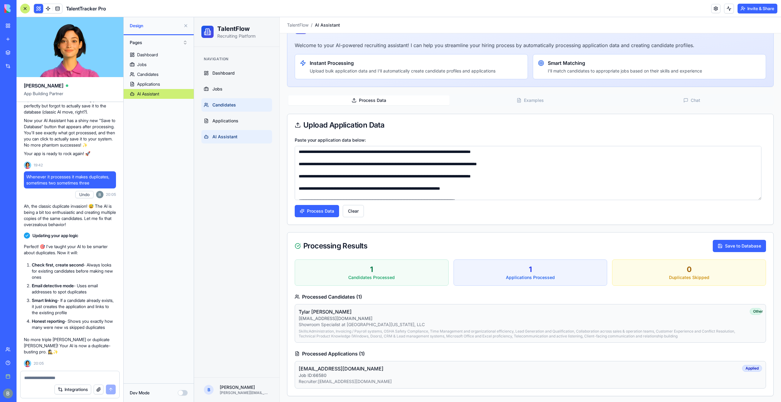
click at [244, 107] on link "Candidates" at bounding box center [236, 104] width 71 height 13
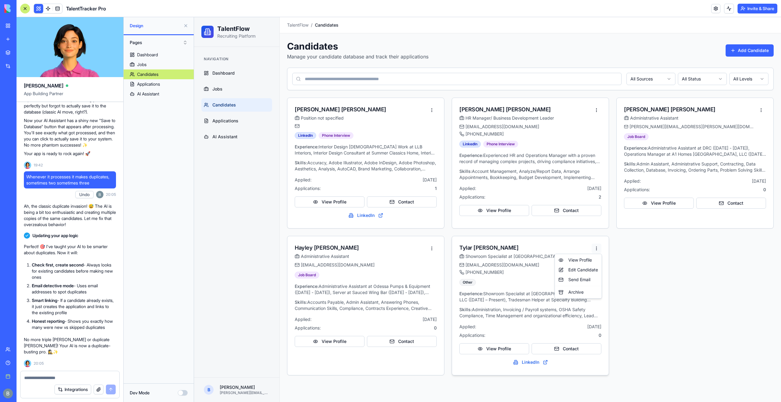
click at [599, 247] on html "TalentFlow Recruiting Platform Navigation Dashboard Jobs Candidates Application…" at bounding box center [487, 209] width 587 height 385
click at [244, 122] on html "TalentFlow Recruiting Platform Navigation Dashboard Jobs Candidates Application…" at bounding box center [487, 209] width 587 height 385
click at [244, 122] on link "Applications" at bounding box center [236, 120] width 71 height 13
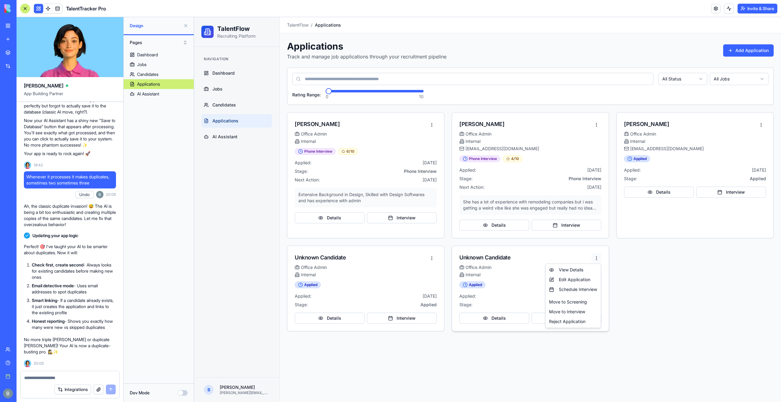
click at [597, 258] on html "TalentFlow Recruiting Platform Navigation Dashboard Jobs Candidates Application…" at bounding box center [487, 209] width 587 height 385
click at [580, 319] on div "Reject Application" at bounding box center [572, 322] width 53 height 10
click at [430, 260] on html "TalentFlow Recruiting Platform Navigation Dashboard Jobs Candidates Application…" at bounding box center [487, 209] width 587 height 385
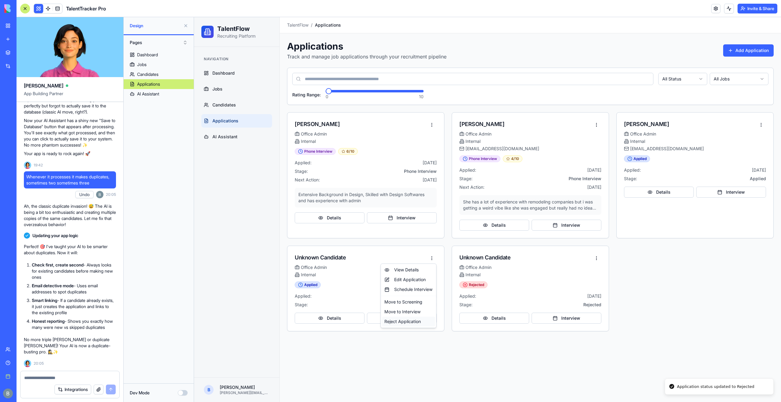
click at [413, 325] on div "Reject Application" at bounding box center [408, 322] width 53 height 10
click at [243, 106] on link "Candidates" at bounding box center [236, 104] width 71 height 13
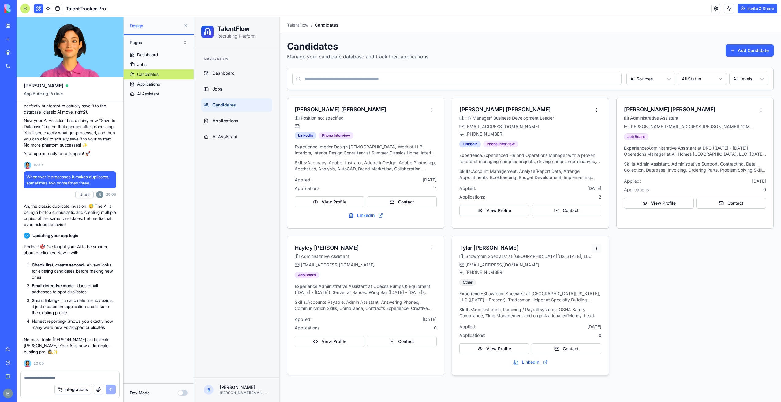
click at [597, 248] on html "TalentFlow Recruiting Platform Navigation Dashboard Jobs Candidates Application…" at bounding box center [487, 209] width 587 height 385
click at [582, 270] on div "Edit Candidate" at bounding box center [578, 270] width 44 height 10
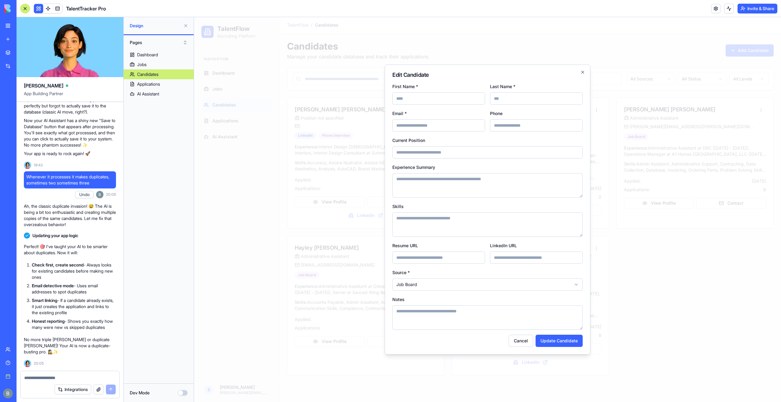
click at [586, 73] on div "**********" at bounding box center [488, 210] width 206 height 290
click at [584, 73] on icon "button" at bounding box center [582, 72] width 5 height 5
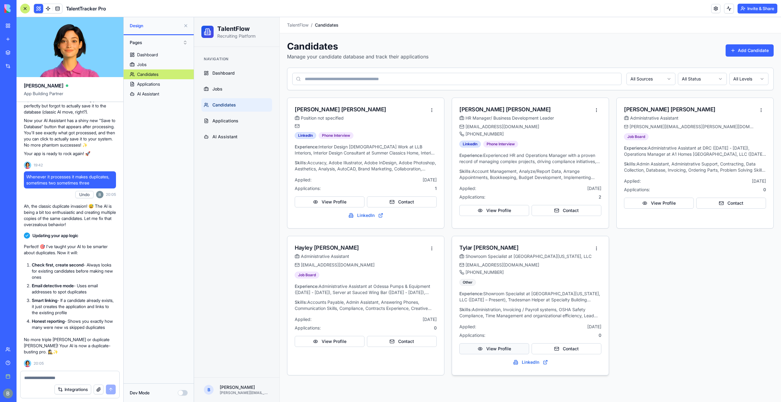
click at [518, 351] on button "View Profile" at bounding box center [494, 348] width 70 height 11
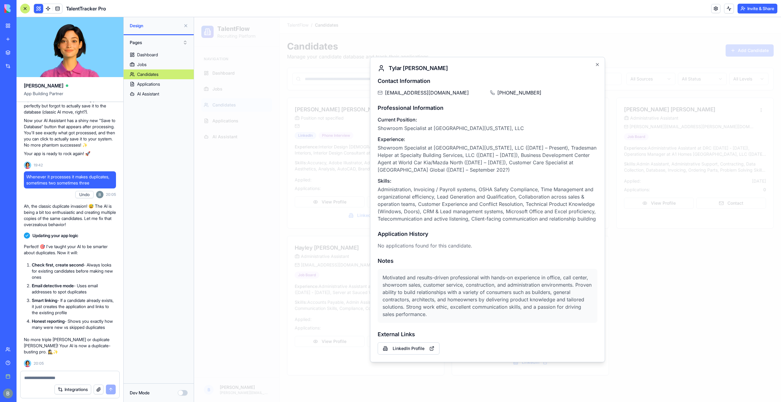
click at [650, 207] on div at bounding box center [487, 209] width 587 height 385
